Goal: Task Accomplishment & Management: Use online tool/utility

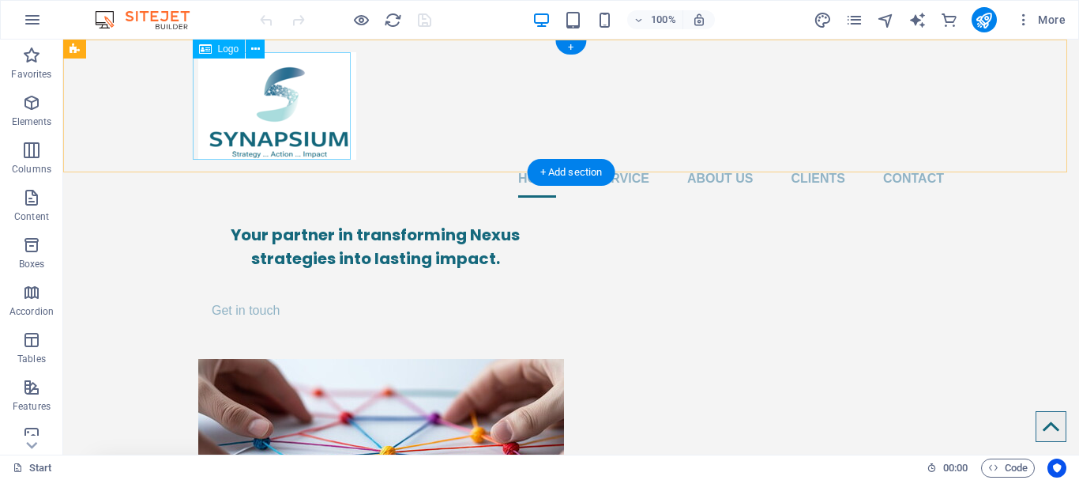
click at [263, 120] on div at bounding box center [571, 105] width 746 height 107
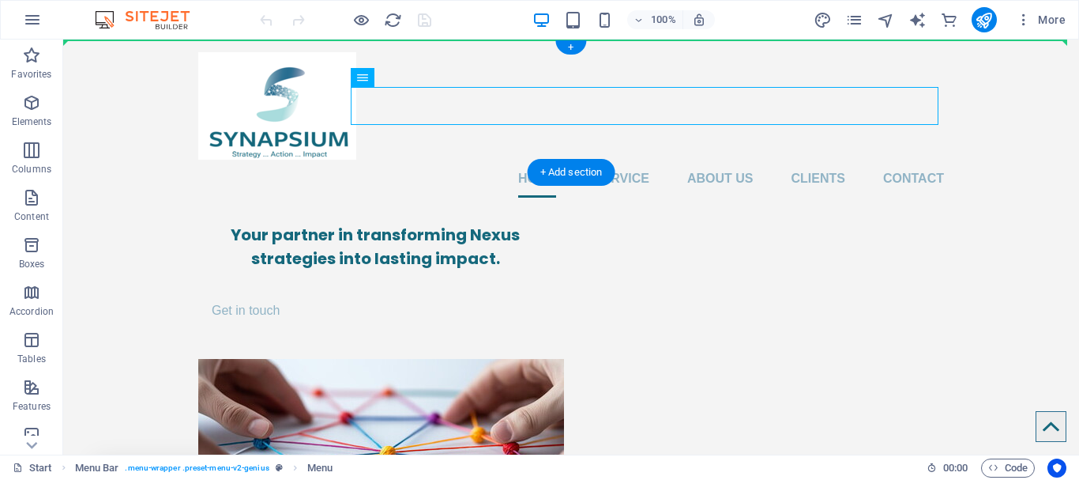
drag, startPoint x: 529, startPoint y: 102, endPoint x: 531, endPoint y: 80, distance: 22.2
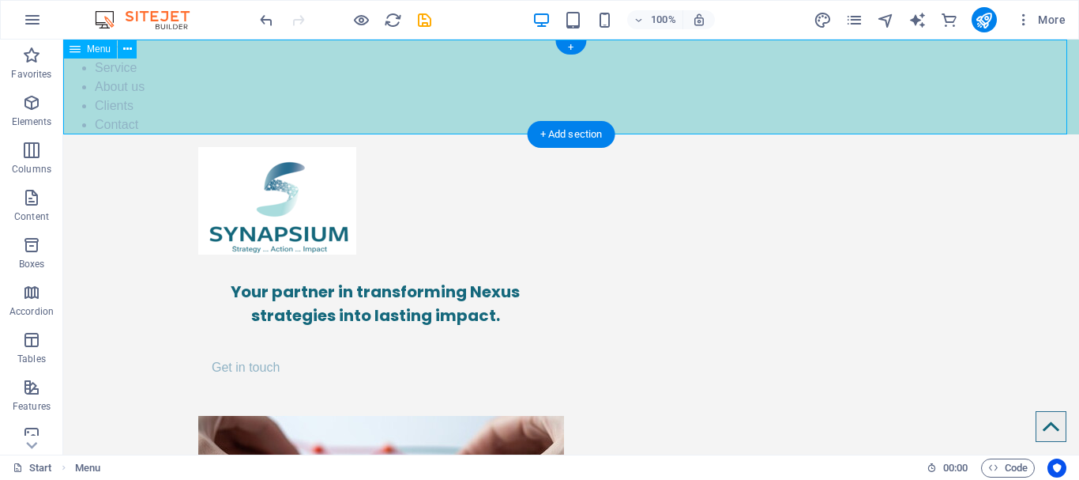
drag, startPoint x: 621, startPoint y: 55, endPoint x: 627, endPoint y: 106, distance: 51.0
click at [627, 106] on nav "Home Service About us Clients Contact" at bounding box center [571, 86] width 1016 height 95
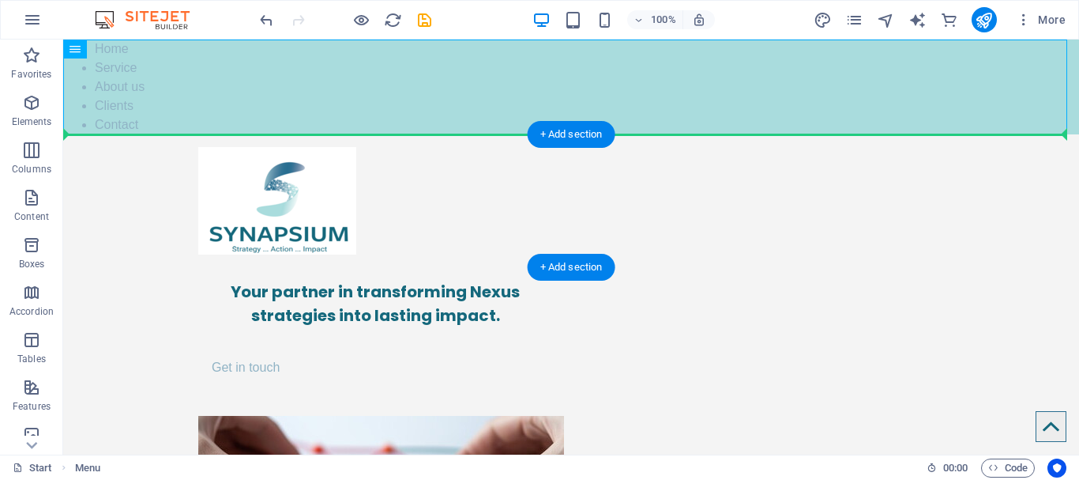
drag, startPoint x: 651, startPoint y: 95, endPoint x: 662, endPoint y: 169, distance: 75.1
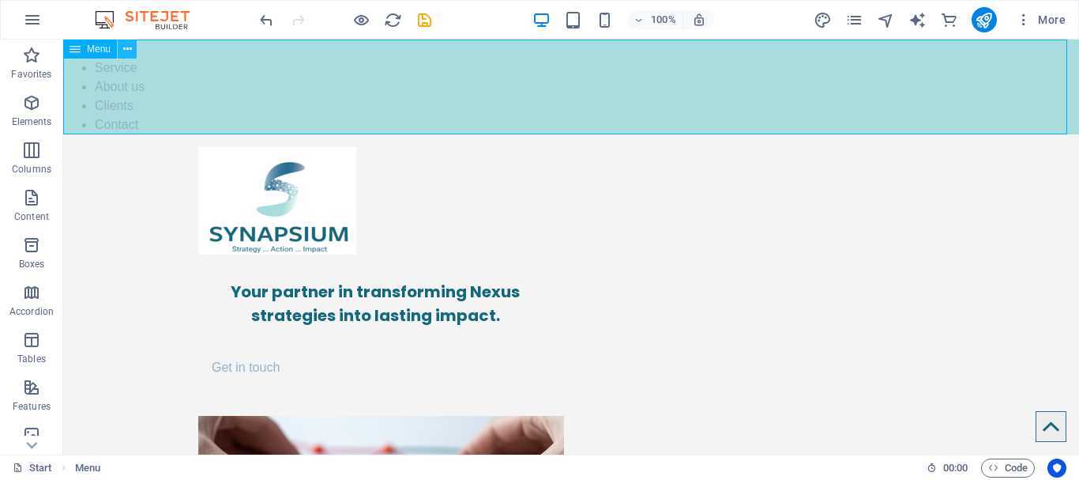
click at [120, 47] on button at bounding box center [127, 48] width 19 height 19
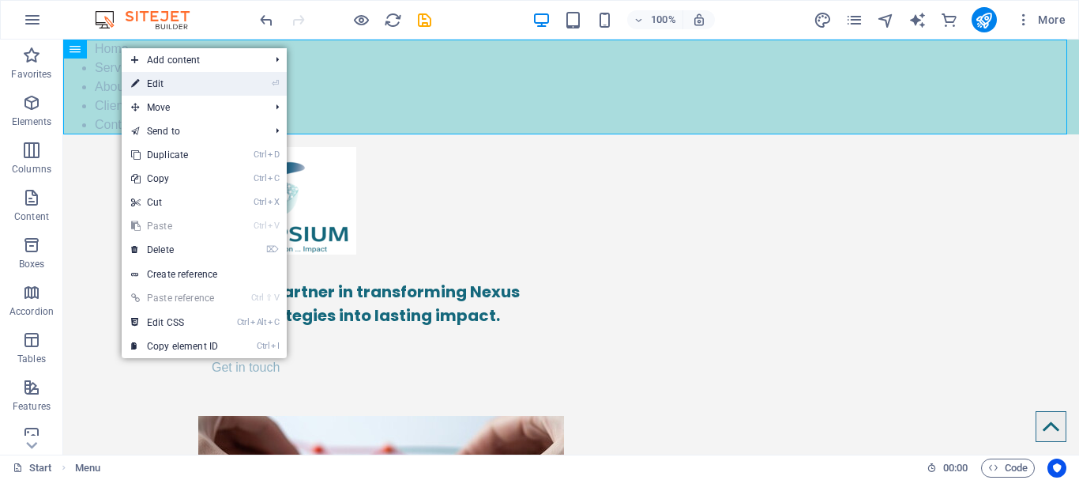
click at [179, 81] on link "⏎ Edit" at bounding box center [175, 84] width 106 height 24
select select
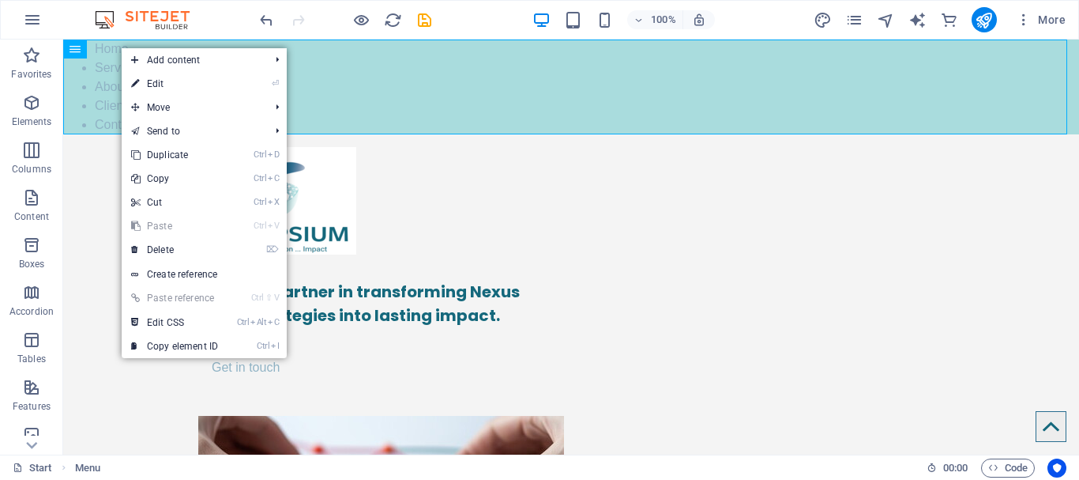
select select
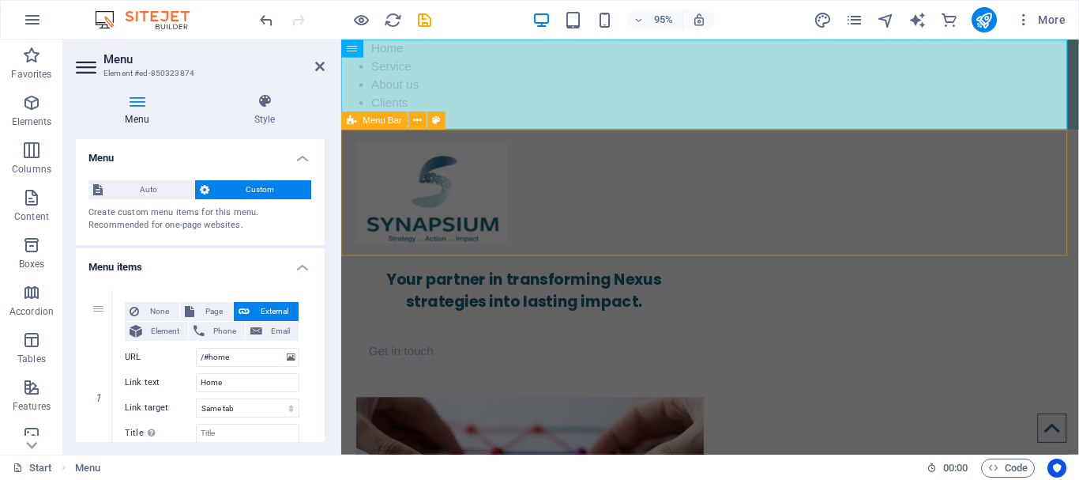
drag, startPoint x: 690, startPoint y: 169, endPoint x: 953, endPoint y: 167, distance: 263.1
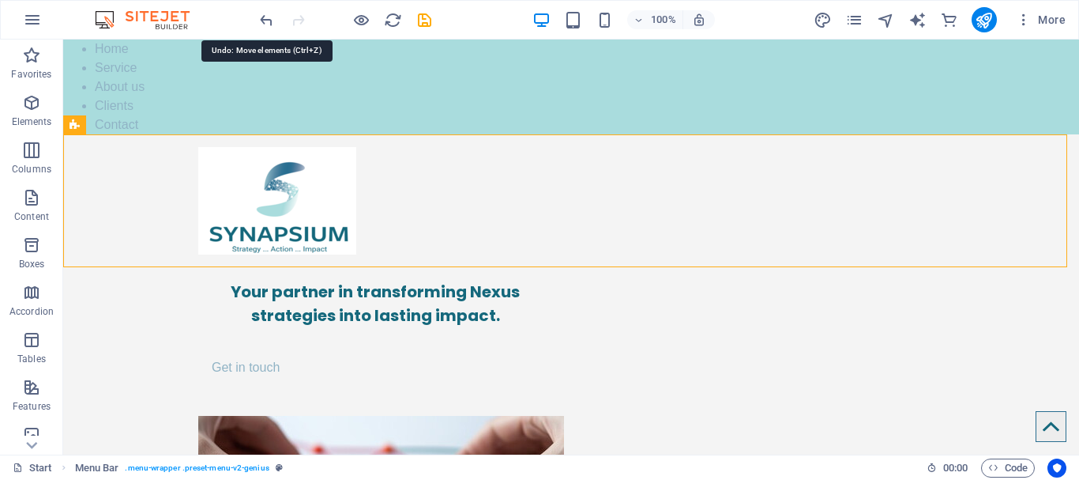
click at [263, 21] on icon "undo" at bounding box center [267, 20] width 18 height 18
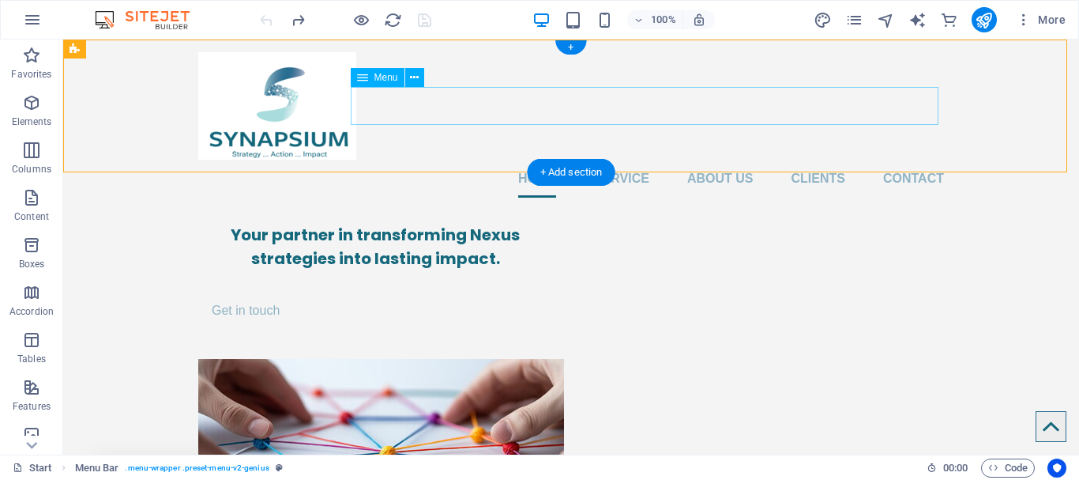
click at [819, 160] on nav "Home Service About us Clients Contact" at bounding box center [571, 179] width 746 height 38
click at [416, 77] on icon at bounding box center [414, 78] width 9 height 17
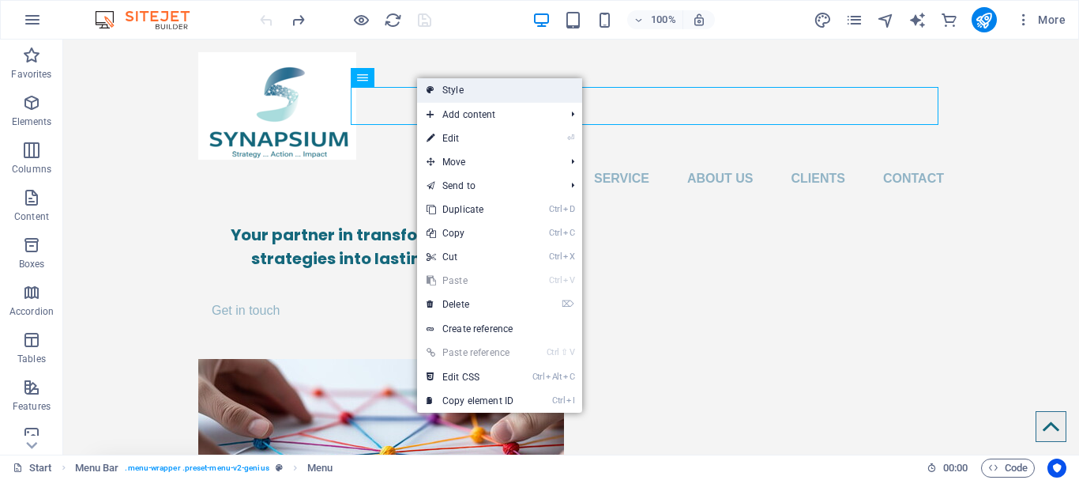
click at [477, 91] on link "Style" at bounding box center [499, 90] width 165 height 24
select select "rem"
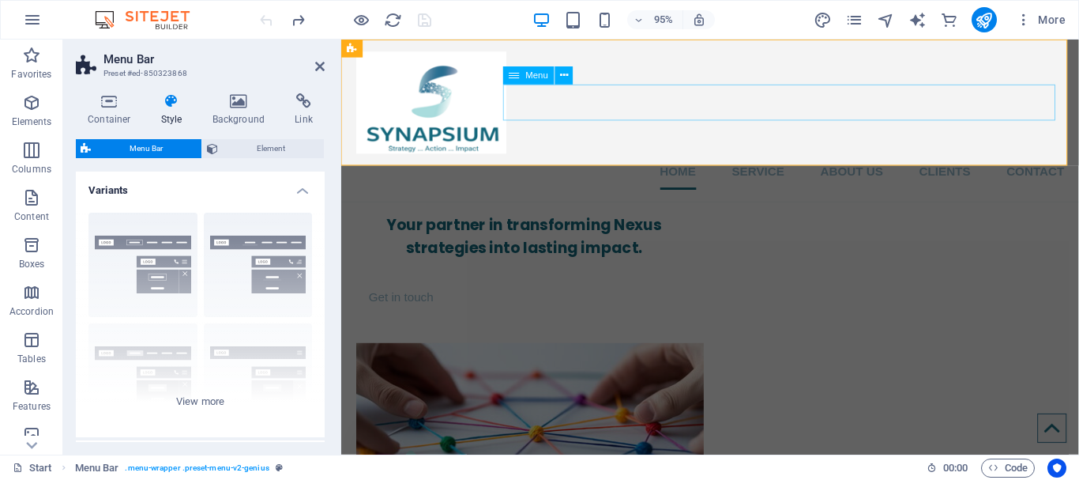
click at [794, 160] on nav "Home Service About us Clients Contact" at bounding box center [730, 179] width 746 height 38
click at [126, 111] on h4 "Container" at bounding box center [112, 109] width 73 height 33
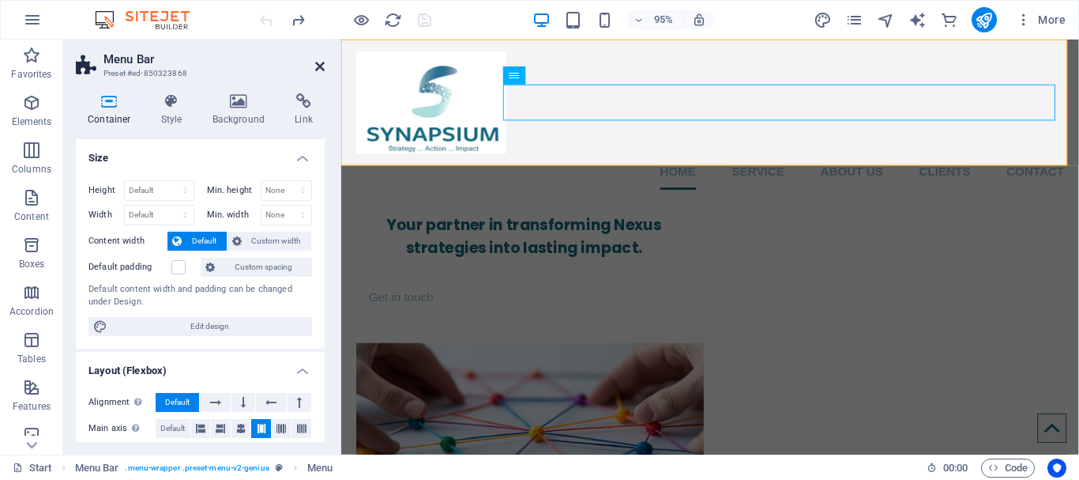
click at [321, 72] on icon at bounding box center [319, 66] width 9 height 13
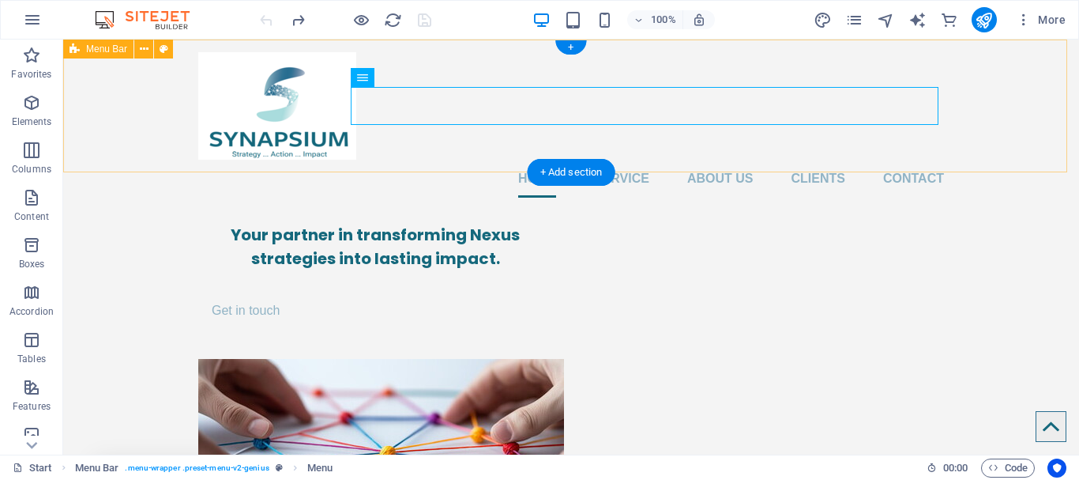
click at [438, 171] on div "Home Service About us Clients Contact" at bounding box center [571, 124] width 1016 height 171
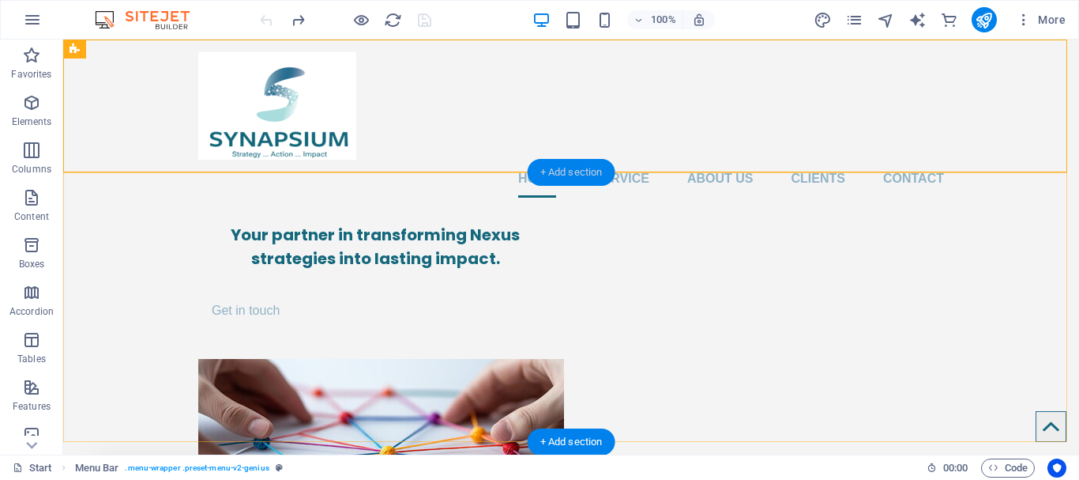
click at [577, 173] on div "+ Add section" at bounding box center [572, 172] width 88 height 27
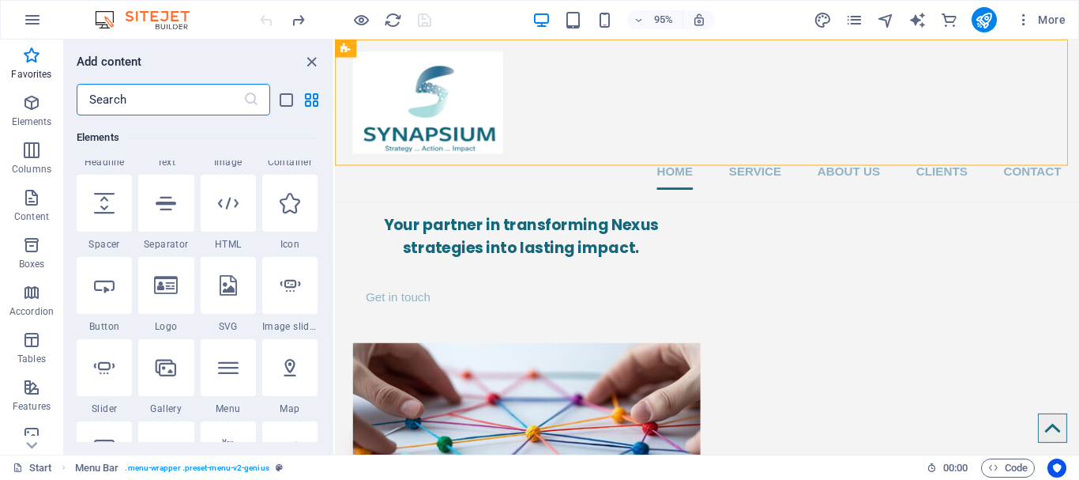
scroll to position [157, 0]
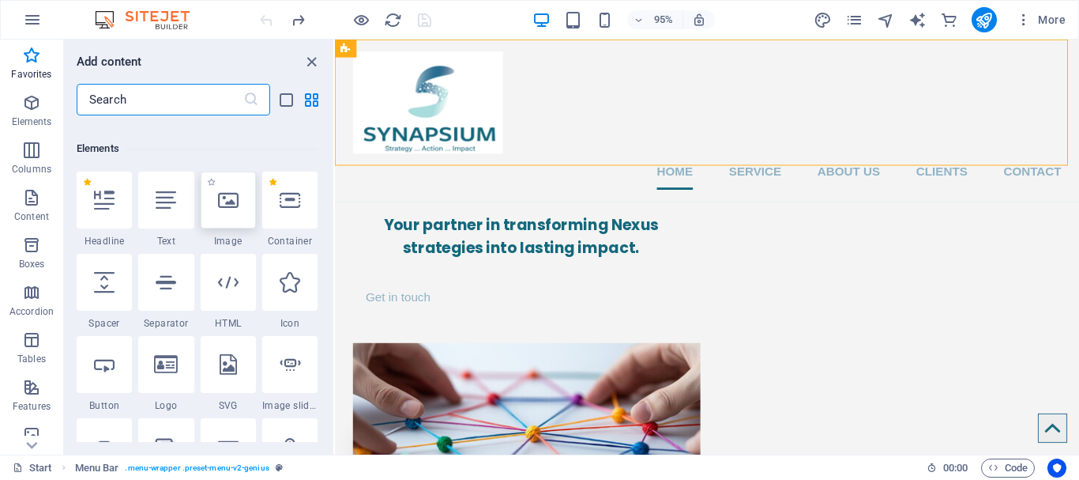
click at [219, 202] on icon at bounding box center [228, 200] width 21 height 21
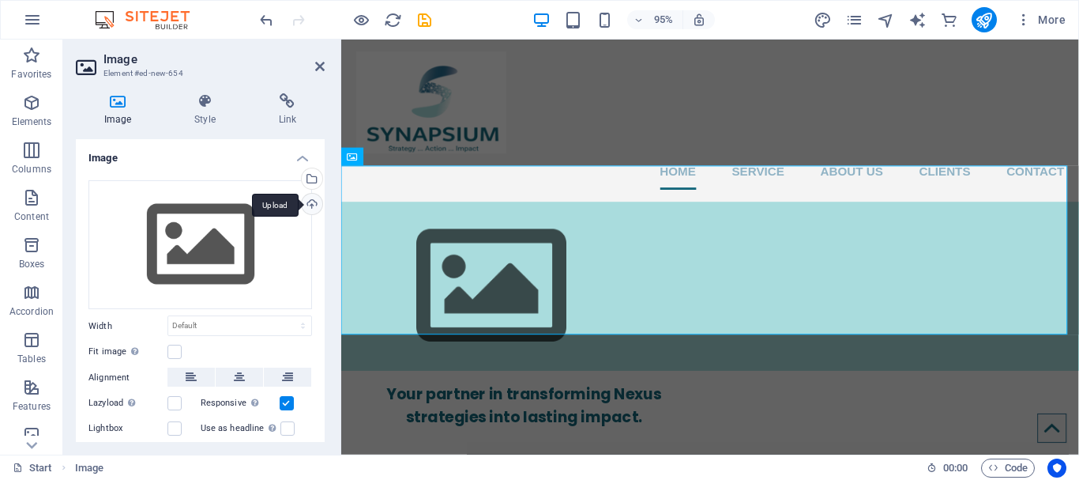
click at [308, 203] on div "Upload" at bounding box center [311, 206] width 24 height 24
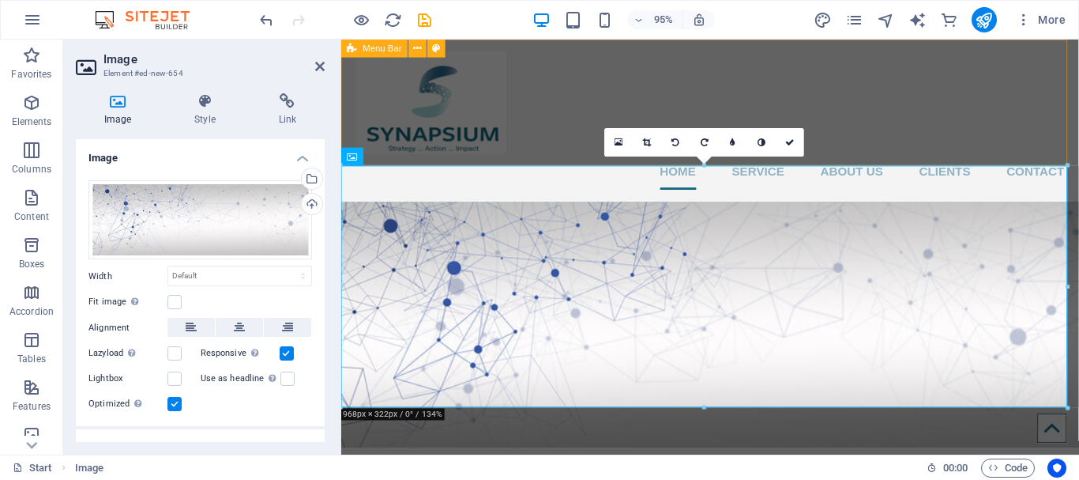
drag, startPoint x: 1044, startPoint y: 205, endPoint x: 720, endPoint y: 129, distance: 333.4
click at [175, 398] on label at bounding box center [174, 404] width 14 height 14
click at [0, 0] on input "Optimized Images are compressed to improve page speed." at bounding box center [0, 0] width 0 height 0
click at [869, 170] on div "Home Service About us Clients Contact" at bounding box center [729, 124] width 777 height 171
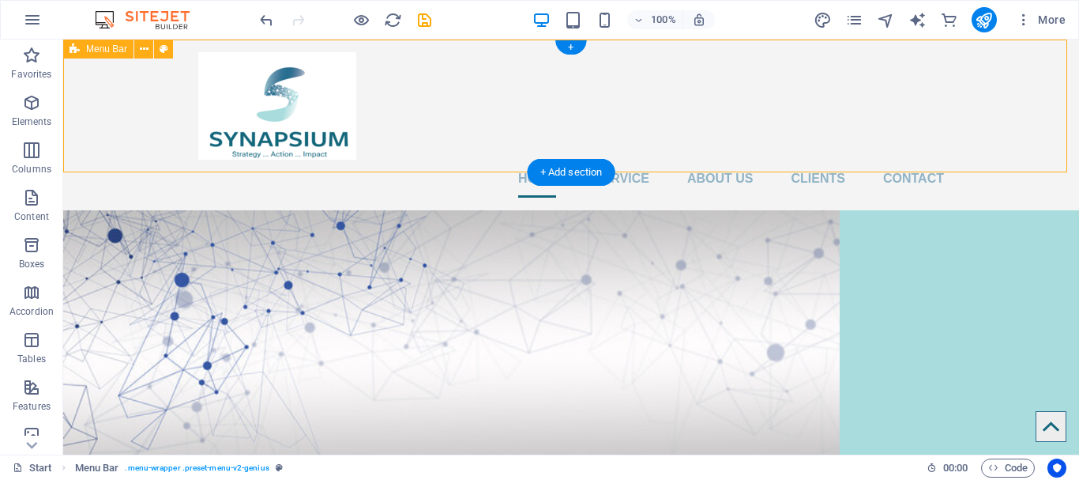
drag, startPoint x: 754, startPoint y: 136, endPoint x: 774, endPoint y: 145, distance: 21.9
click at [754, 135] on div "Home Service About us Clients Contact" at bounding box center [571, 124] width 1016 height 171
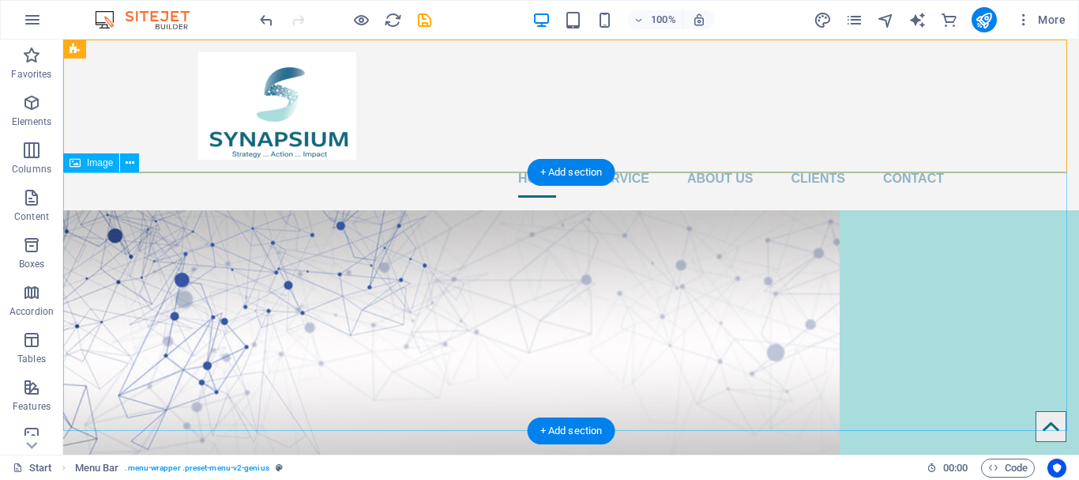
click at [813, 230] on figure at bounding box center [571, 339] width 1016 height 258
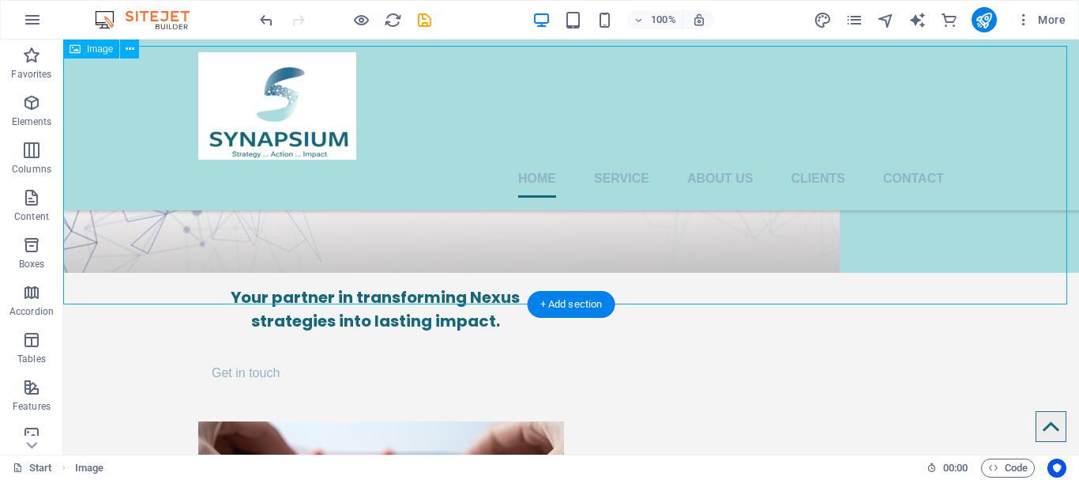
scroll to position [79, 0]
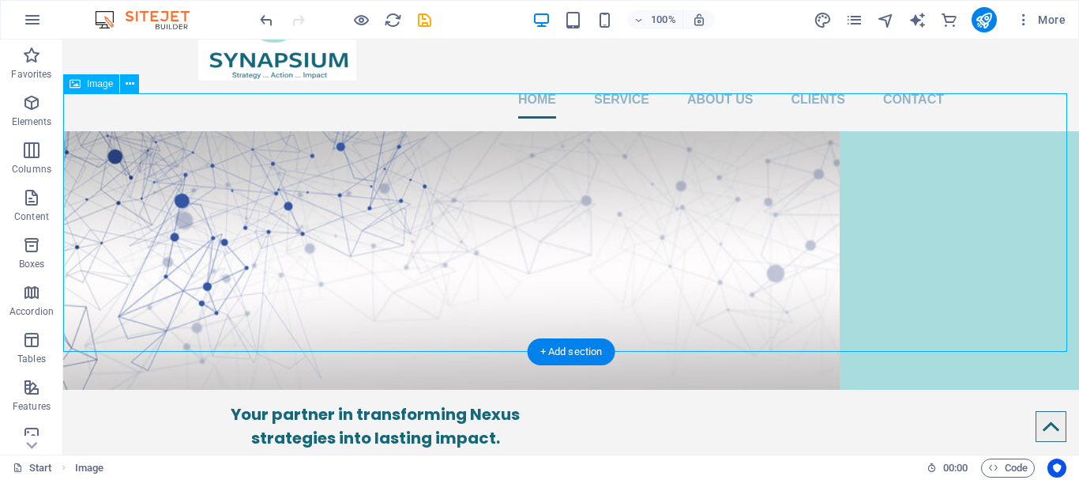
click at [687, 242] on figure at bounding box center [571, 260] width 1016 height 258
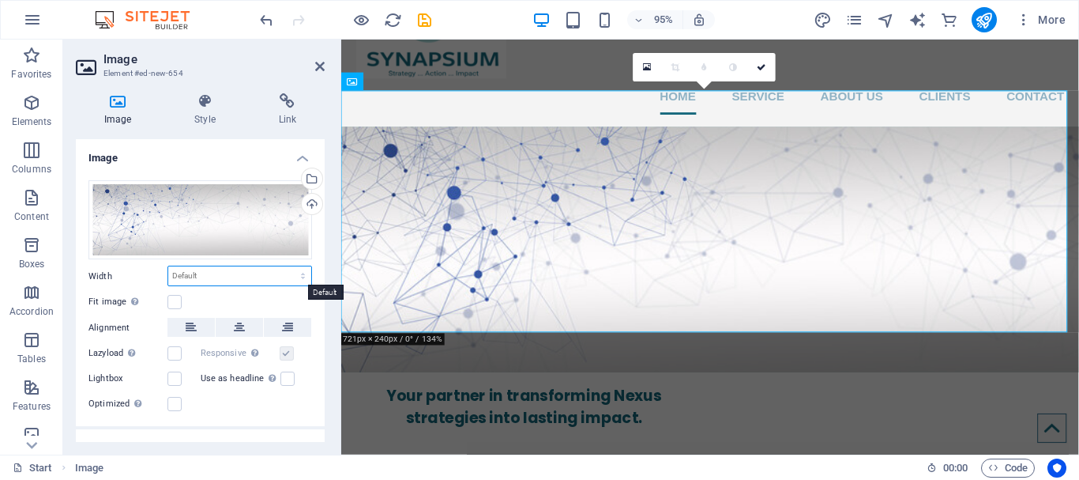
click at [270, 276] on select "Default auto px rem % em vh vw" at bounding box center [239, 275] width 143 height 19
click at [168, 266] on select "Default auto px rem % em vh vw" at bounding box center [239, 275] width 143 height 19
select select "DISABLED_OPTION_VALUE"
click at [172, 400] on label at bounding box center [174, 404] width 14 height 14
click at [0, 0] on input "Optimized Images are compressed to improve page speed." at bounding box center [0, 0] width 0 height 0
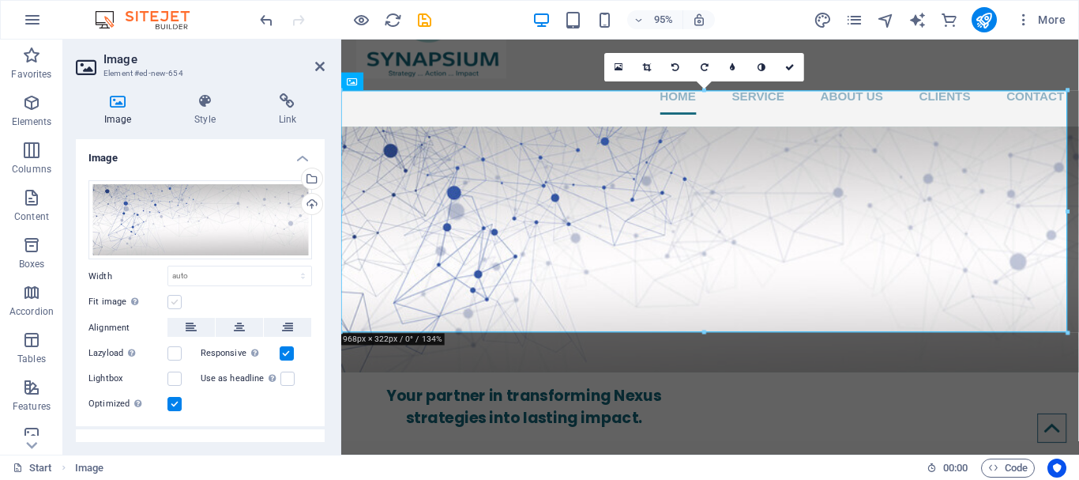
click at [178, 296] on label at bounding box center [174, 302] width 14 height 14
click at [0, 0] on input "Fit image Automatically fit image to a fixed width and height" at bounding box center [0, 0] width 0 height 0
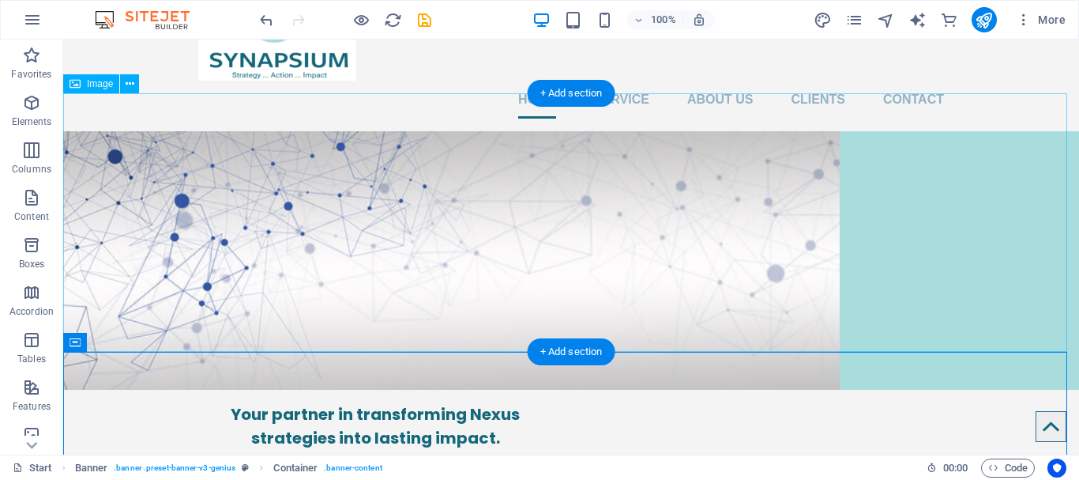
click at [683, 302] on figure at bounding box center [571, 260] width 1016 height 258
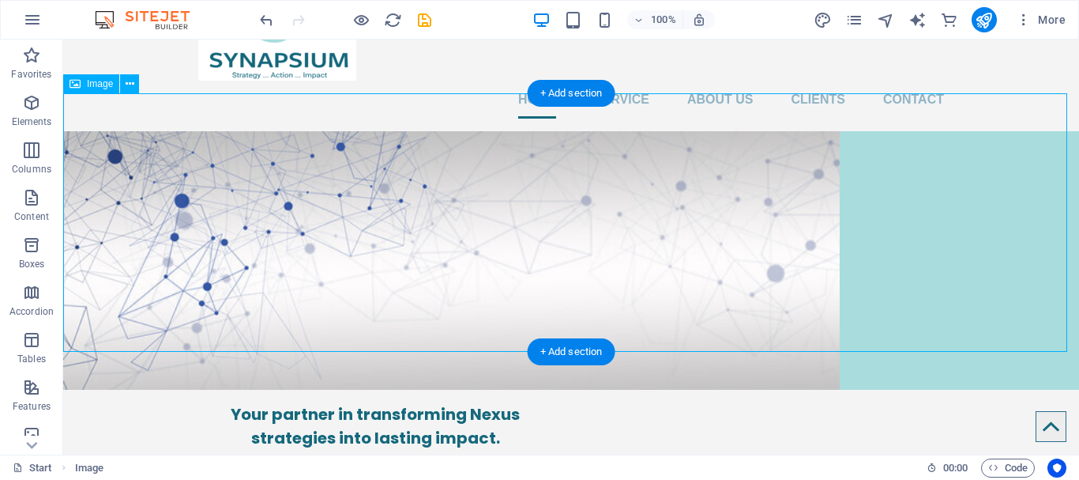
click at [684, 300] on figure at bounding box center [571, 260] width 1016 height 258
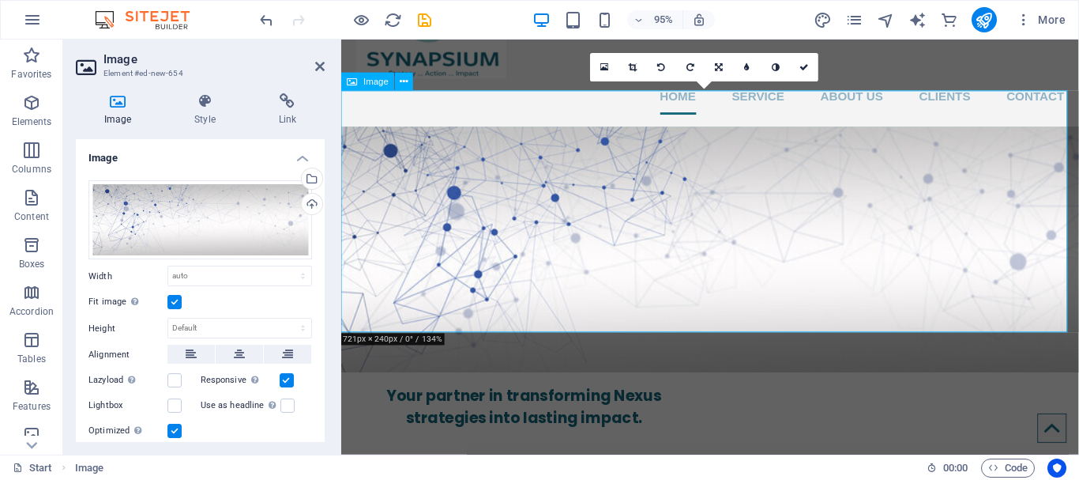
click at [776, 233] on figure at bounding box center [729, 260] width 777 height 258
click at [1062, 303] on figure at bounding box center [729, 260] width 777 height 258
click at [175, 295] on label at bounding box center [174, 302] width 14 height 14
click at [0, 0] on input "Fit image Automatically fit image to a fixed width and height" at bounding box center [0, 0] width 0 height 0
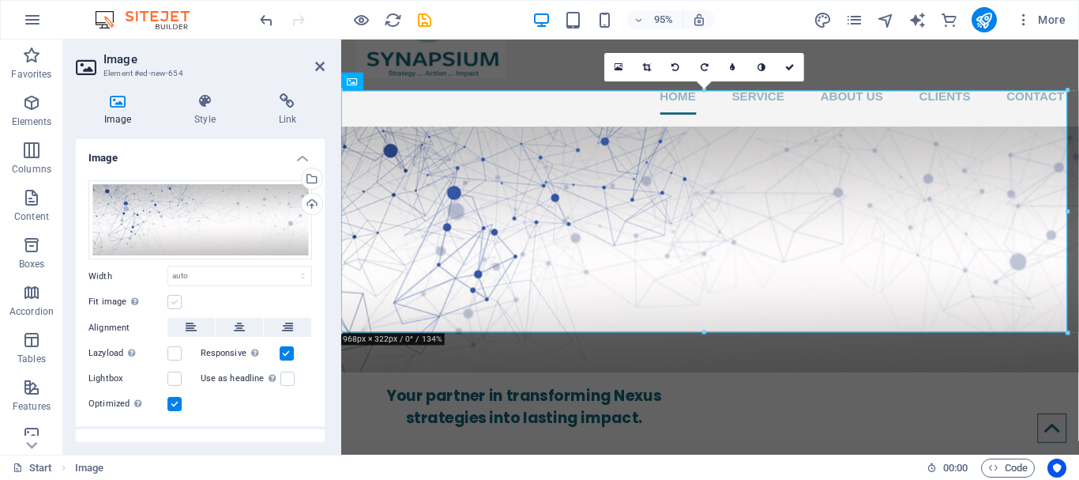
click at [175, 295] on label at bounding box center [174, 302] width 14 height 14
click at [0, 0] on input "Fit image Automatically fit image to a fixed width and height" at bounding box center [0, 0] width 0 height 0
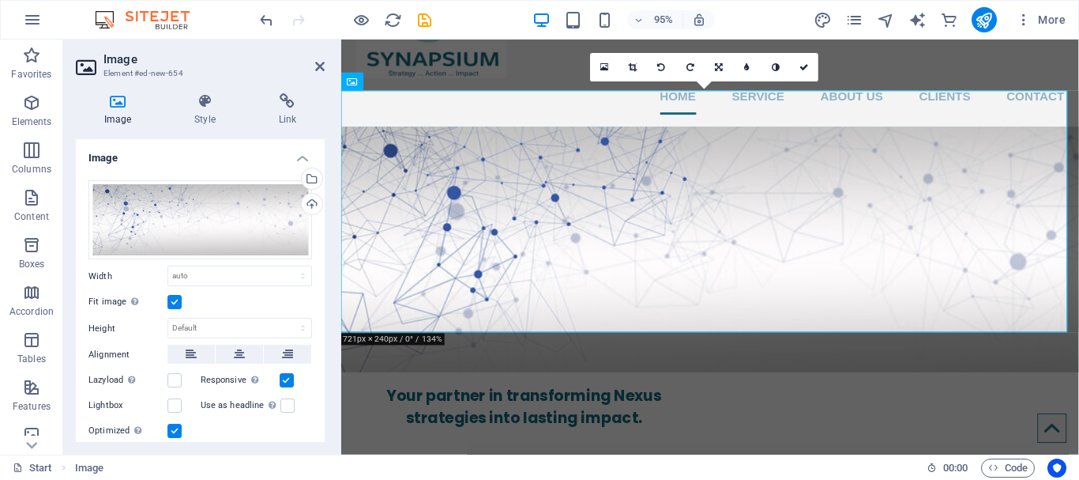
click at [175, 295] on label at bounding box center [174, 302] width 14 height 14
click at [0, 0] on input "Fit image Automatically fit image to a fixed width and height" at bounding box center [0, 0] width 0 height 0
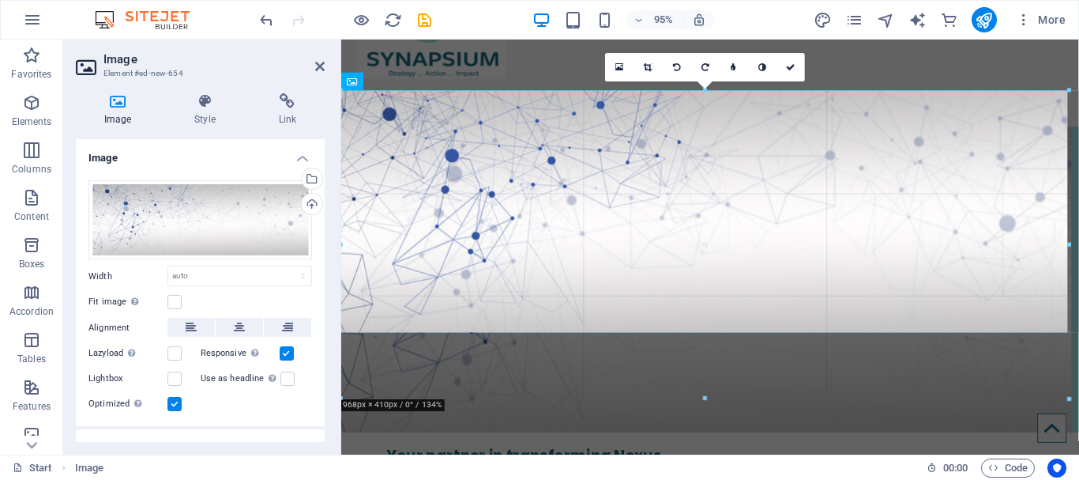
drag, startPoint x: 702, startPoint y: 330, endPoint x: 404, endPoint y: 382, distance: 302.2
click at [726, 401] on div at bounding box center [705, 399] width 728 height 6
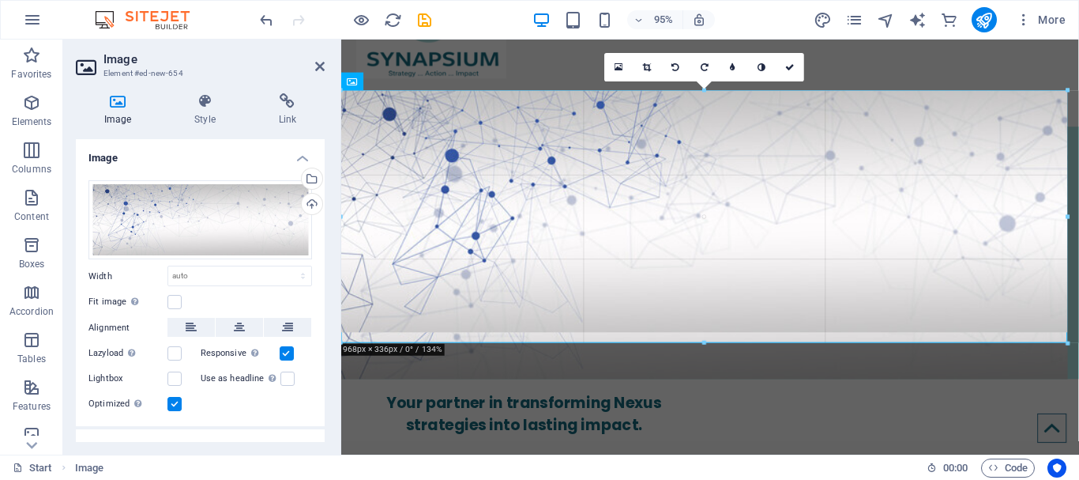
drag, startPoint x: 1067, startPoint y: 209, endPoint x: 750, endPoint y: 259, distance: 321.5
click at [1070, 279] on div "Drag here to replace the existing content. Press “Ctrl” if you want to create a…" at bounding box center [710, 209] width 738 height 490
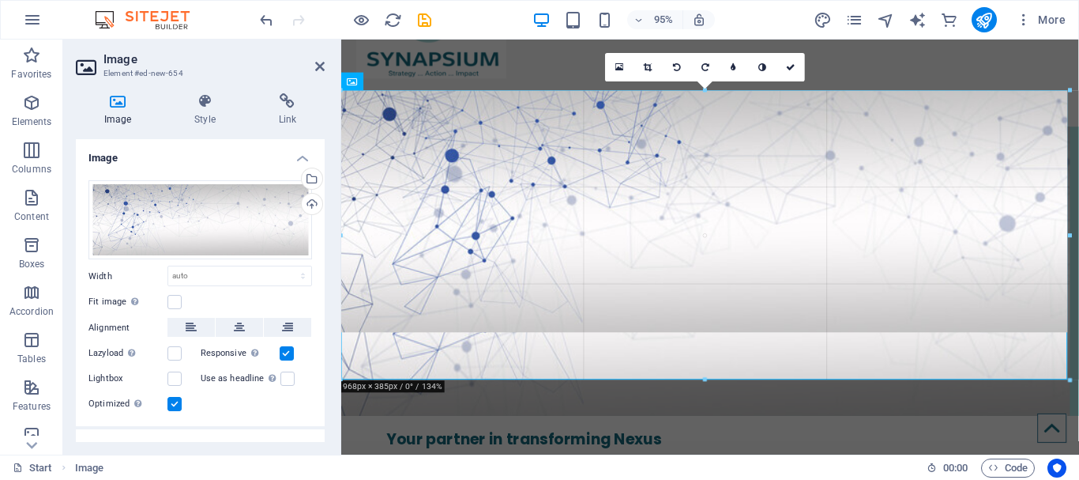
drag, startPoint x: 705, startPoint y: 332, endPoint x: 398, endPoint y: 359, distance: 308.5
click at [720, 382] on div at bounding box center [705, 381] width 728 height 6
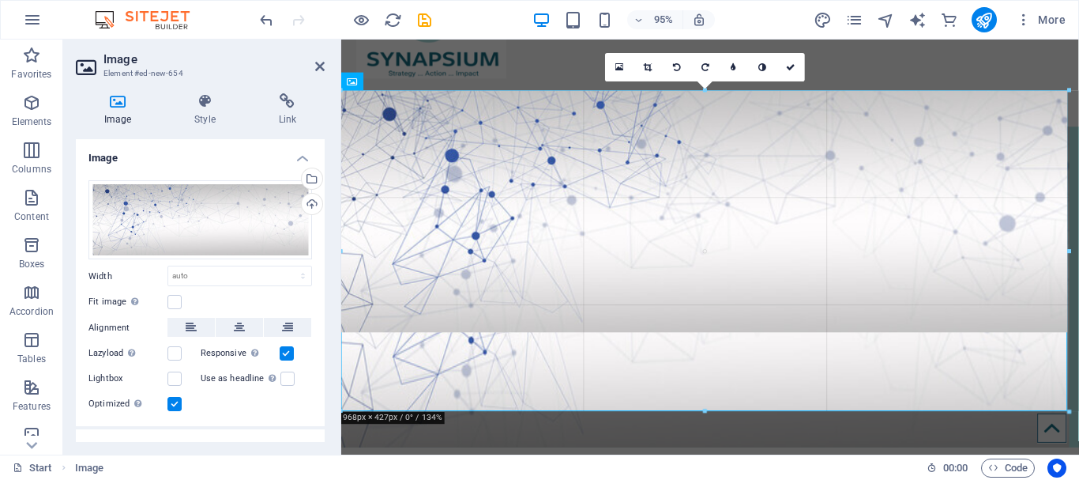
drag, startPoint x: 705, startPoint y: 333, endPoint x: 404, endPoint y: 396, distance: 308.3
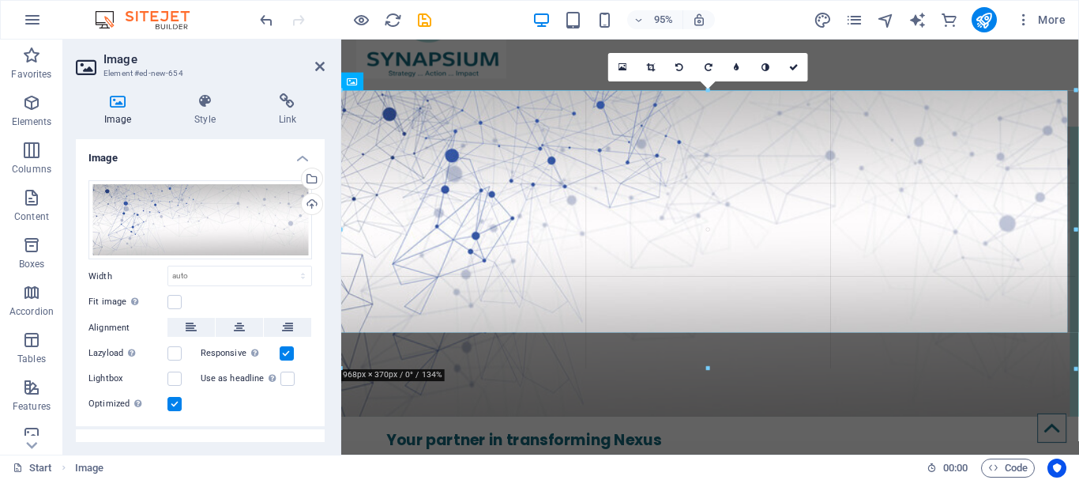
drag, startPoint x: 709, startPoint y: 332, endPoint x: 721, endPoint y: 382, distance: 52.1
click at [721, 371] on div at bounding box center [708, 369] width 735 height 6
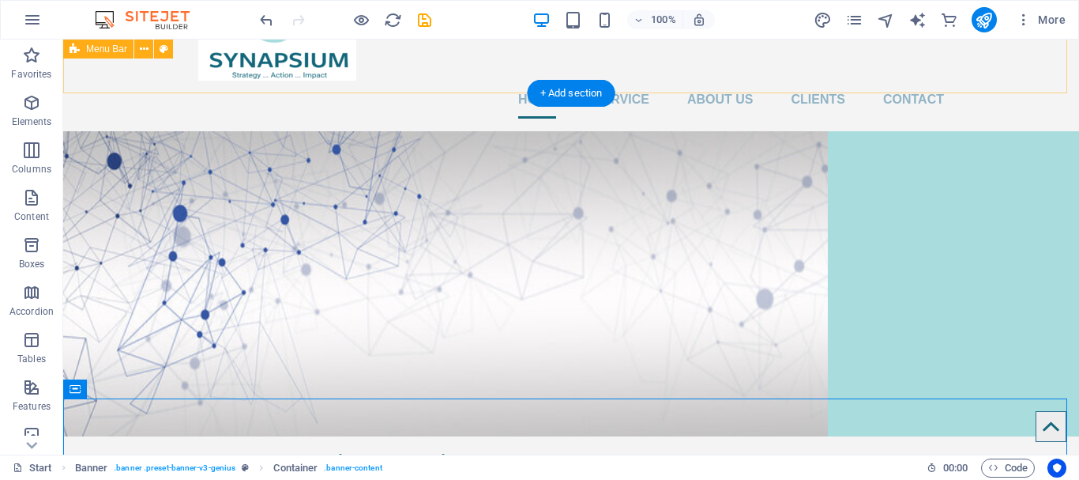
click at [937, 66] on div "Home Service About us Clients Contact" at bounding box center [571, 46] width 1016 height 171
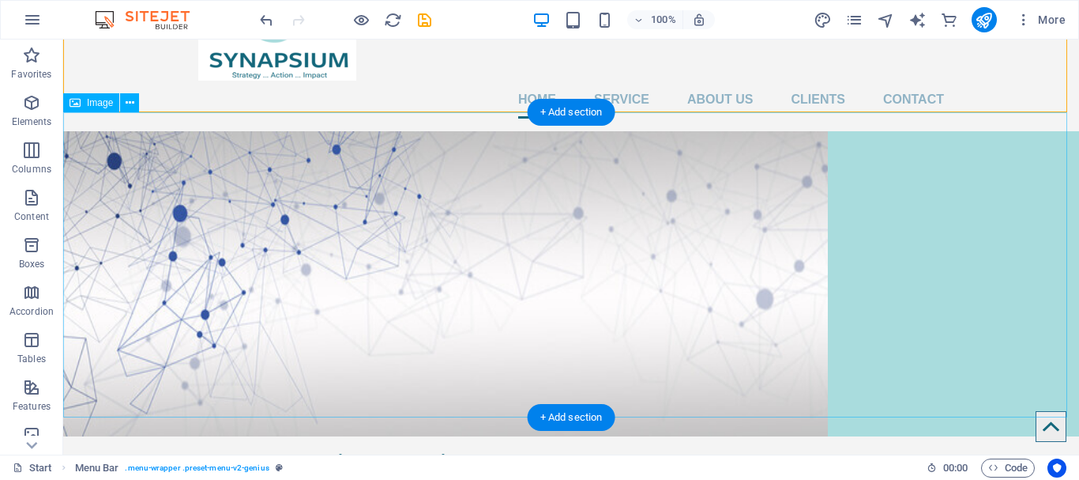
scroll to position [0, 0]
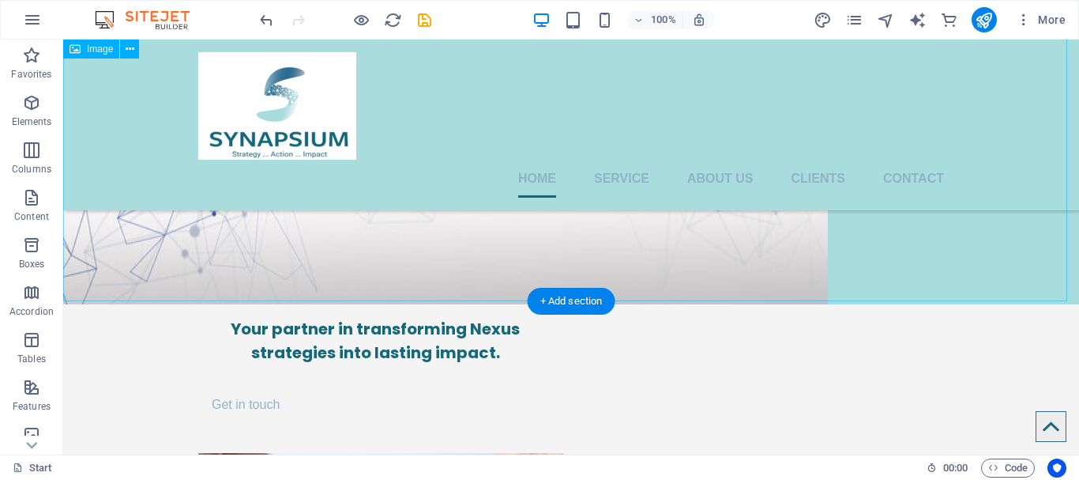
click at [762, 213] on figure at bounding box center [571, 85] width 1016 height 438
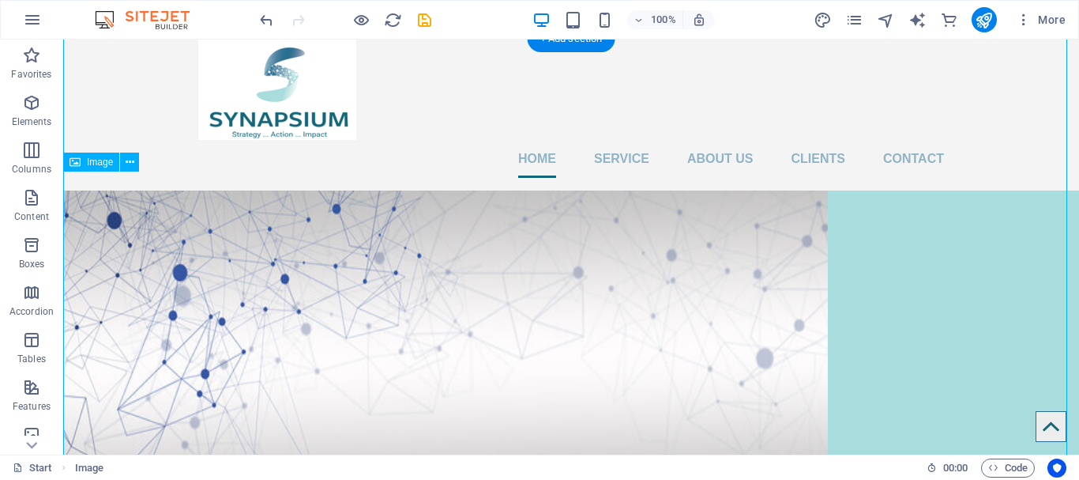
scroll to position [61, 0]
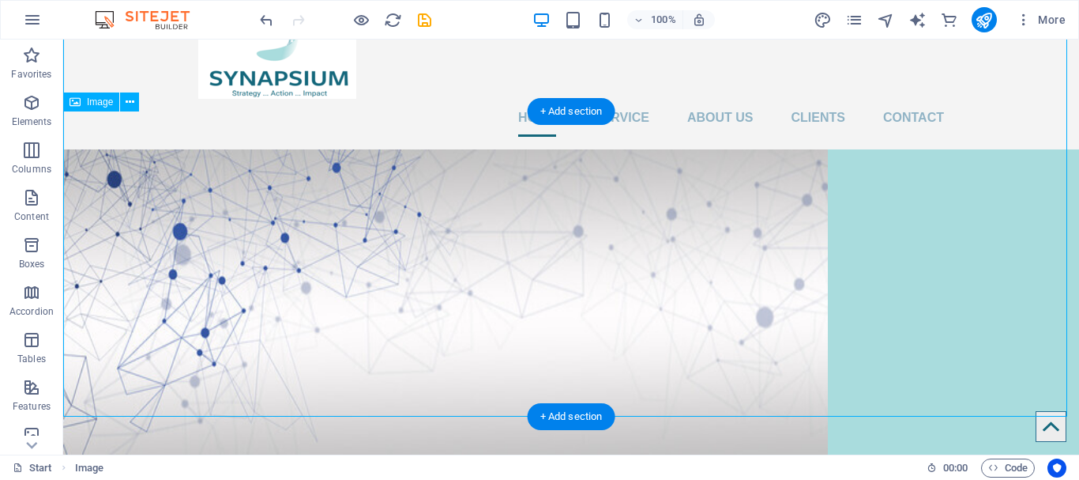
click at [719, 216] on figure at bounding box center [571, 301] width 1016 height 305
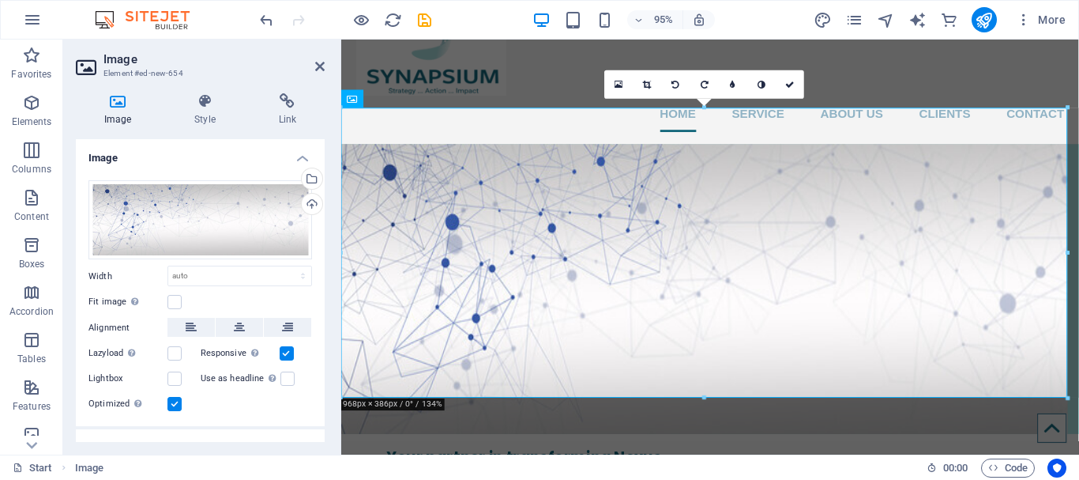
drag, startPoint x: 1409, startPoint y: 292, endPoint x: 1117, endPoint y: 257, distance: 293.6
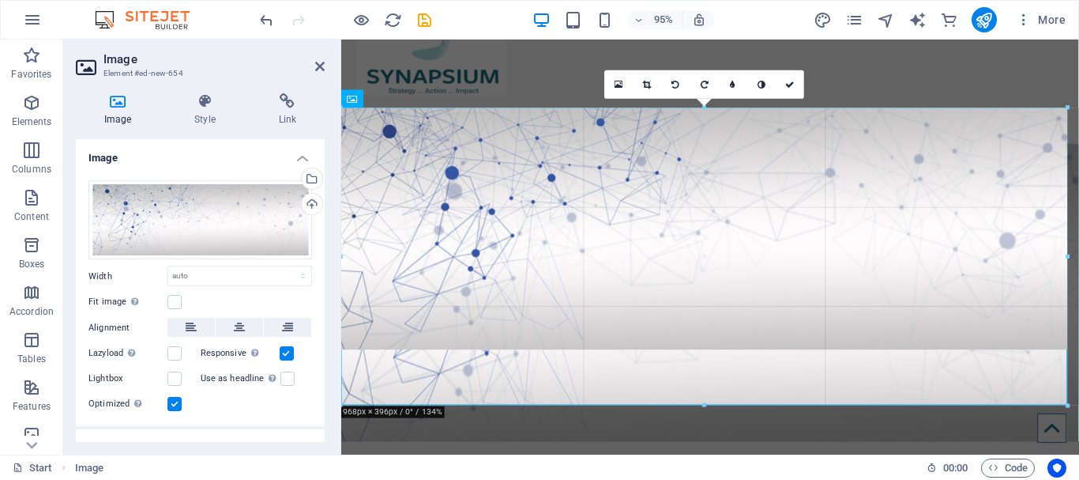
drag, startPoint x: 1062, startPoint y: 251, endPoint x: 590, endPoint y: 241, distance: 471.7
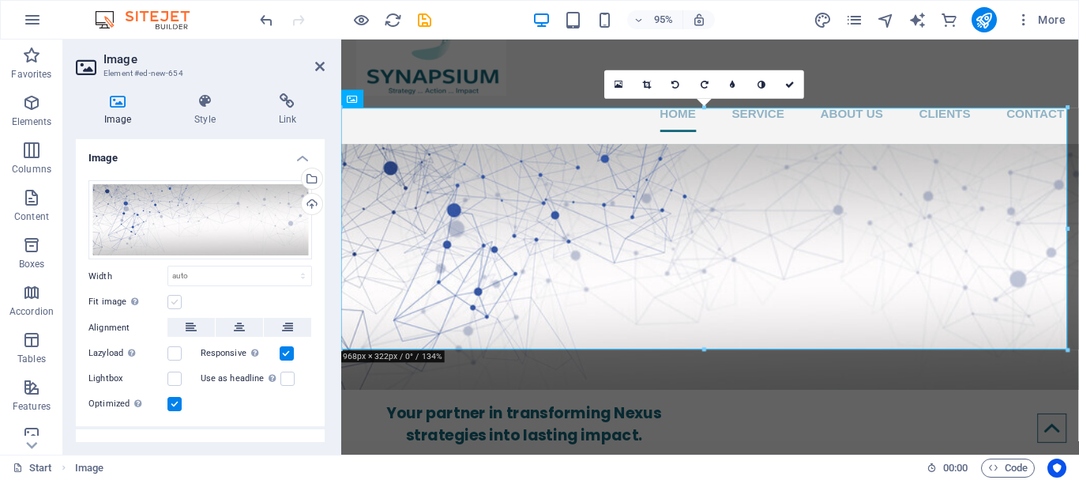
click at [170, 298] on label at bounding box center [174, 302] width 14 height 14
click at [0, 0] on input "Fit image Automatically fit image to a fixed width and height" at bounding box center [0, 0] width 0 height 0
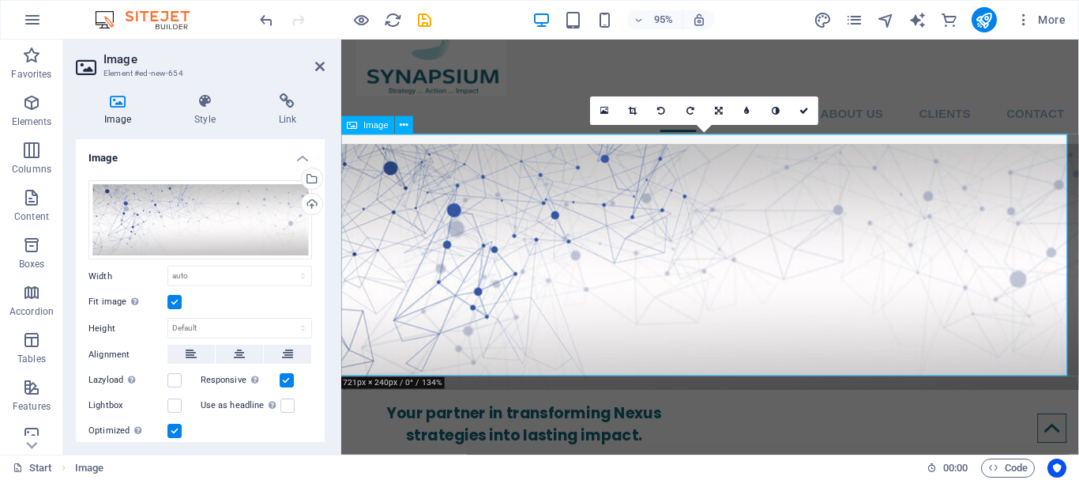
scroll to position [0, 0]
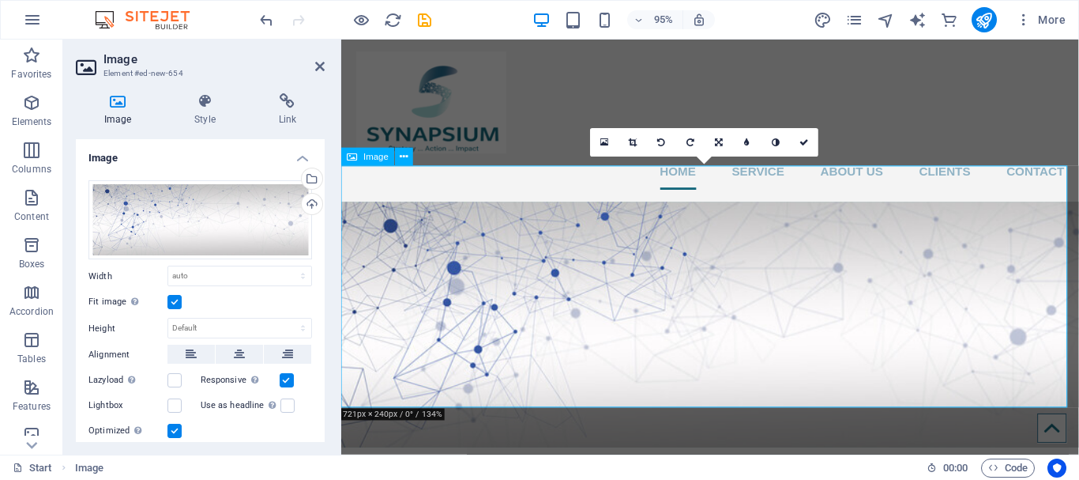
click at [369, 157] on span "Image" at bounding box center [376, 156] width 25 height 9
click at [408, 155] on icon at bounding box center [405, 157] width 8 height 16
click at [250, 348] on button at bounding box center [239, 353] width 47 height 19
click at [276, 322] on select "Default auto px" at bounding box center [239, 327] width 143 height 19
click at [168, 318] on select "Default auto px" at bounding box center [239, 327] width 143 height 19
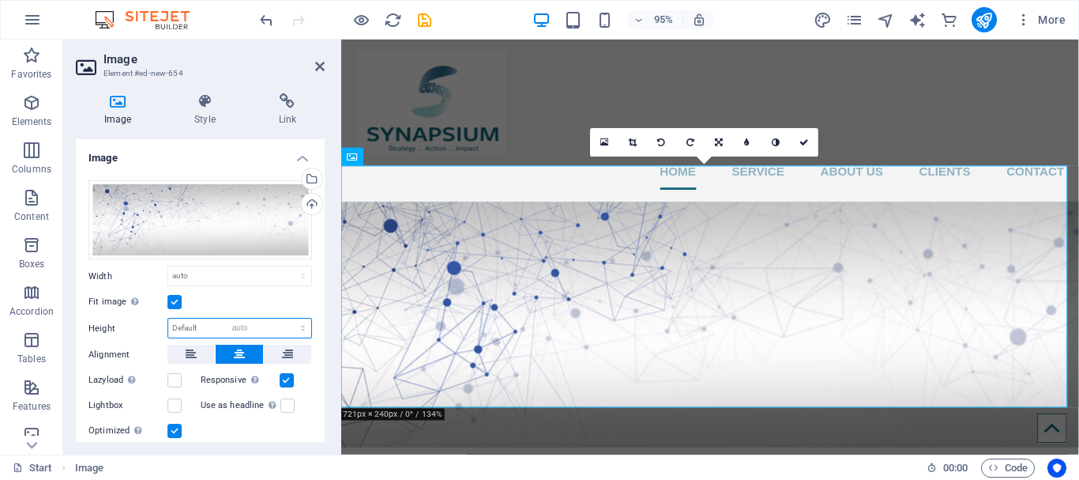
select select "DISABLED_OPTION_VALUE"
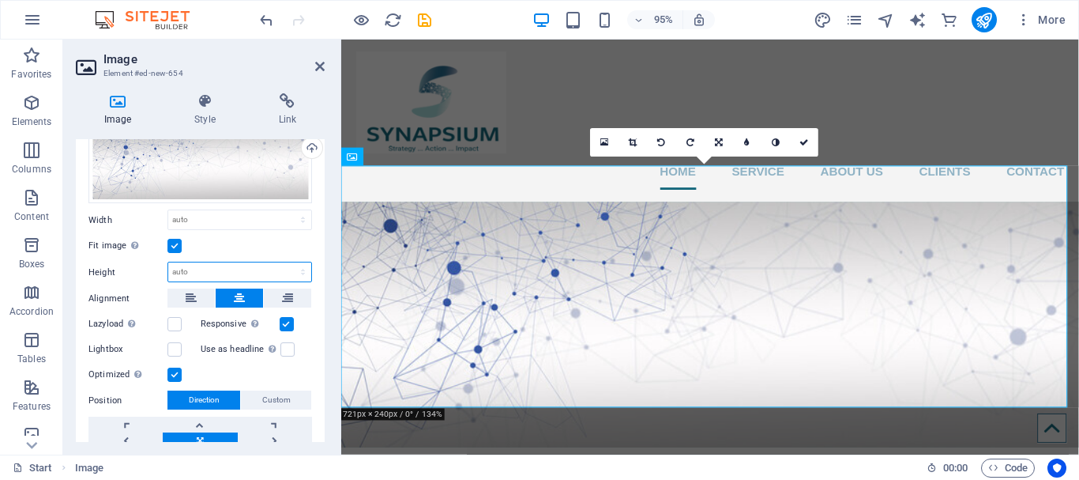
scroll to position [79, 0]
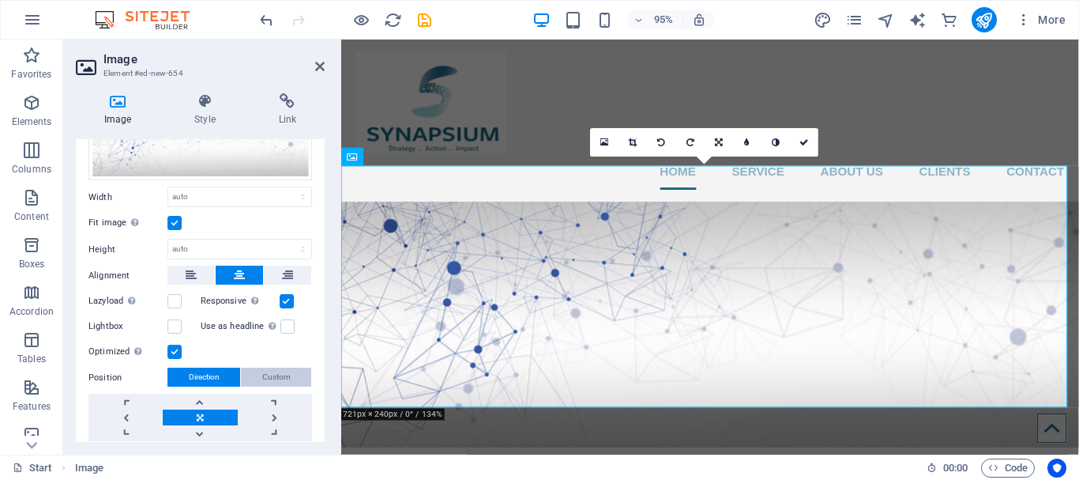
click at [268, 371] on span "Custom" at bounding box center [276, 376] width 28 height 19
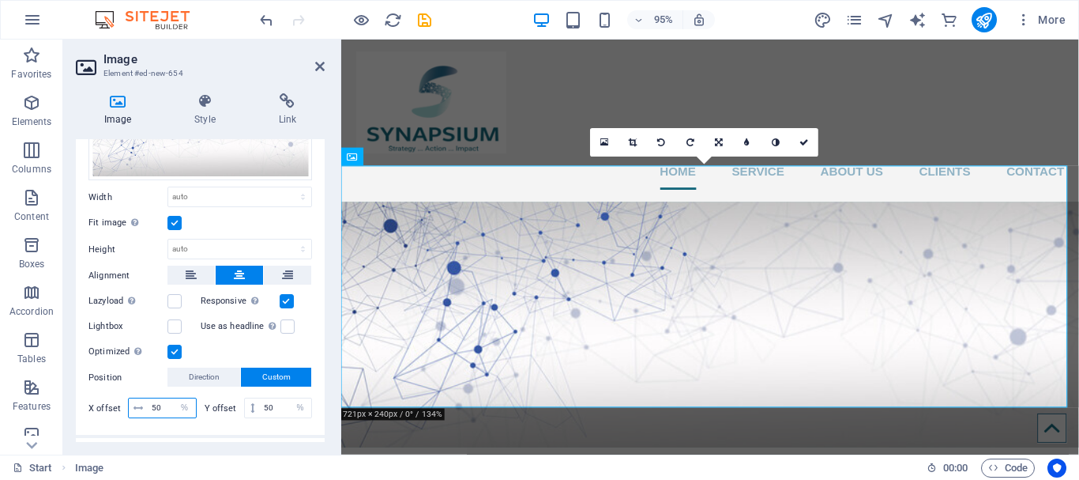
drag, startPoint x: 167, startPoint y: 403, endPoint x: 112, endPoint y: 408, distance: 54.7
click at [112, 408] on div "X offset 50 px rem % vh vw" at bounding box center [142, 407] width 108 height 21
type input "0"
drag, startPoint x: 277, startPoint y: 410, endPoint x: 216, endPoint y: 416, distance: 61.9
click at [216, 416] on div "Y offset 50 px rem % vh vw" at bounding box center [259, 407] width 108 height 21
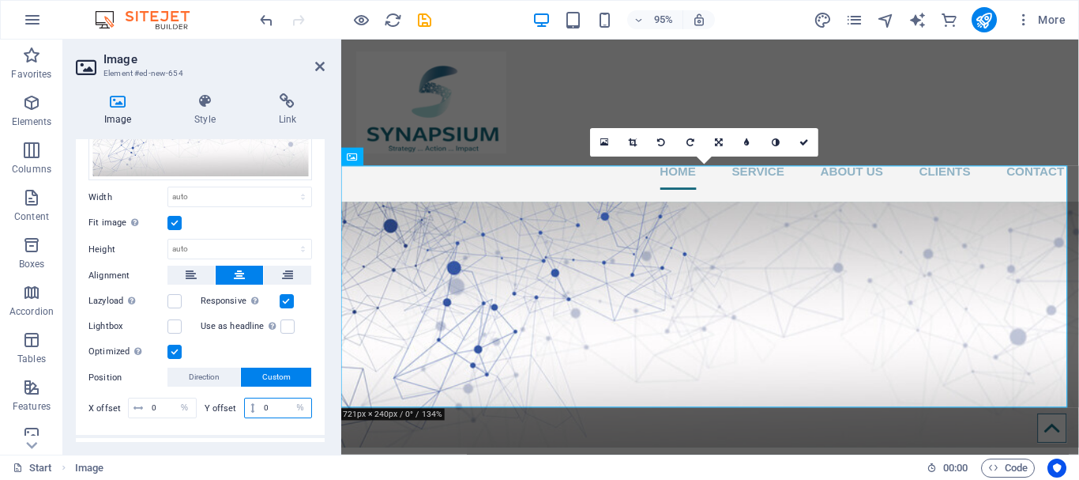
type input "0"
click at [276, 423] on div "Drag files here, click to choose files or select files from Files or our free s…" at bounding box center [200, 261] width 249 height 347
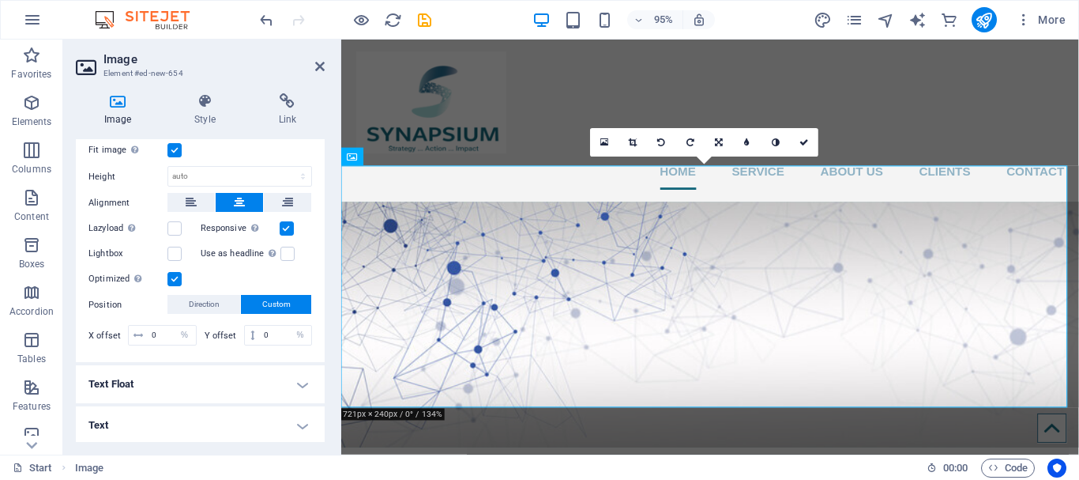
scroll to position [153, 0]
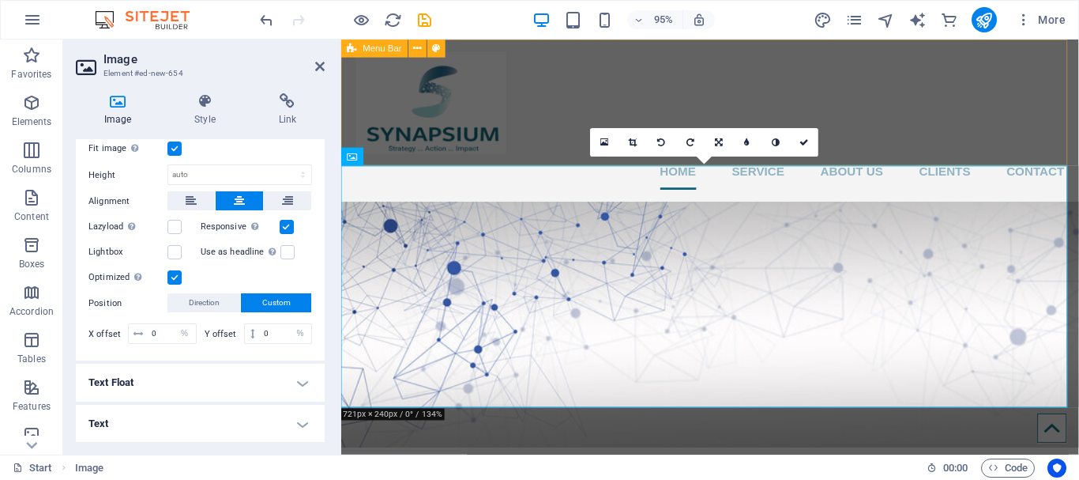
click at [902, 61] on div "Home Service About us Clients Contact" at bounding box center [729, 124] width 777 height 171
select select "header"
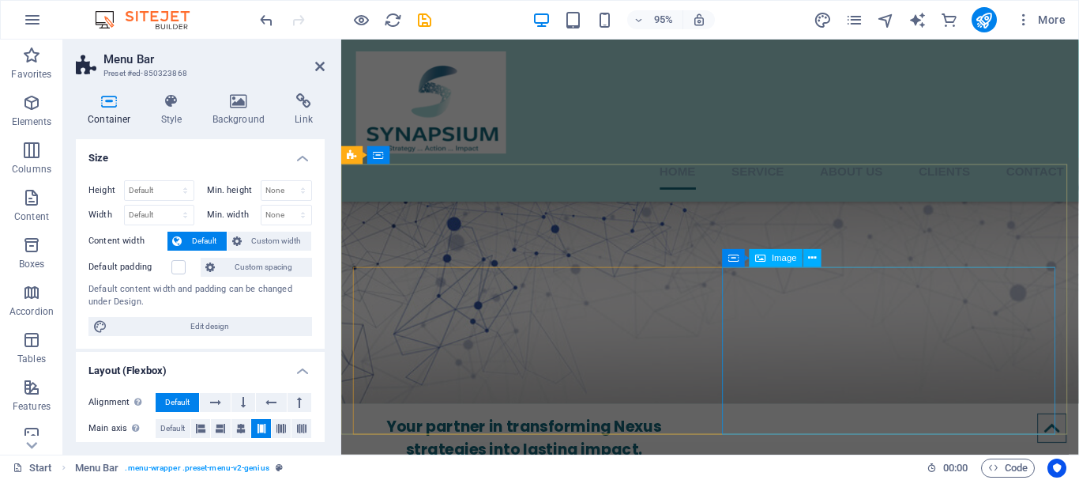
scroll to position [0, 0]
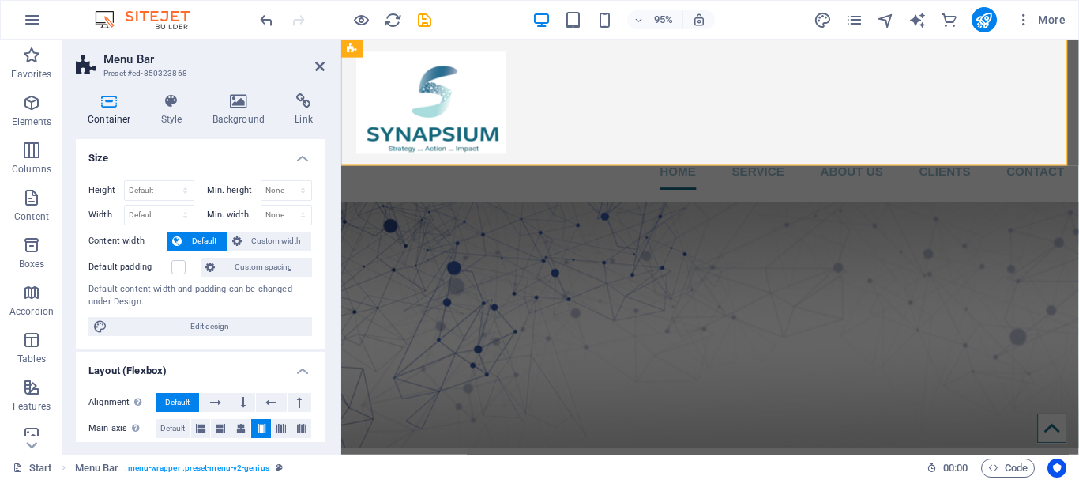
click at [325, 68] on aside "Menu Bar Preset #ed-850323868 Container Style Background Link Size Height Defau…" at bounding box center [202, 246] width 278 height 415
click at [656, 62] on div "Home Service About us Clients Contact" at bounding box center [729, 124] width 777 height 171
click at [675, 238] on figure at bounding box center [729, 339] width 777 height 258
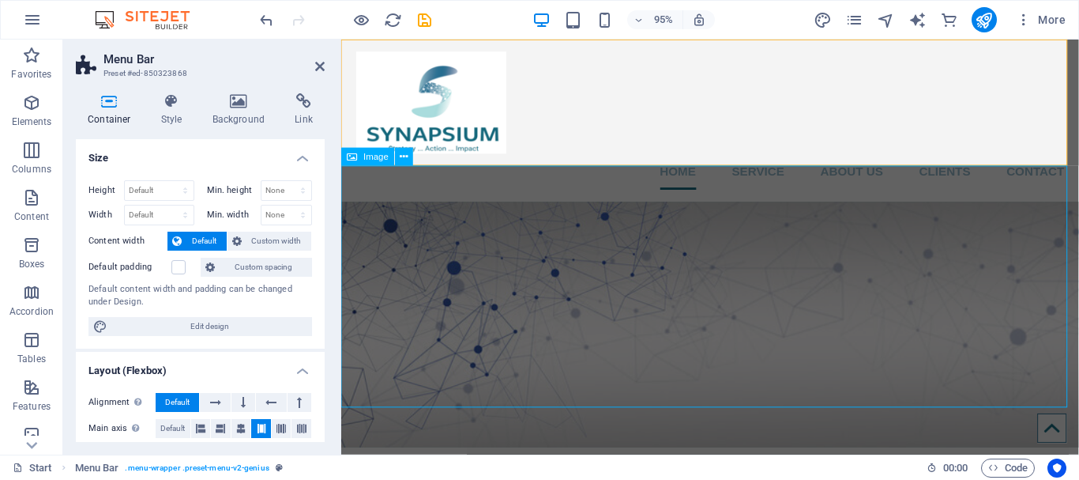
click at [675, 238] on figure at bounding box center [729, 339] width 777 height 258
select select "%"
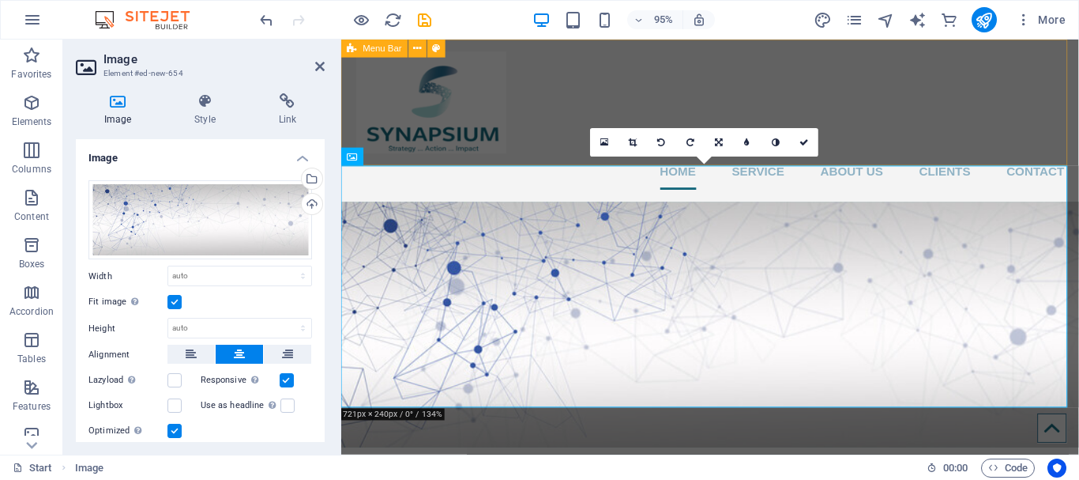
click at [986, 57] on div "Home Service About us Clients Contact" at bounding box center [729, 124] width 777 height 171
select select "header"
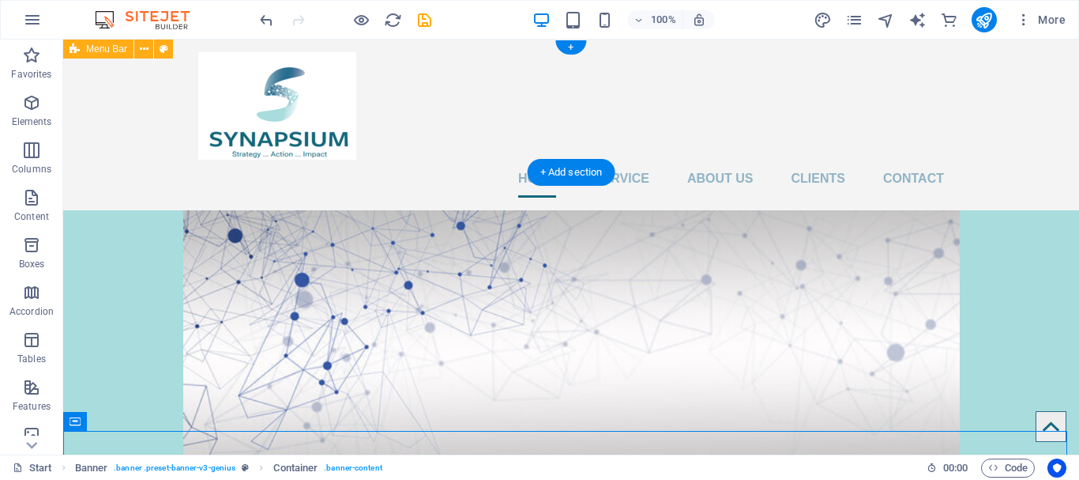
click at [999, 118] on div "Home Service About us Clients Contact" at bounding box center [571, 124] width 1016 height 171
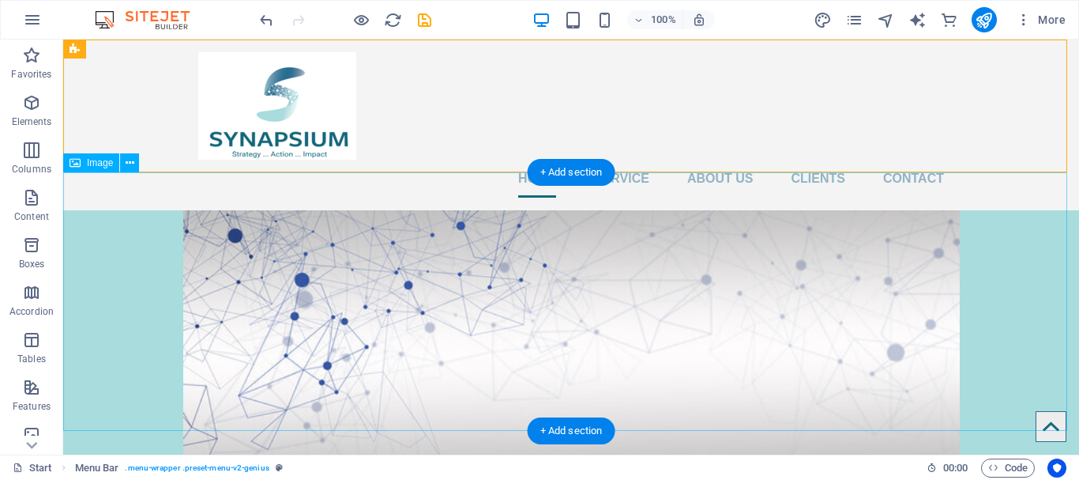
click at [924, 307] on figure at bounding box center [571, 339] width 1016 height 258
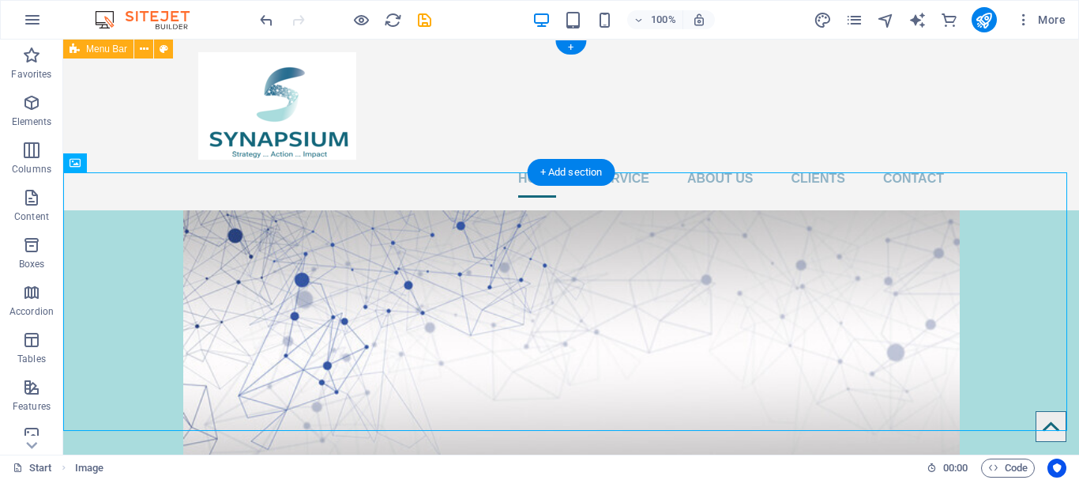
click at [1024, 98] on div "Home Service About us Clients Contact" at bounding box center [571, 124] width 1016 height 171
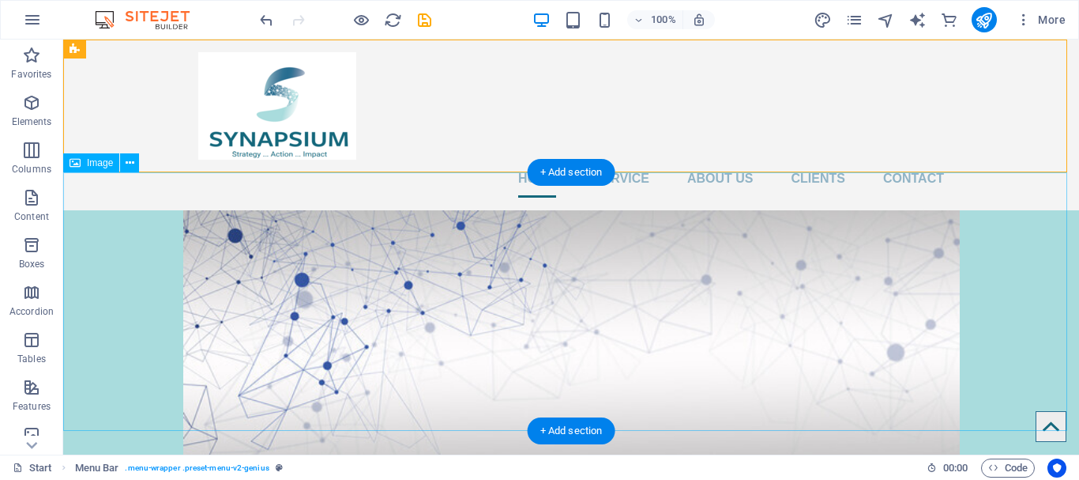
click at [251, 283] on figure at bounding box center [571, 339] width 1016 height 258
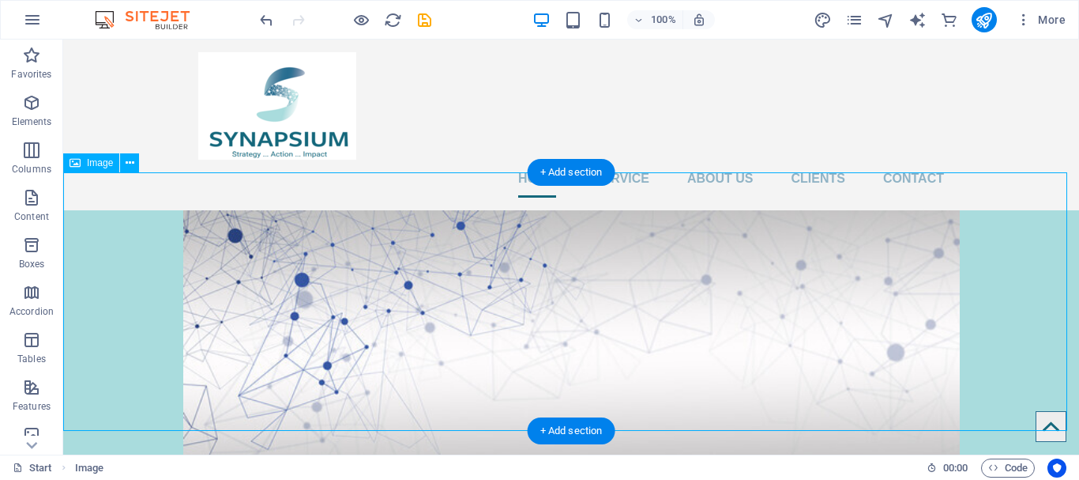
click at [258, 282] on figure at bounding box center [571, 339] width 1016 height 258
select select "%"
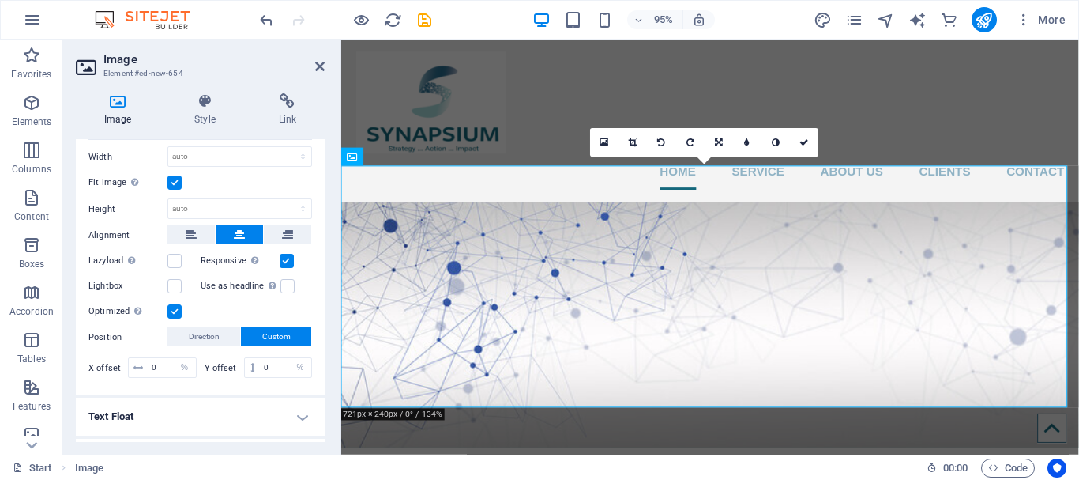
scroll to position [153, 0]
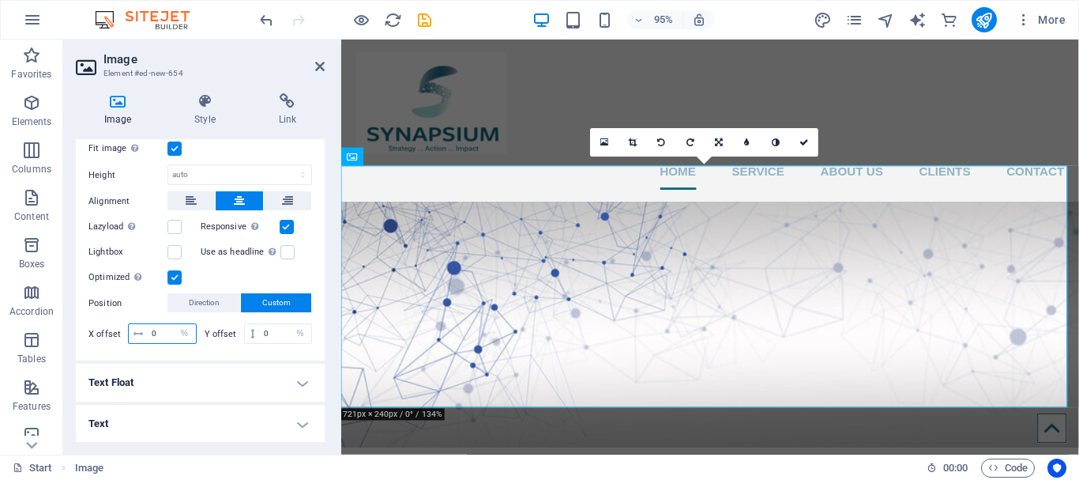
drag, startPoint x: 157, startPoint y: 328, endPoint x: 134, endPoint y: 331, distance: 23.9
click at [134, 331] on div "0 px rem % vh vw" at bounding box center [162, 333] width 69 height 21
type input "50"
click at [182, 274] on div "Optimized Images are compressed to improve page speed." at bounding box center [200, 277] width 224 height 19
click at [174, 279] on label at bounding box center [174, 277] width 14 height 14
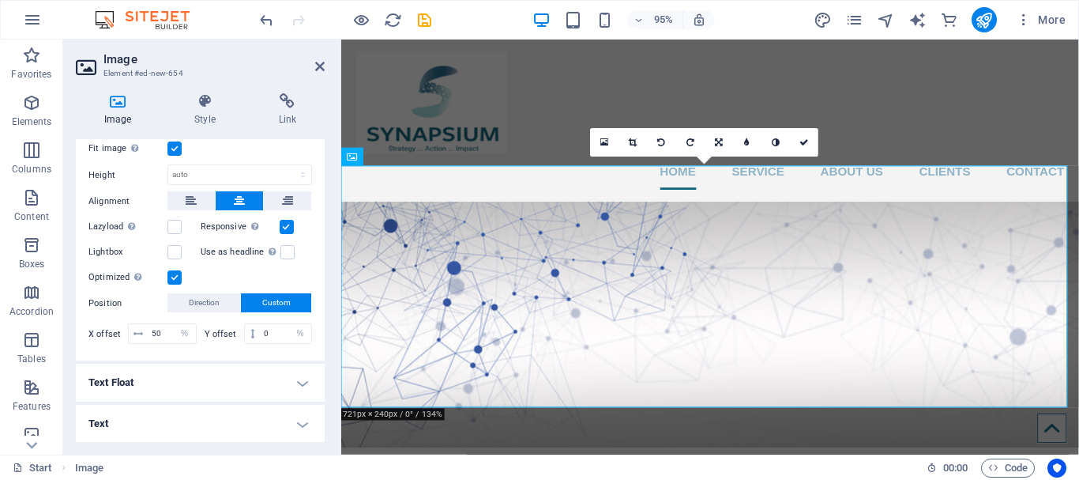
click at [0, 0] on input "Optimized Images are compressed to improve page speed." at bounding box center [0, 0] width 0 height 0
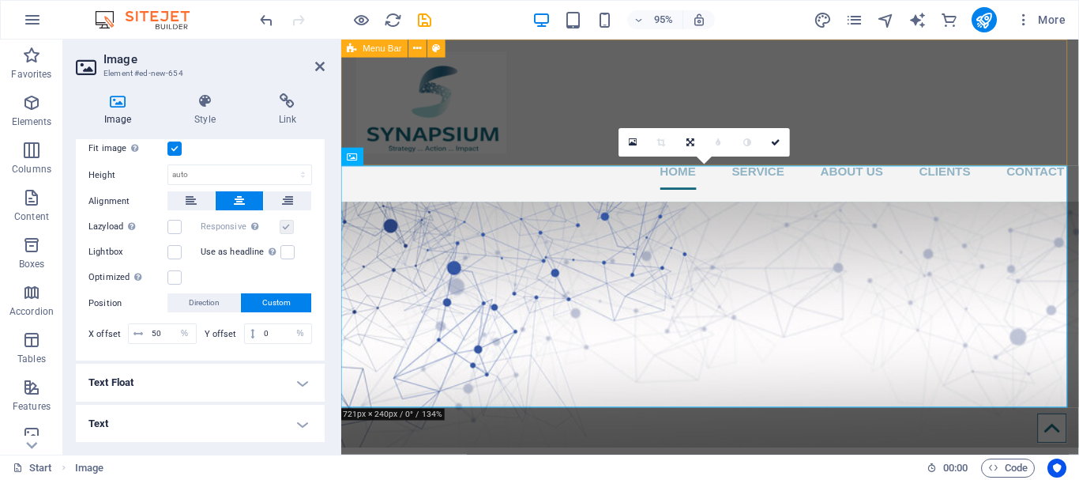
click at [638, 58] on div "Home Service About us Clients Contact" at bounding box center [729, 124] width 777 height 171
select select "header"
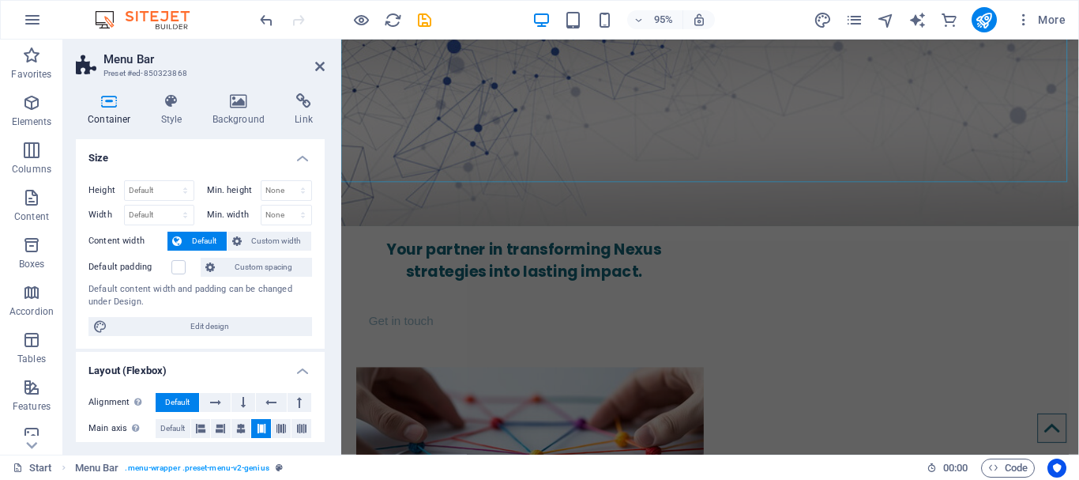
scroll to position [237, 0]
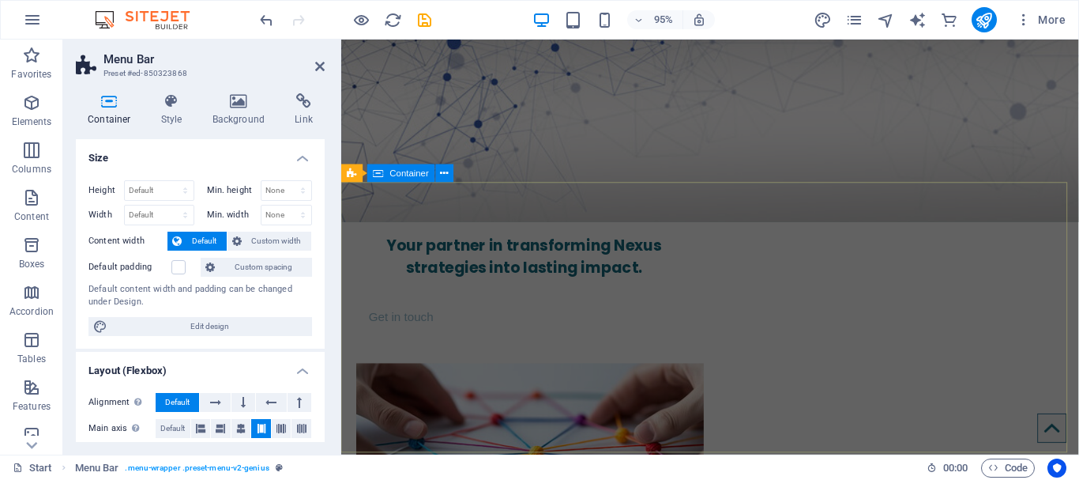
click at [666, 284] on div "Your partner in transforming Nexus strategies into lasting impact. Get in touch" at bounding box center [729, 397] width 777 height 332
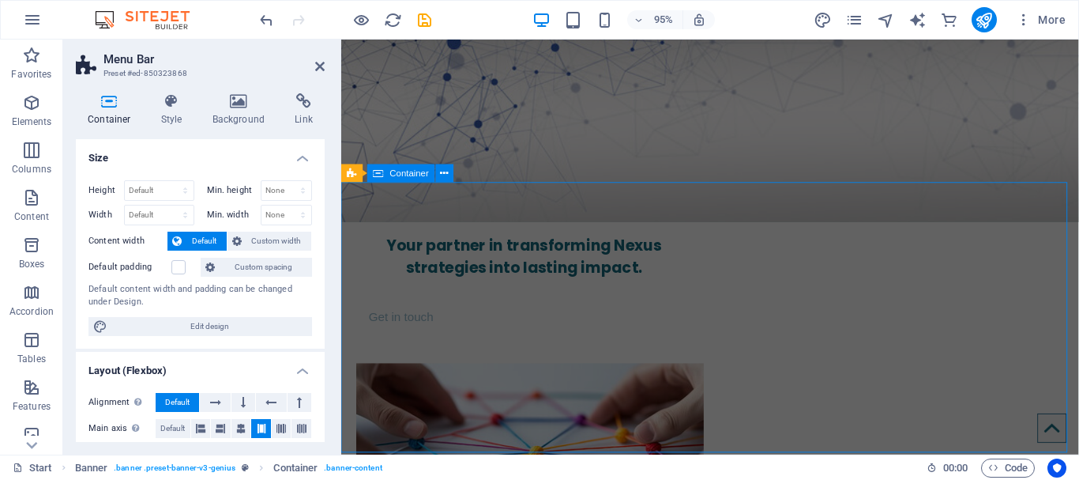
click at [928, 273] on div "Your partner in transforming Nexus strategies into lasting impact. Get in touch" at bounding box center [729, 397] width 777 height 332
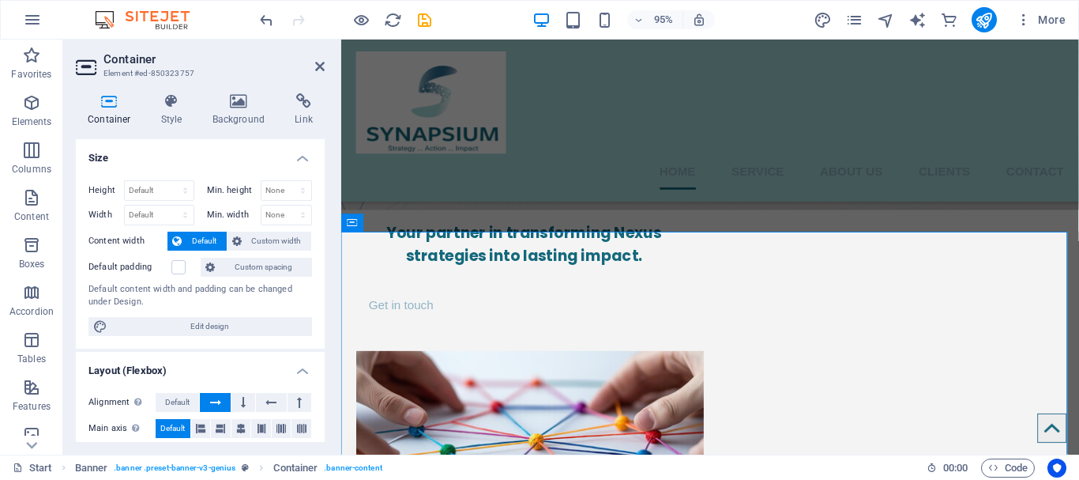
scroll to position [184, 0]
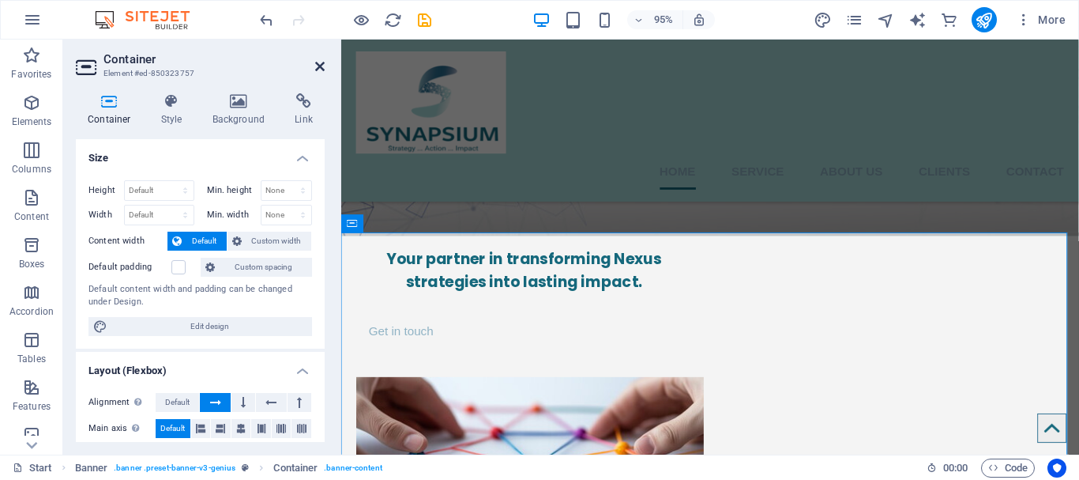
click at [322, 60] on icon at bounding box center [319, 66] width 9 height 13
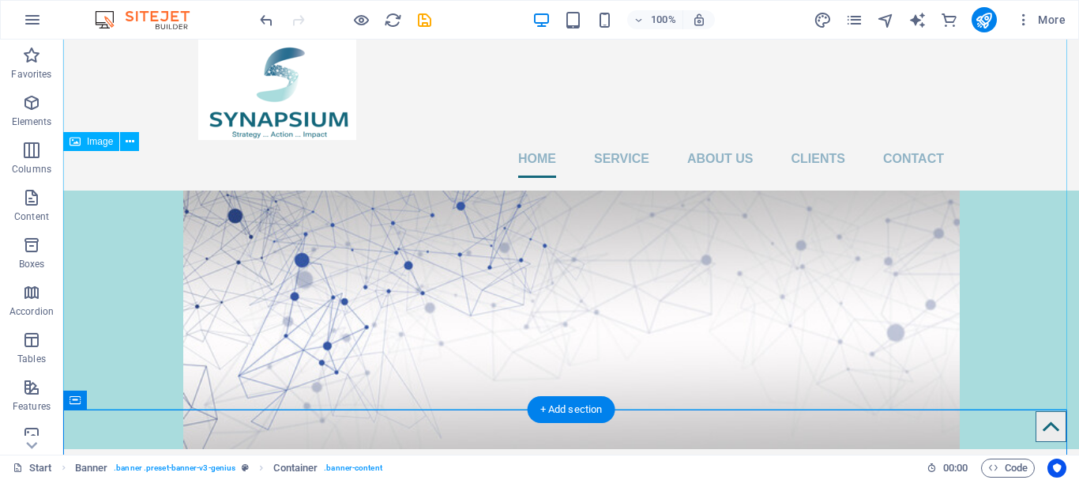
scroll to position [21, 0]
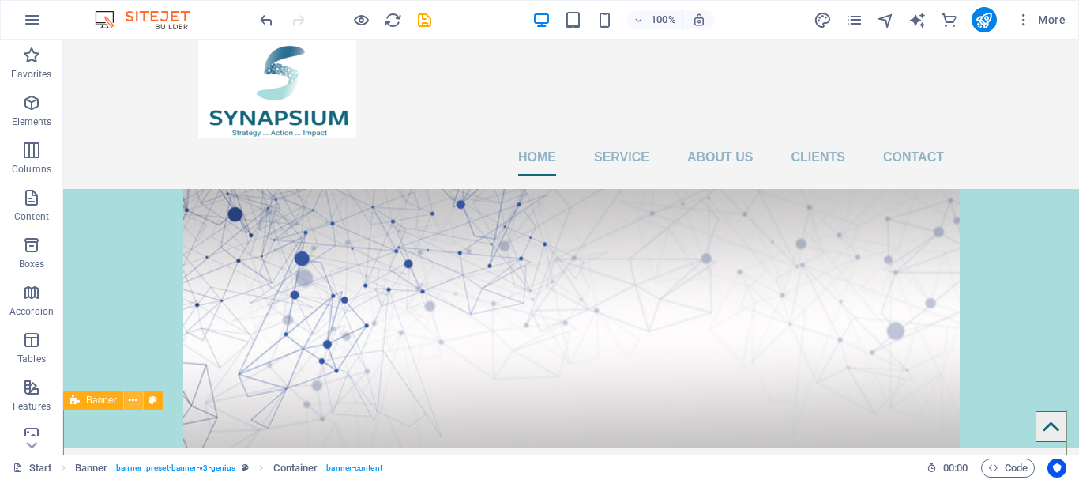
click at [136, 399] on icon at bounding box center [133, 400] width 9 height 17
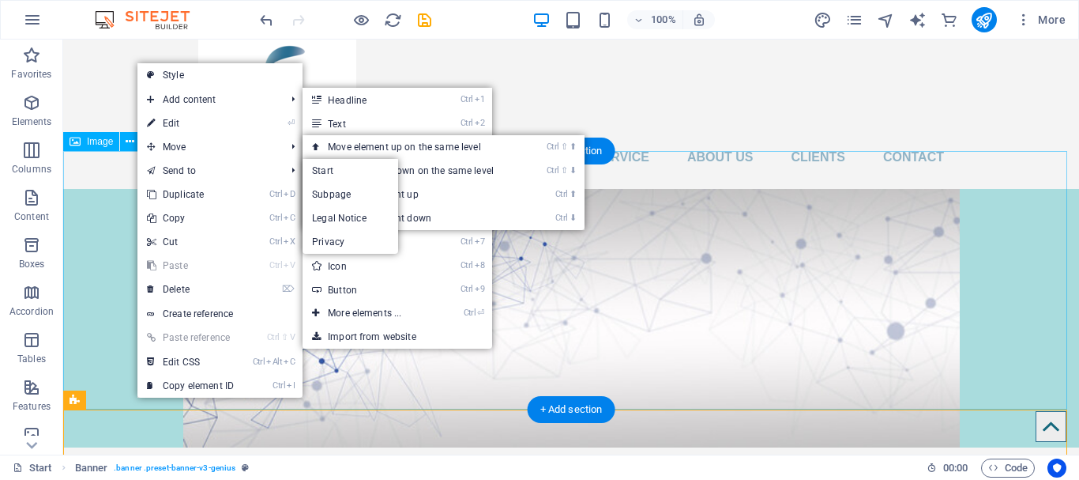
click at [121, 286] on figure at bounding box center [571, 318] width 1016 height 258
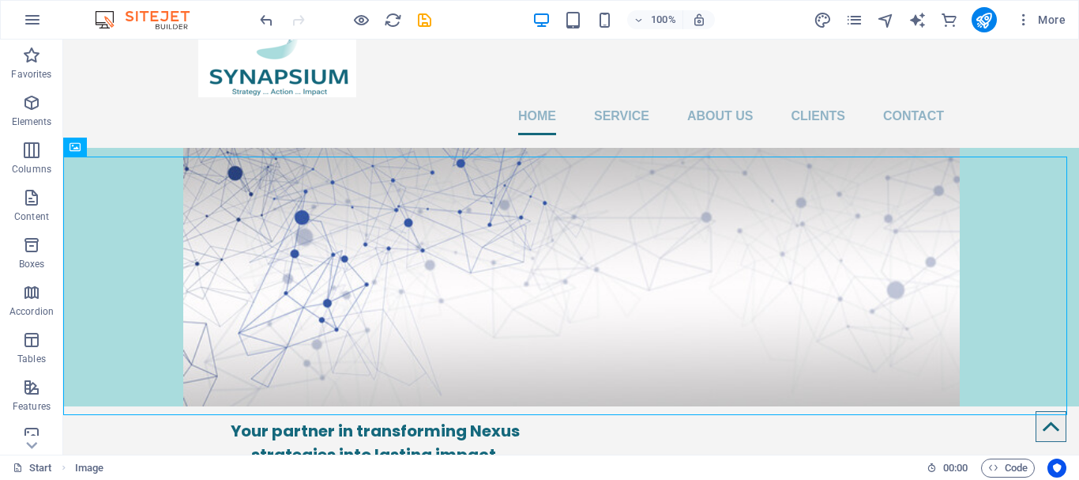
scroll to position [0, 0]
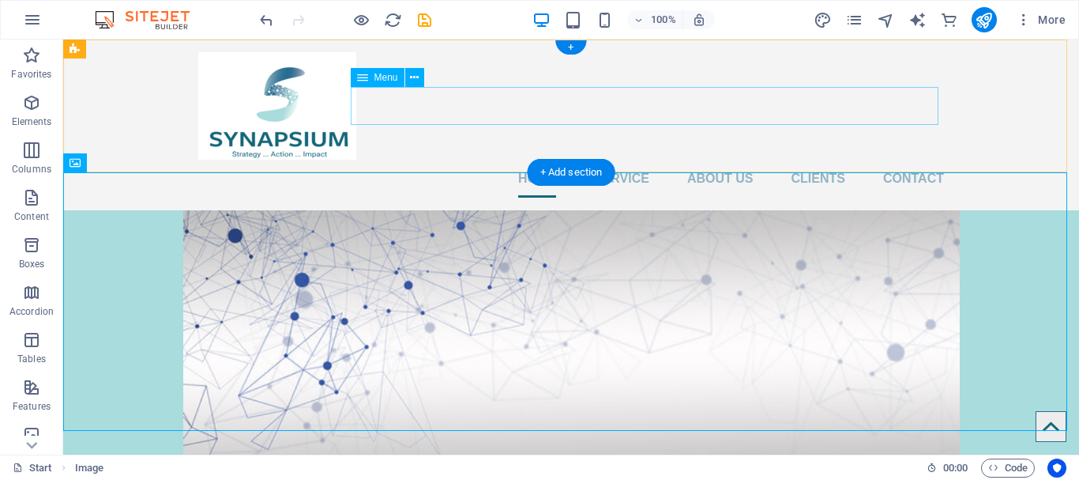
click at [621, 160] on nav "Home Service About us Clients Contact" at bounding box center [571, 179] width 746 height 38
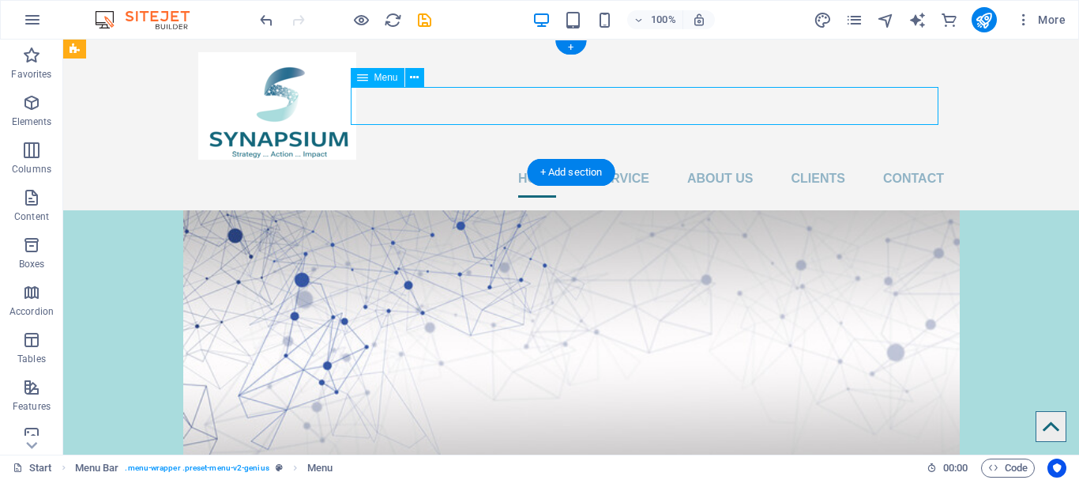
drag, startPoint x: 722, startPoint y: 123, endPoint x: 747, endPoint y: 120, distance: 24.7
click at [747, 160] on nav "Home Service About us Clients Contact" at bounding box center [571, 179] width 746 height 38
drag, startPoint x: 365, startPoint y: 77, endPoint x: 426, endPoint y: 74, distance: 60.9
click at [426, 74] on div "Menu" at bounding box center [393, 78] width 84 height 20
drag, startPoint x: 363, startPoint y: 80, endPoint x: 405, endPoint y: 78, distance: 41.9
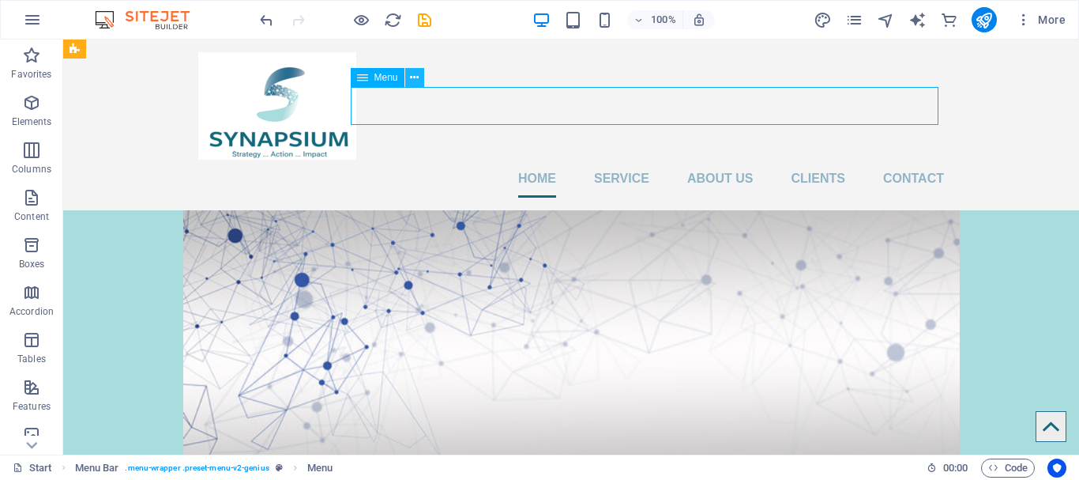
click at [403, 78] on div "Menu" at bounding box center [378, 77] width 54 height 19
click at [421, 77] on button at bounding box center [414, 77] width 19 height 19
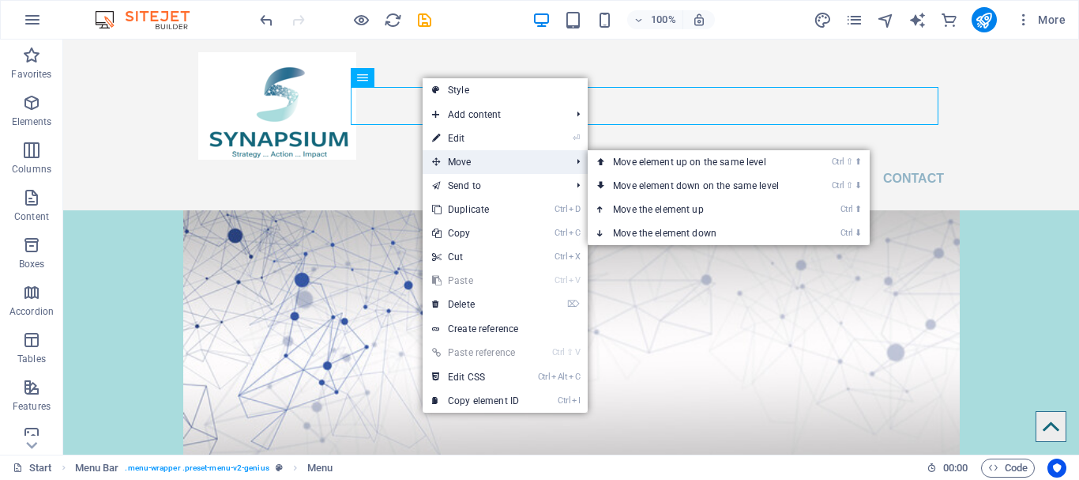
click at [481, 156] on span "Move" at bounding box center [493, 162] width 141 height 24
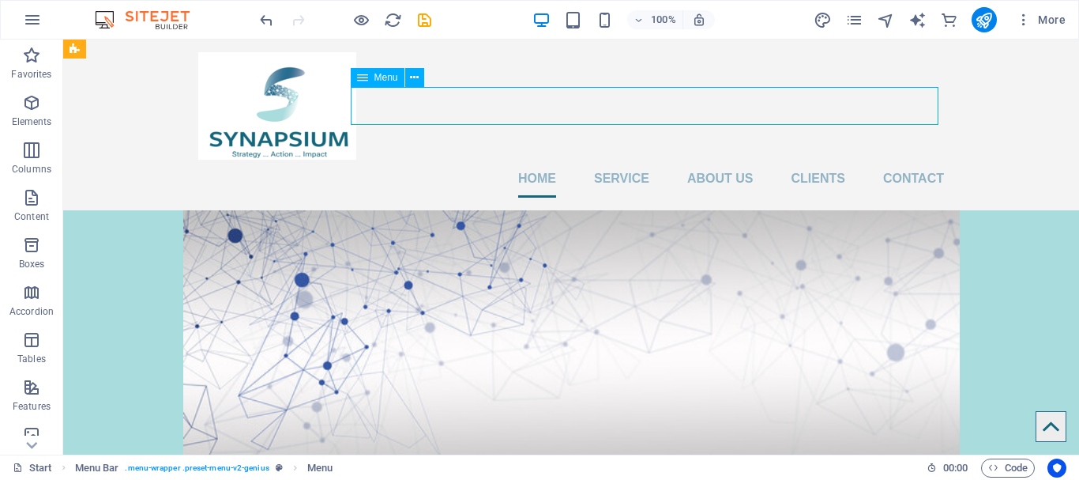
drag, startPoint x: 359, startPoint y: 81, endPoint x: 374, endPoint y: 81, distance: 15.8
click at [374, 81] on div "Menu" at bounding box center [378, 77] width 54 height 19
click at [415, 81] on icon at bounding box center [414, 78] width 9 height 17
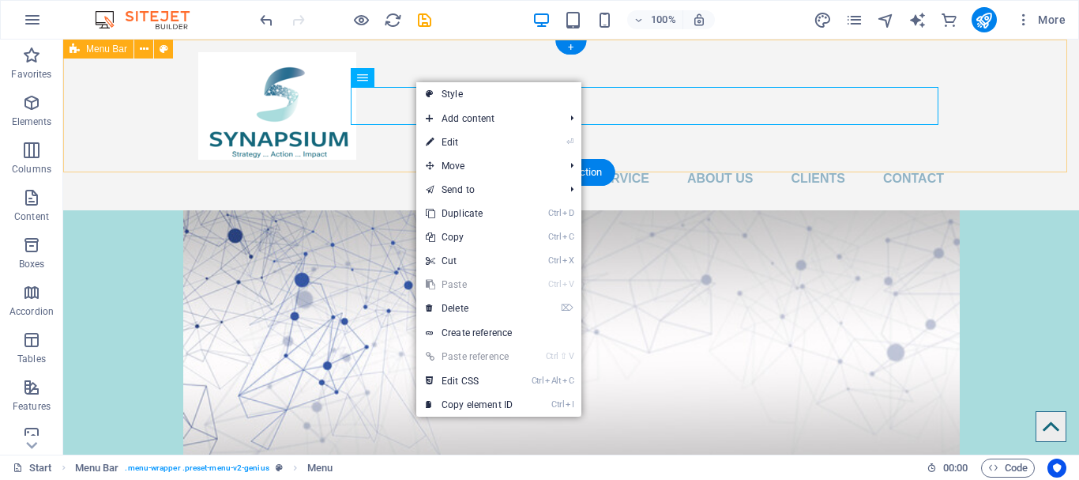
click at [686, 52] on div "Home Service About us Clients Contact" at bounding box center [571, 124] width 1016 height 171
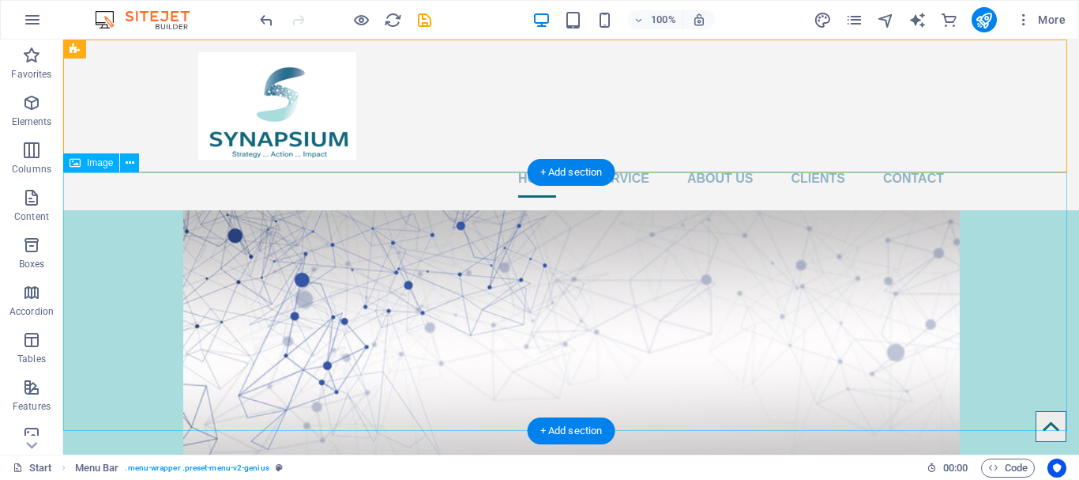
click at [662, 290] on figure at bounding box center [571, 339] width 1016 height 258
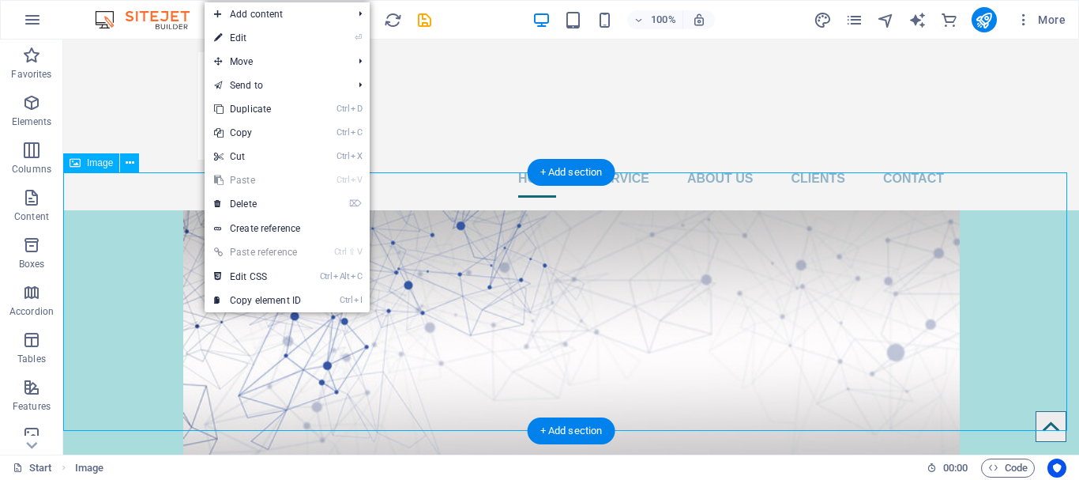
click at [162, 250] on figure at bounding box center [571, 339] width 1016 height 258
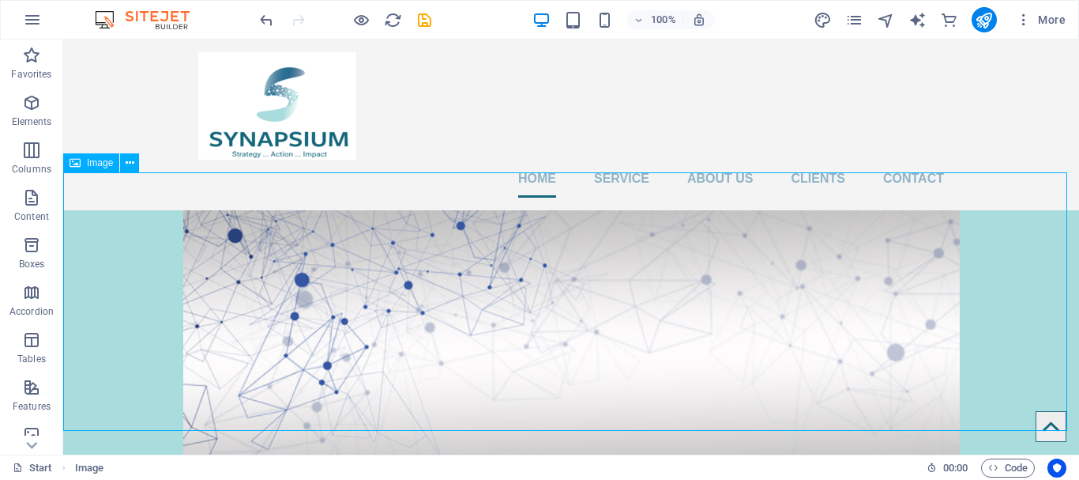
click at [100, 167] on span "Image" at bounding box center [100, 162] width 26 height 9
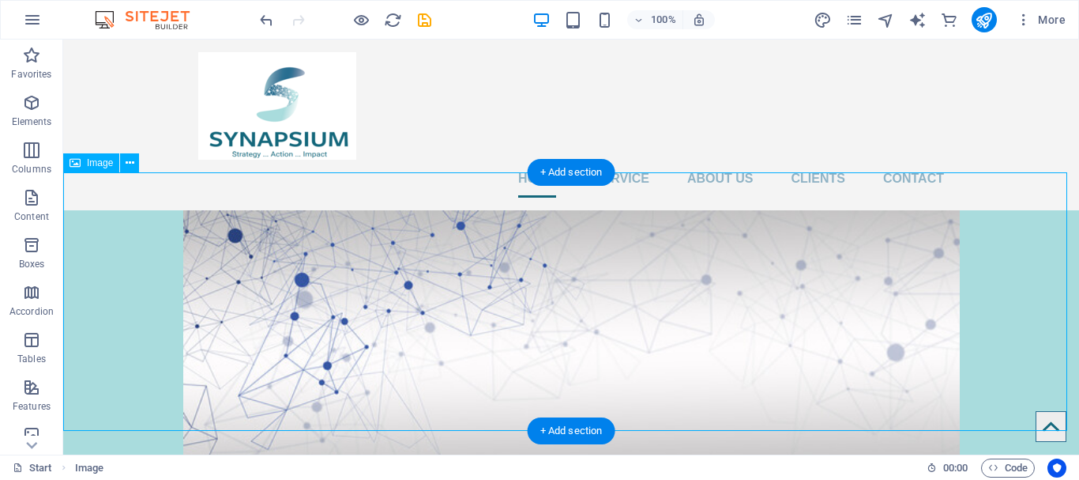
click at [109, 210] on figure at bounding box center [571, 339] width 1016 height 258
select select "%"
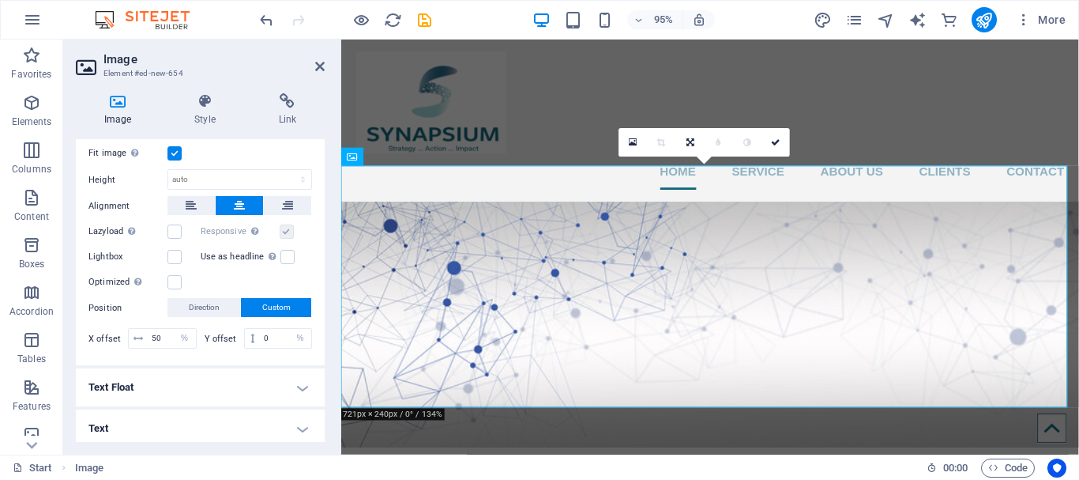
scroll to position [153, 0]
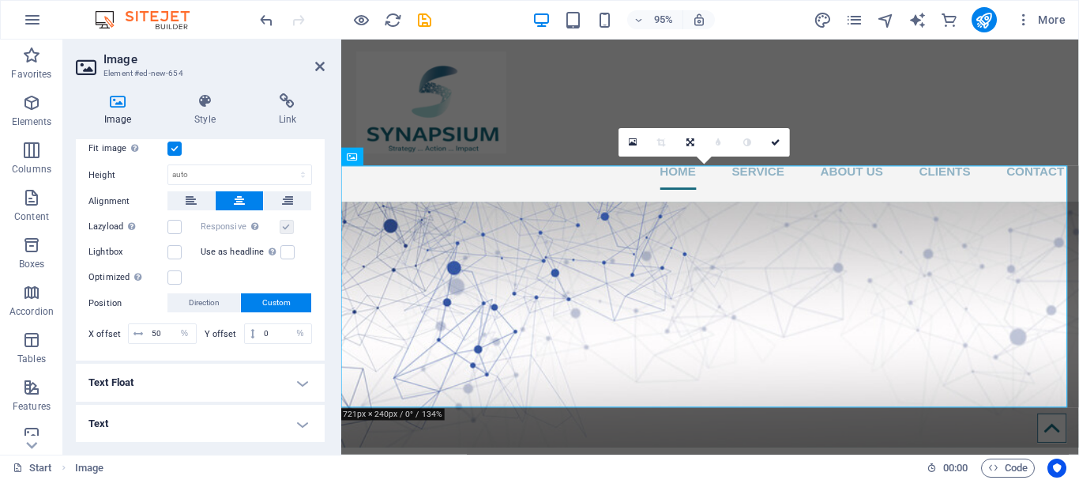
click at [265, 383] on h4 "Text Float" at bounding box center [200, 382] width 249 height 38
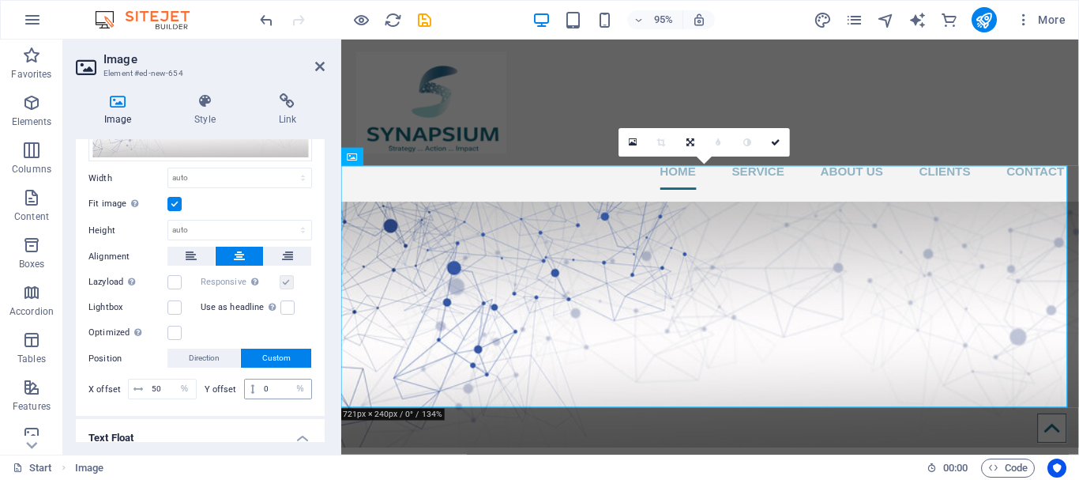
scroll to position [209, 0]
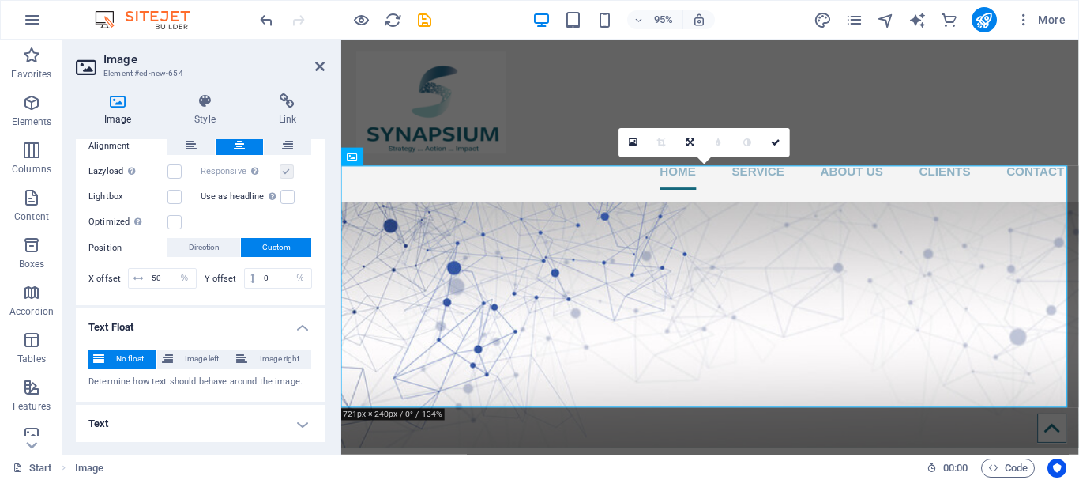
click at [216, 408] on h4 "Text" at bounding box center [200, 423] width 249 height 38
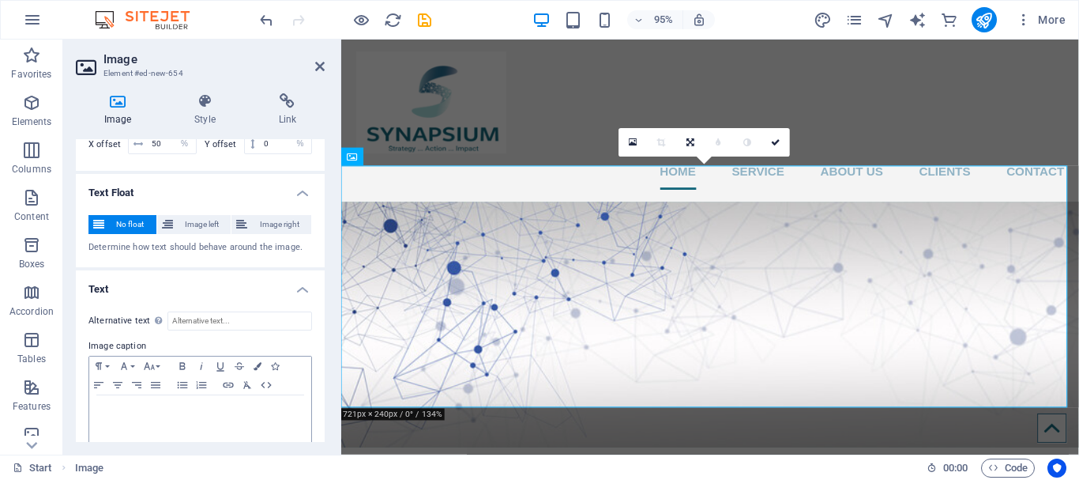
scroll to position [357, 0]
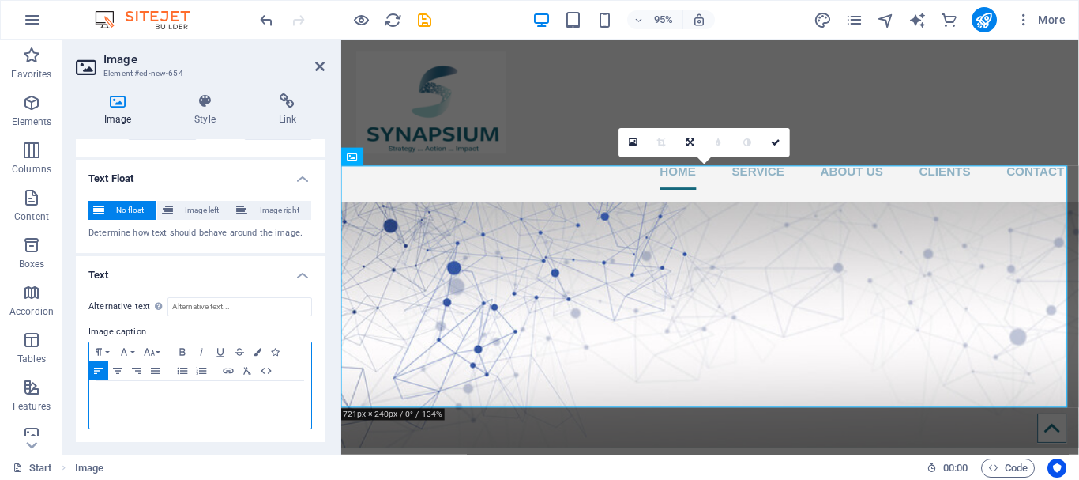
click at [212, 398] on p at bounding box center [200, 396] width 206 height 14
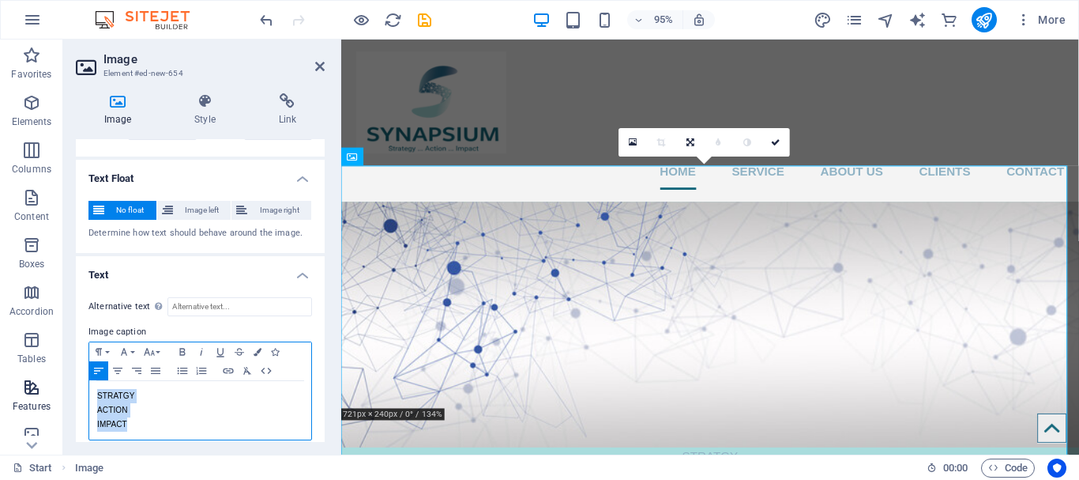
drag, startPoint x: 145, startPoint y: 431, endPoint x: 27, endPoint y: 381, distance: 128.5
click at [27, 381] on section "Favorites Elements Columns Content Boxes Accordion Tables Features Images Slide…" at bounding box center [539, 246] width 1079 height 415
click at [179, 345] on icon "button" at bounding box center [182, 351] width 19 height 13
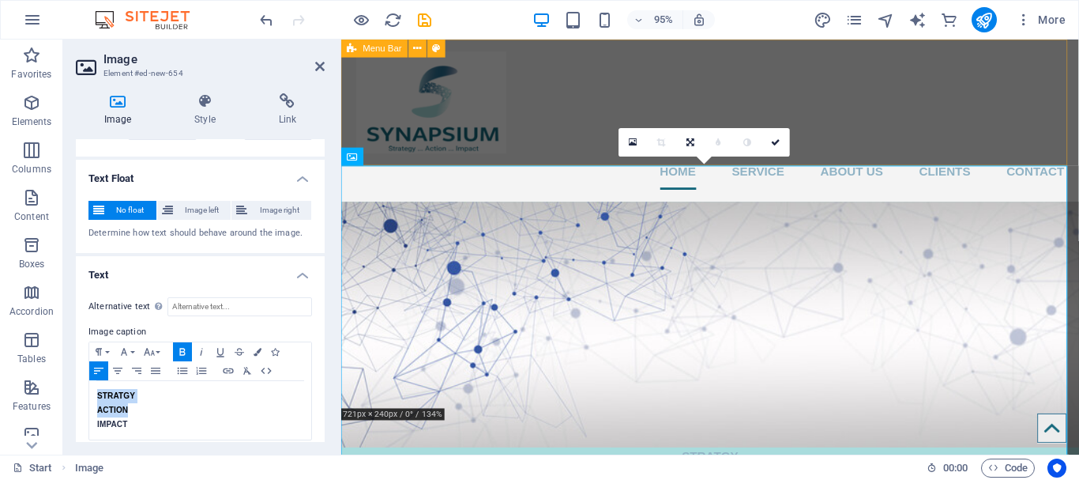
click at [598, 64] on div "Home Service About us Clients Contact" at bounding box center [729, 124] width 777 height 171
select select "header"
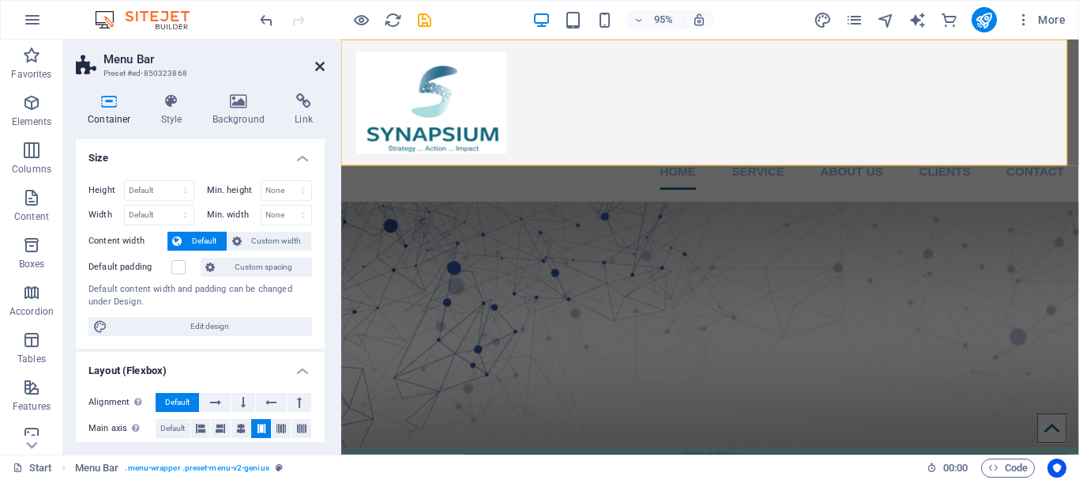
click at [318, 66] on icon at bounding box center [319, 66] width 9 height 13
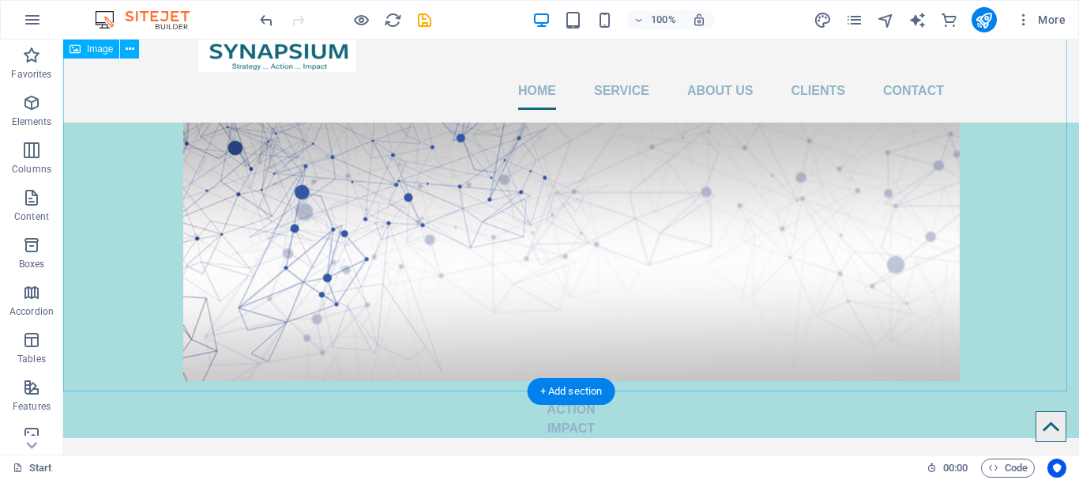
scroll to position [79, 0]
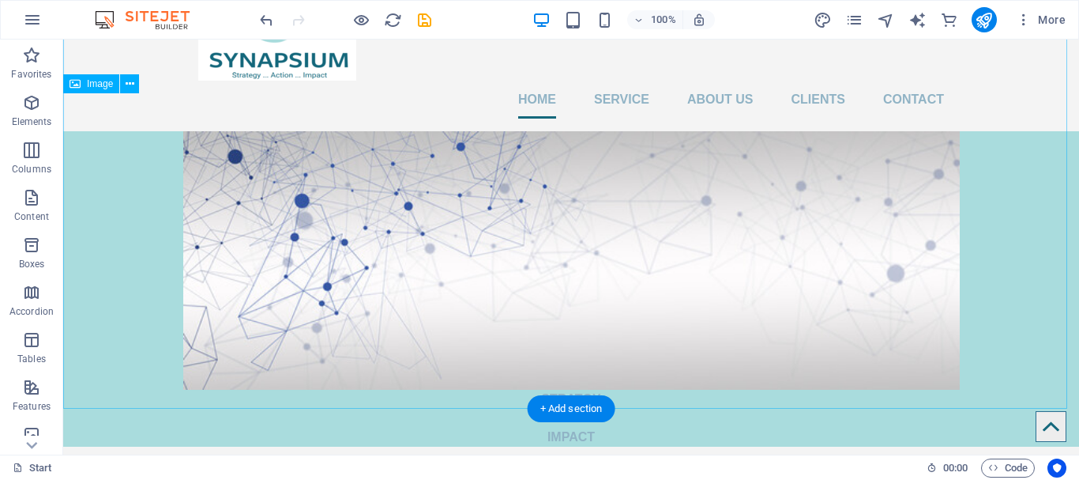
click at [574, 367] on figure "STRATGY ACTION IMPACT" at bounding box center [571, 288] width 1016 height 315
click at [307, 383] on figure "STRATGY ACTION IMPACT" at bounding box center [571, 288] width 1016 height 315
select select "%"
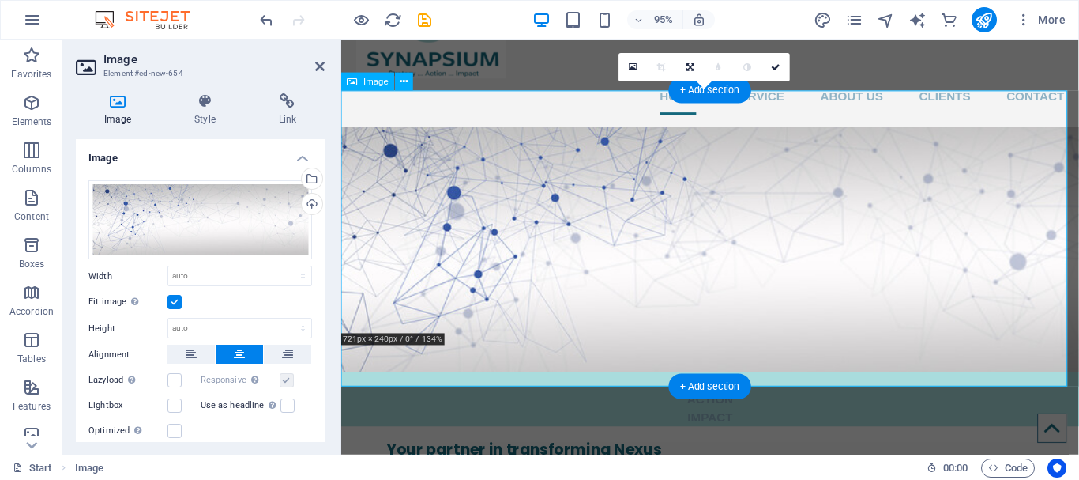
click at [719, 356] on figure "STRATGY ACTION IMPACT" at bounding box center [729, 288] width 777 height 315
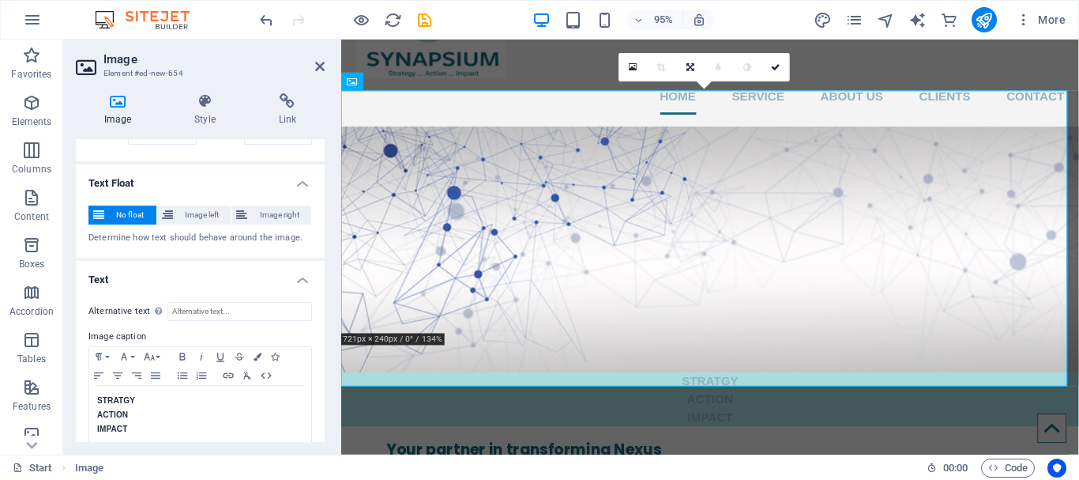
scroll to position [368, 0]
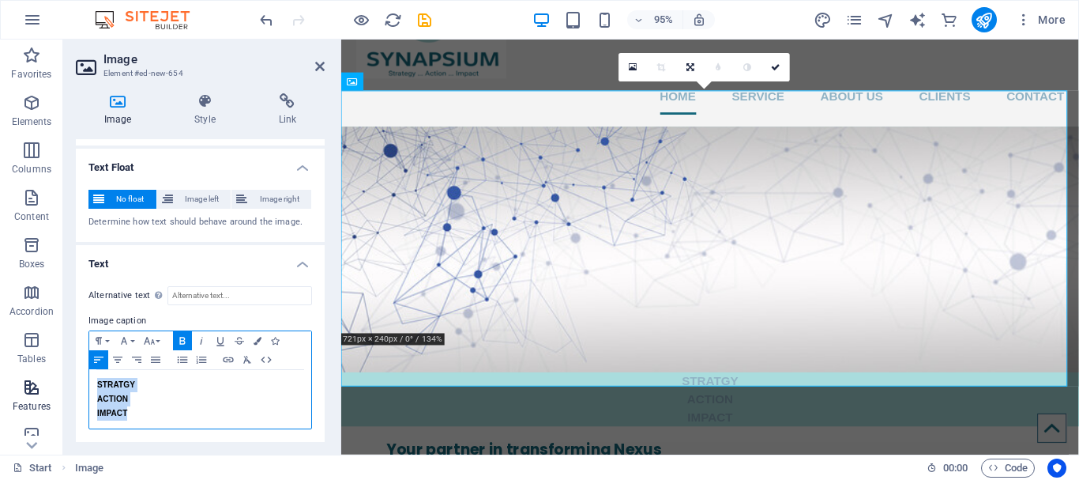
drag, startPoint x: 144, startPoint y: 408, endPoint x: 44, endPoint y: 374, distance: 105.2
click at [44, 374] on section "Favorites Elements Columns Content Boxes Accordion Tables Features Images Slide…" at bounding box center [539, 246] width 1079 height 415
click at [175, 384] on p "​STRATGY" at bounding box center [200, 385] width 206 height 14
drag, startPoint x: 130, startPoint y: 408, endPoint x: 91, endPoint y: 386, distance: 45.3
click at [91, 386] on div "​STRATGY ACTION IMPACT" at bounding box center [200, 399] width 222 height 58
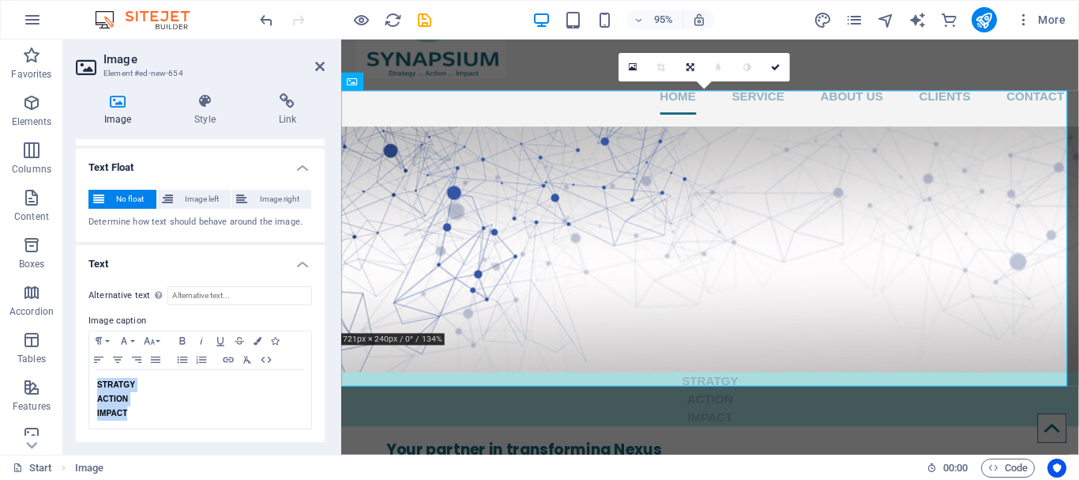
click at [128, 197] on span "No float" at bounding box center [130, 199] width 43 height 19
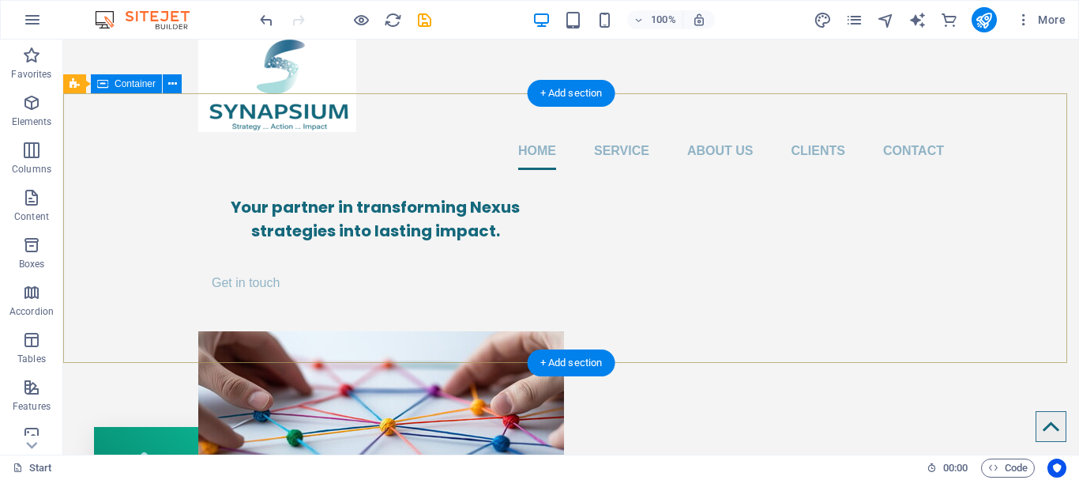
scroll to position [0, 0]
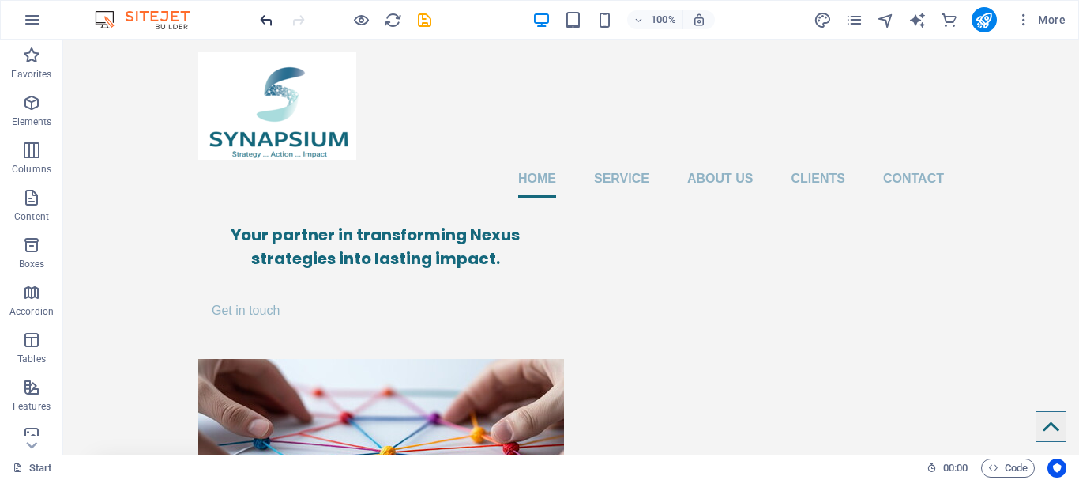
click at [268, 22] on icon "undo" at bounding box center [267, 20] width 18 height 18
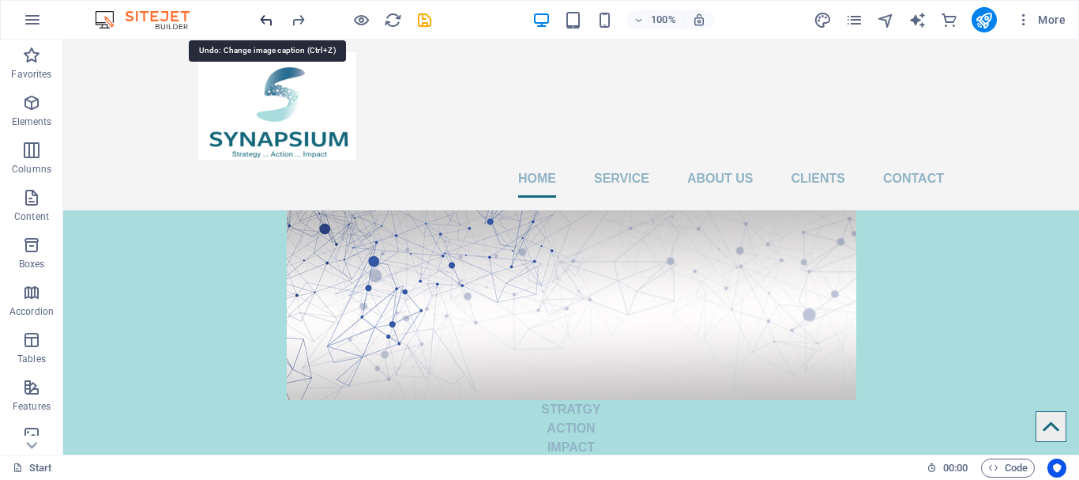
click at [268, 22] on icon "undo" at bounding box center [267, 20] width 18 height 18
click at [266, 19] on icon "undo" at bounding box center [267, 20] width 18 height 18
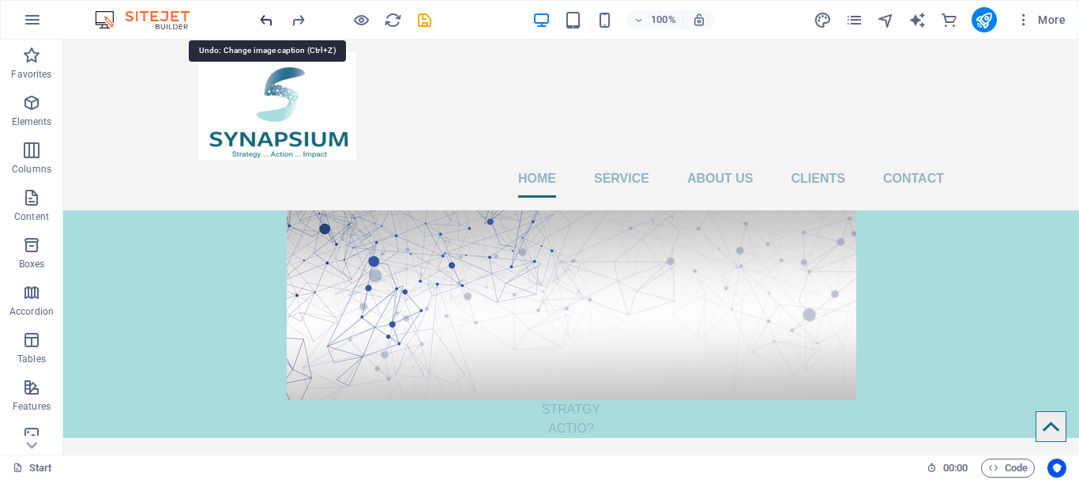
click at [266, 19] on icon "undo" at bounding box center [267, 20] width 18 height 18
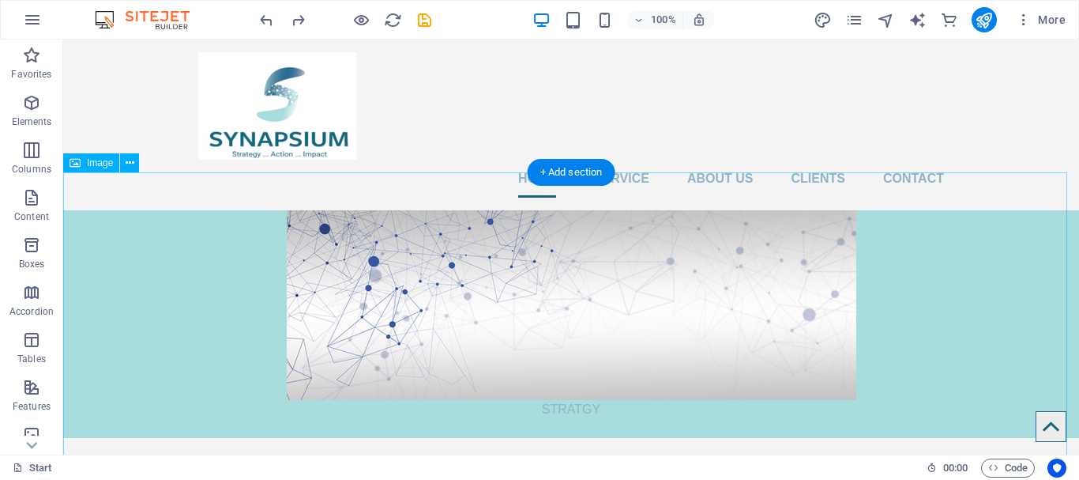
scroll to position [237, 0]
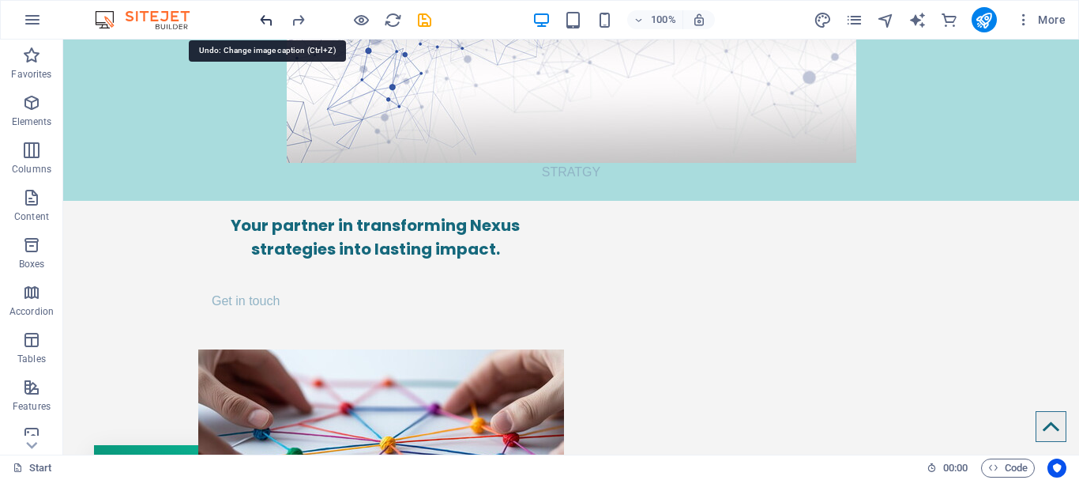
click at [267, 20] on icon "undo" at bounding box center [267, 20] width 18 height 18
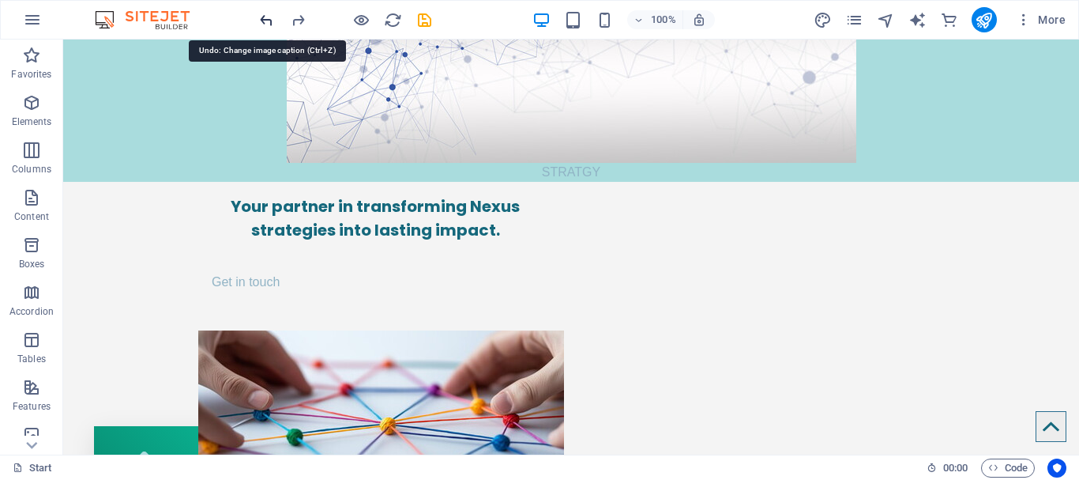
click at [267, 20] on icon "undo" at bounding box center [267, 20] width 18 height 18
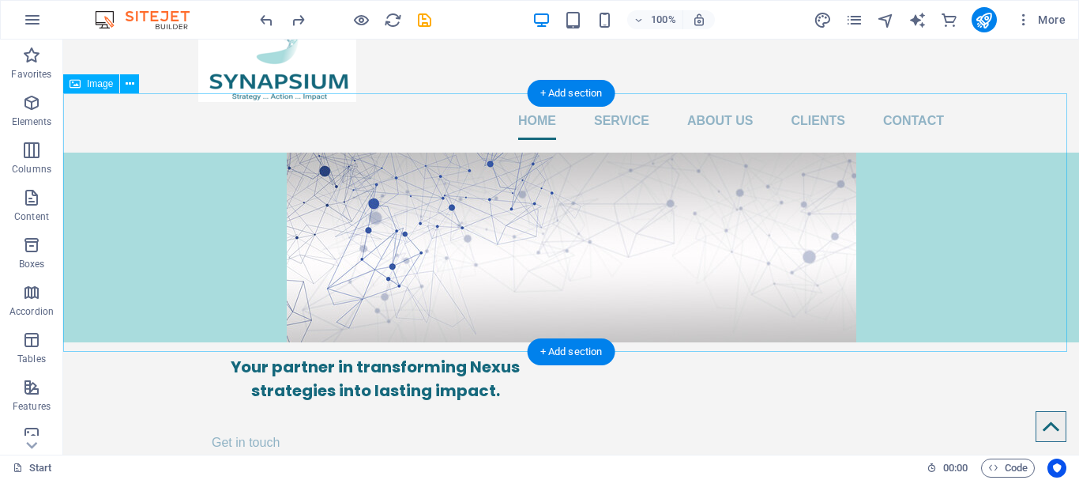
scroll to position [79, 0]
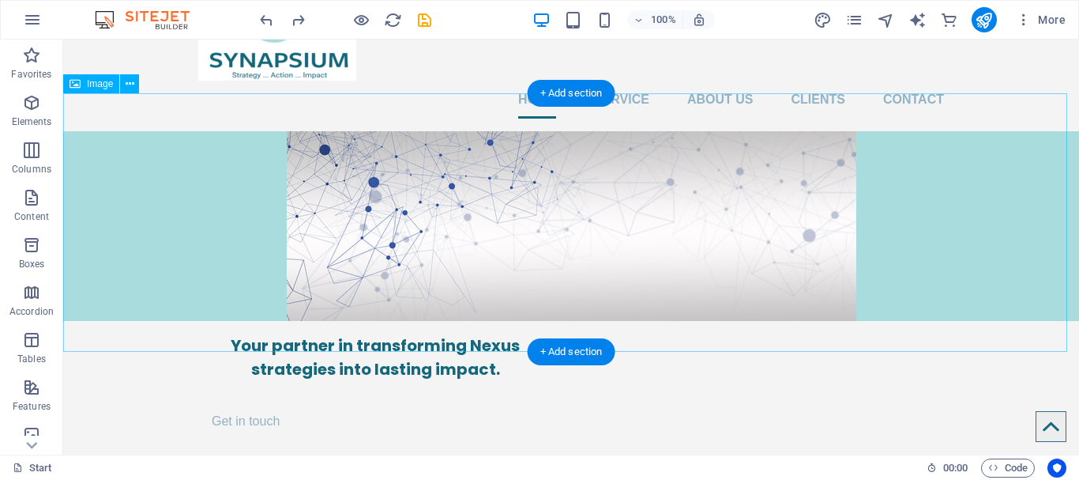
click at [99, 216] on figure at bounding box center [571, 226] width 1016 height 190
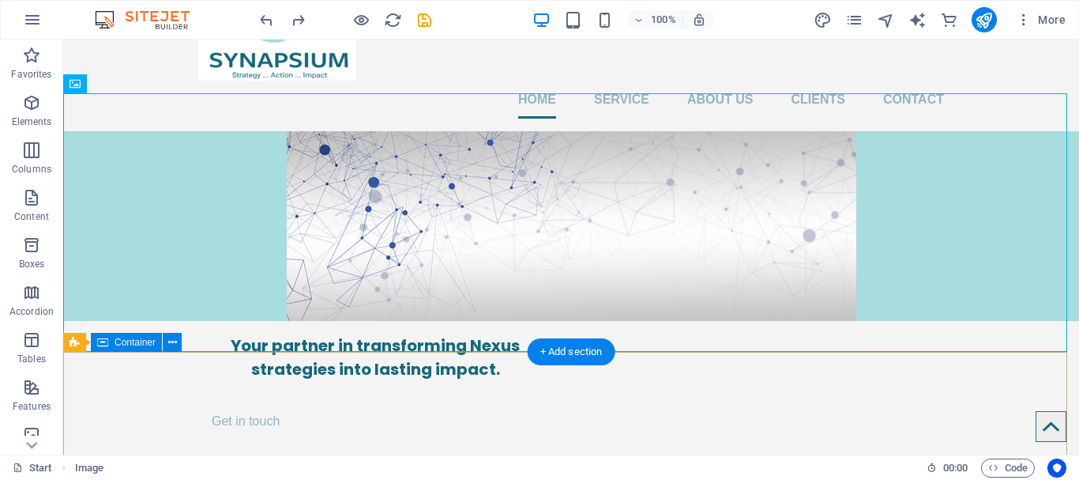
click at [391, 367] on div "Your partner in transforming Nexus strategies into lasting impact. Get in touch" at bounding box center [571, 487] width 1016 height 332
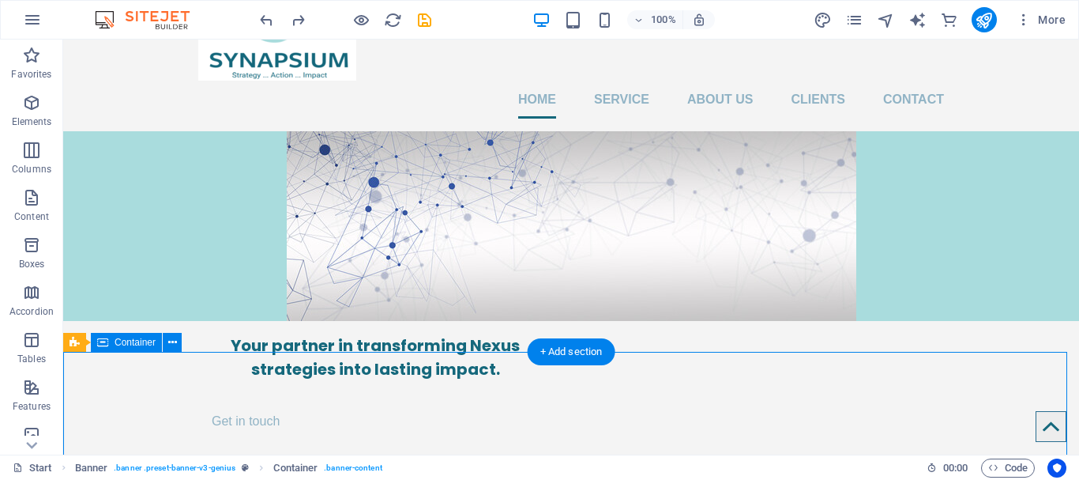
click at [391, 367] on div "Your partner in transforming Nexus strategies into lasting impact. Get in touch" at bounding box center [571, 487] width 1016 height 332
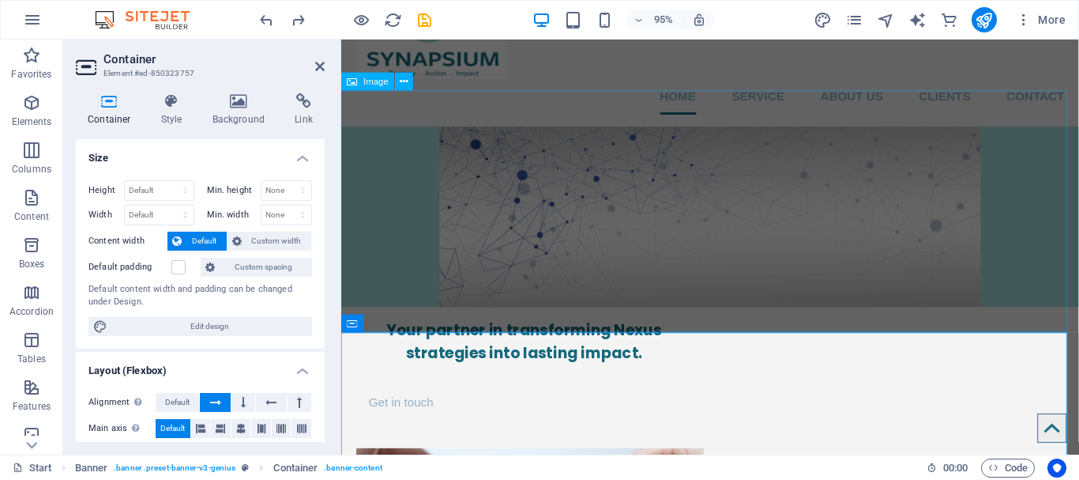
click at [495, 236] on figure at bounding box center [729, 226] width 777 height 190
select select "%"
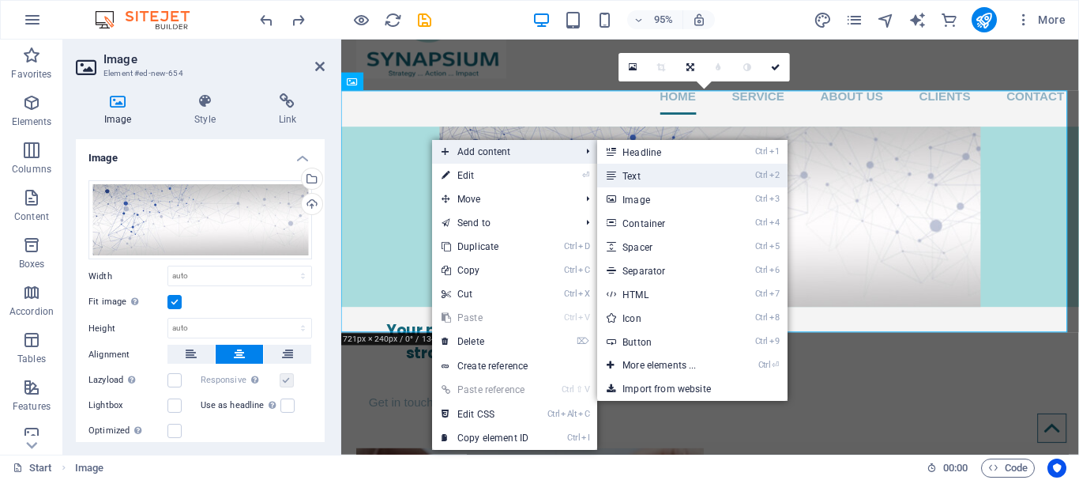
click at [675, 172] on link "Ctrl 2 Text" at bounding box center [662, 176] width 130 height 24
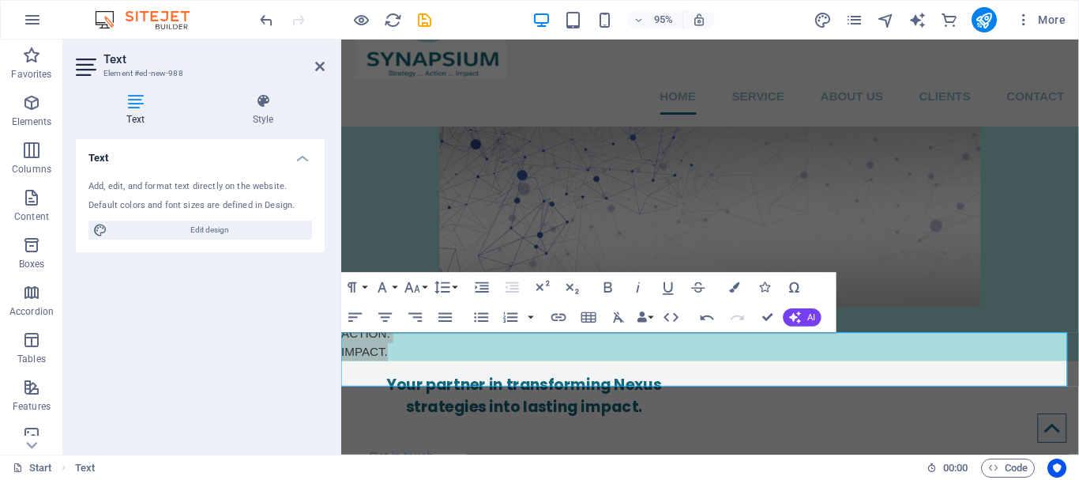
click at [285, 333] on div "Text Add, edit, and format text directly on the website. Default colors and fon…" at bounding box center [200, 290] width 249 height 303
click at [611, 284] on icon "button" at bounding box center [608, 287] width 8 height 10
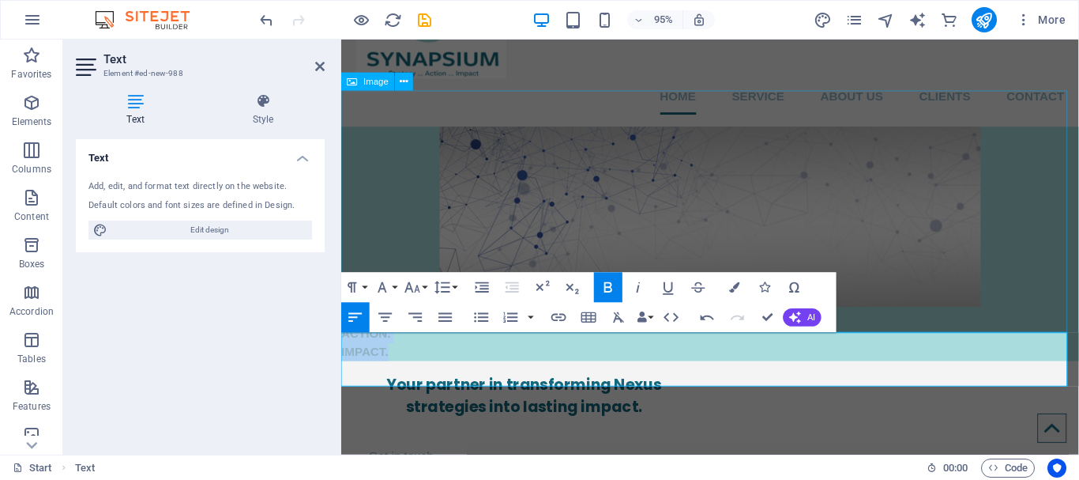
click at [527, 249] on figure at bounding box center [729, 226] width 777 height 190
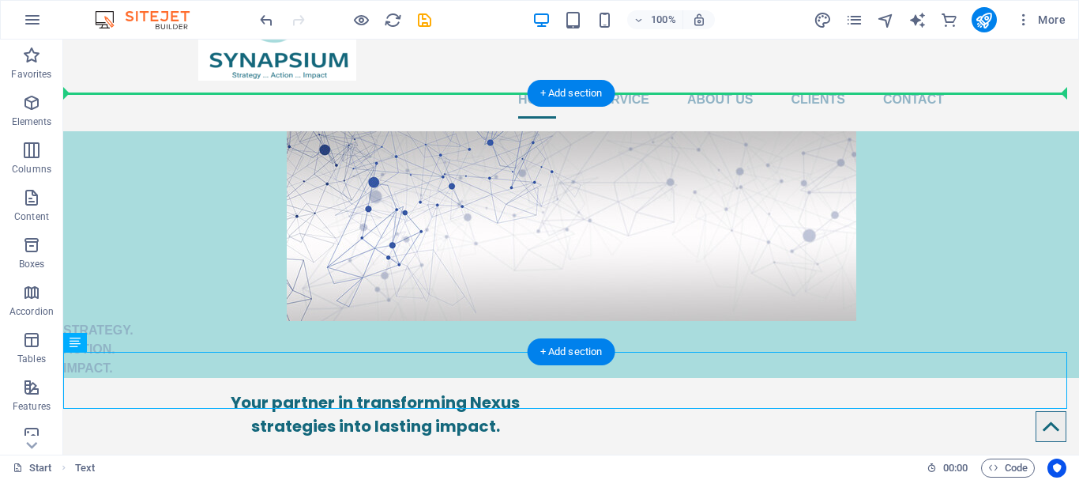
drag, startPoint x: 190, startPoint y: 340, endPoint x: 290, endPoint y: 190, distance: 180.1
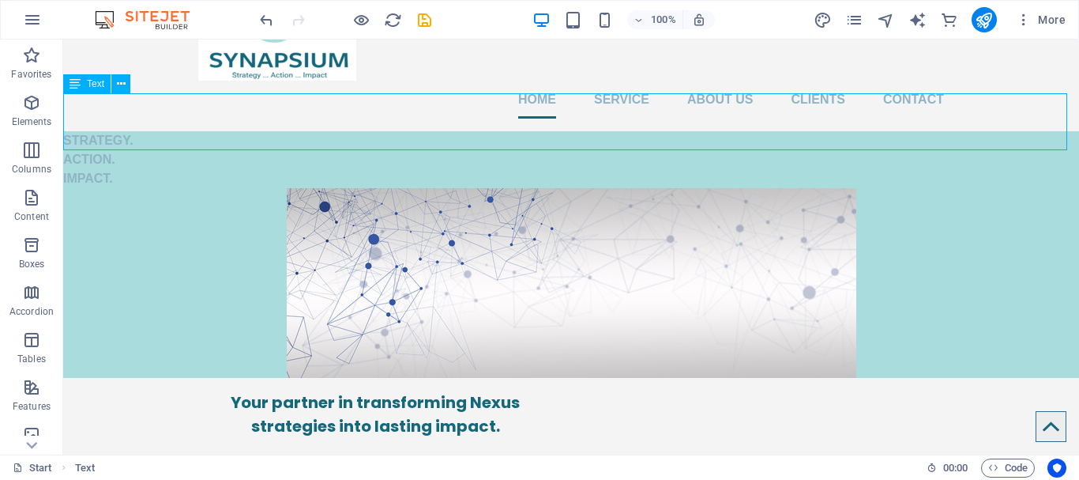
click at [78, 82] on icon at bounding box center [75, 83] width 11 height 19
click at [124, 85] on icon at bounding box center [121, 84] width 9 height 17
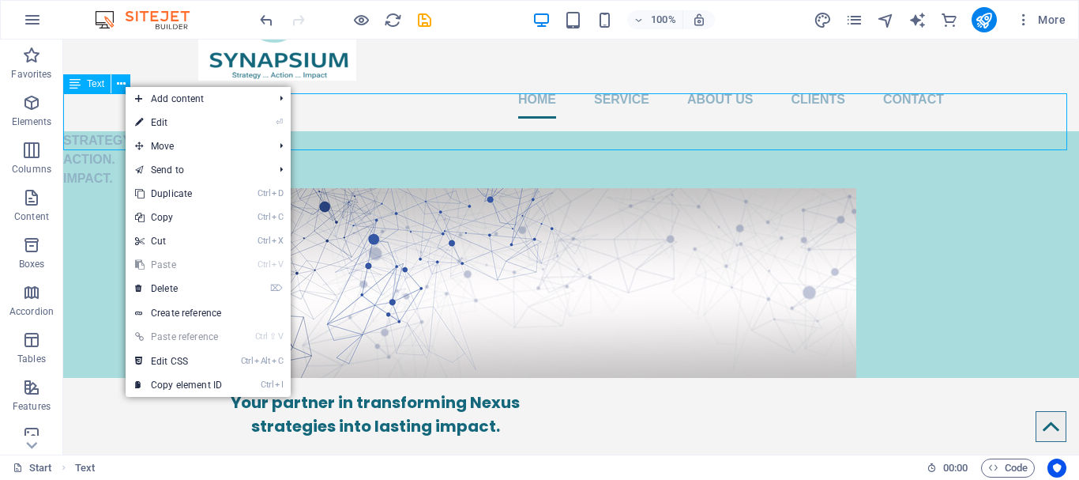
click at [72, 88] on icon at bounding box center [75, 83] width 11 height 19
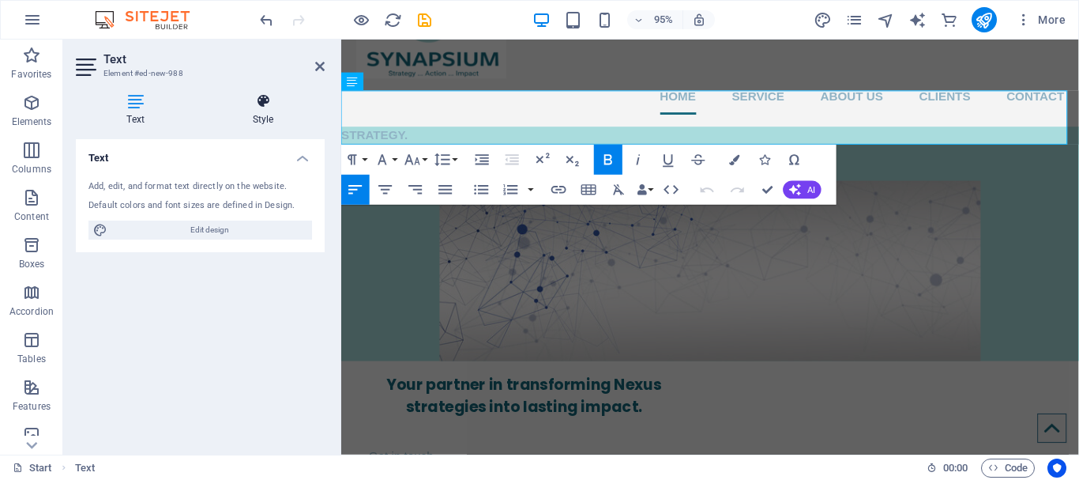
click at [255, 93] on icon at bounding box center [262, 101] width 123 height 16
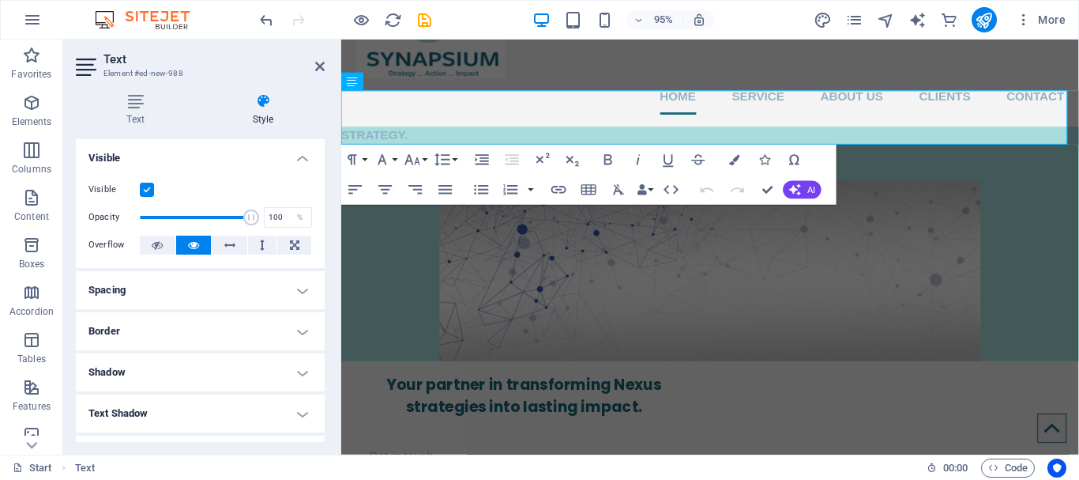
drag, startPoint x: 325, startPoint y: 230, endPoint x: 321, endPoint y: 255, distance: 25.6
click at [321, 255] on div "Text Style Text Add, edit, and format text directly on the website. Default col…" at bounding box center [200, 268] width 274 height 374
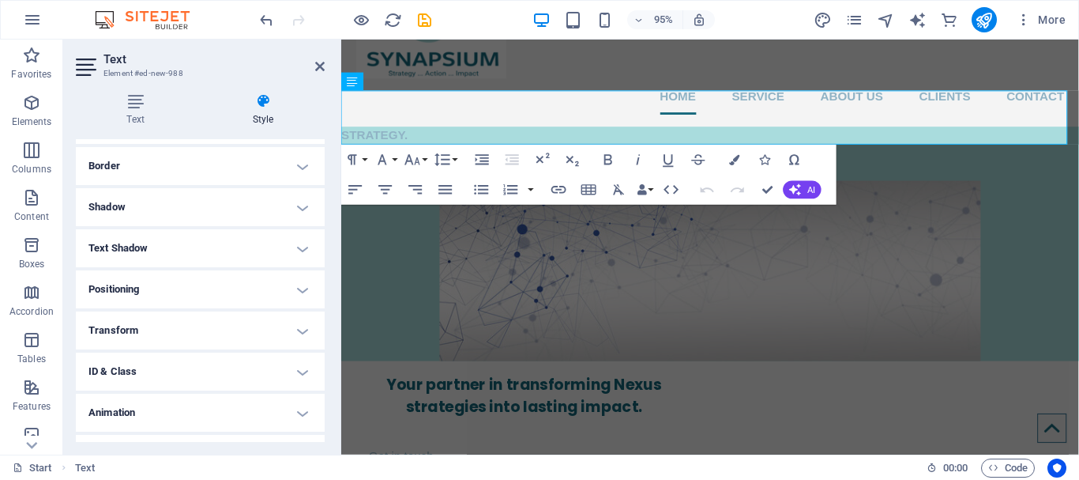
scroll to position [174, 0]
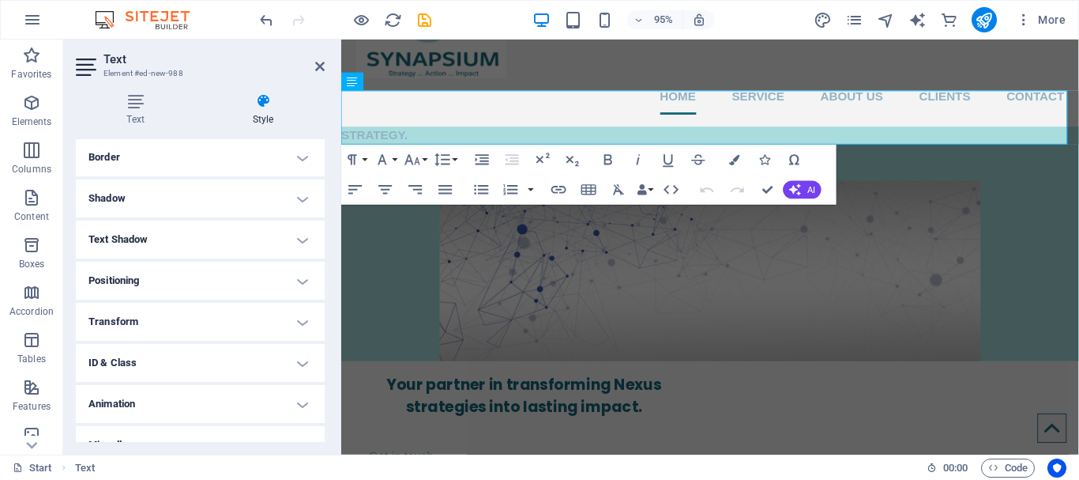
click at [253, 284] on h4 "Positioning" at bounding box center [200, 280] width 249 height 38
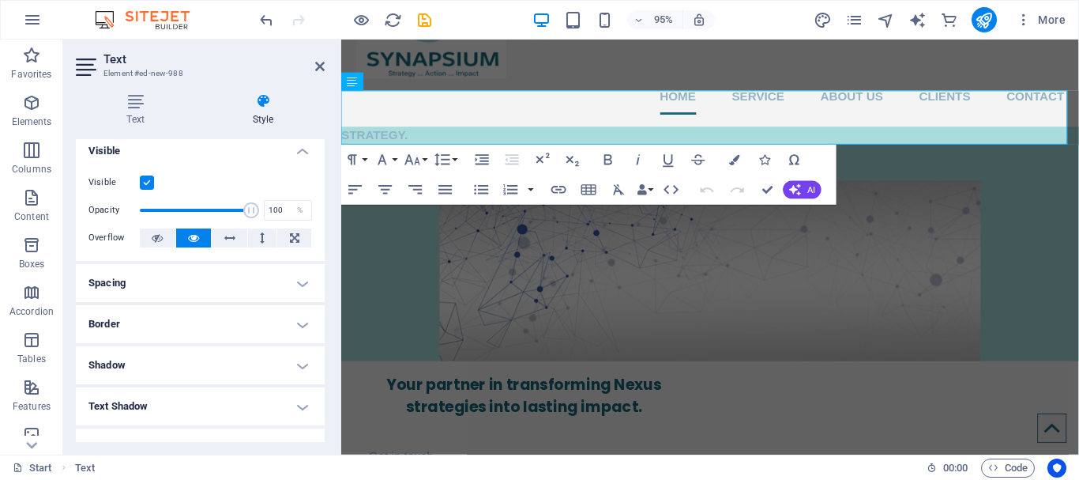
scroll to position [0, 0]
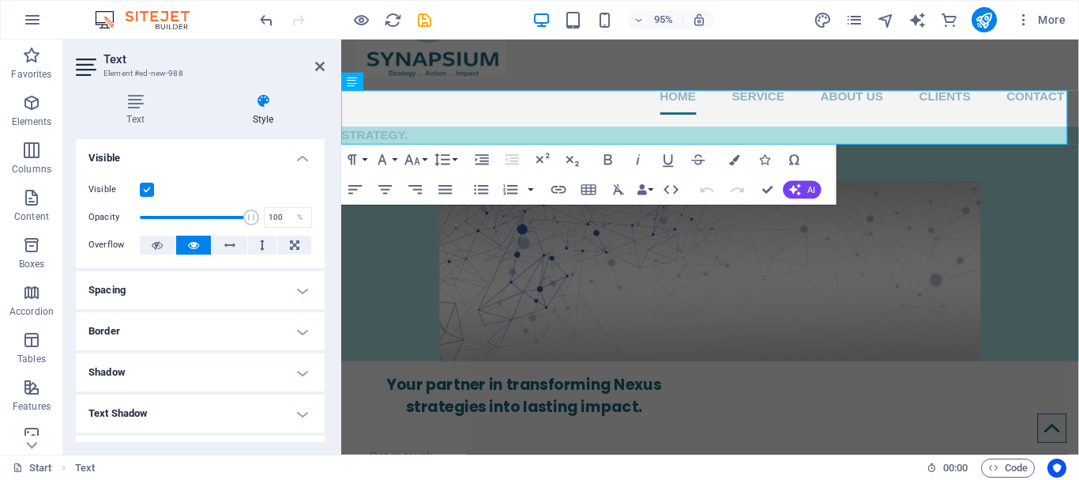
click at [201, 289] on h4 "Spacing" at bounding box center [200, 290] width 249 height 38
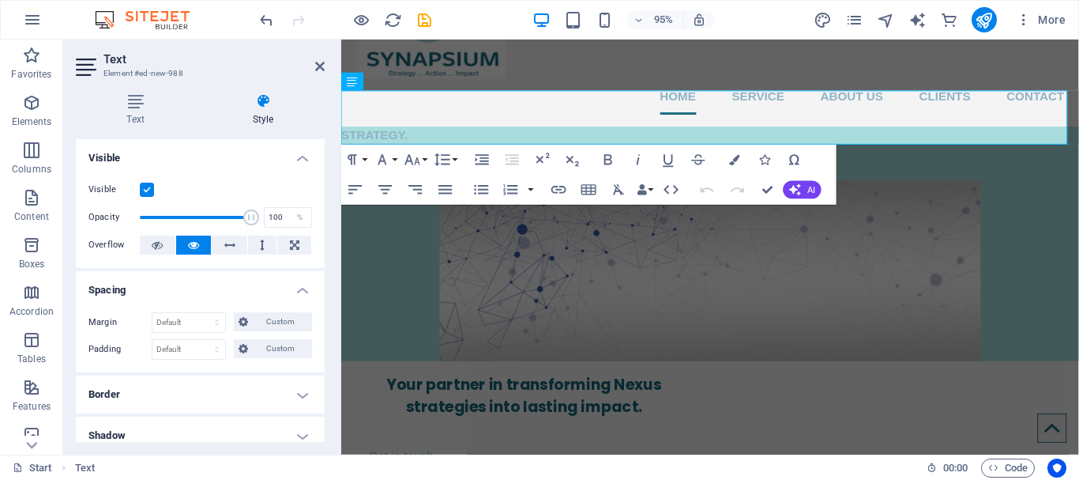
click at [201, 289] on h4 "Spacing" at bounding box center [200, 285] width 249 height 28
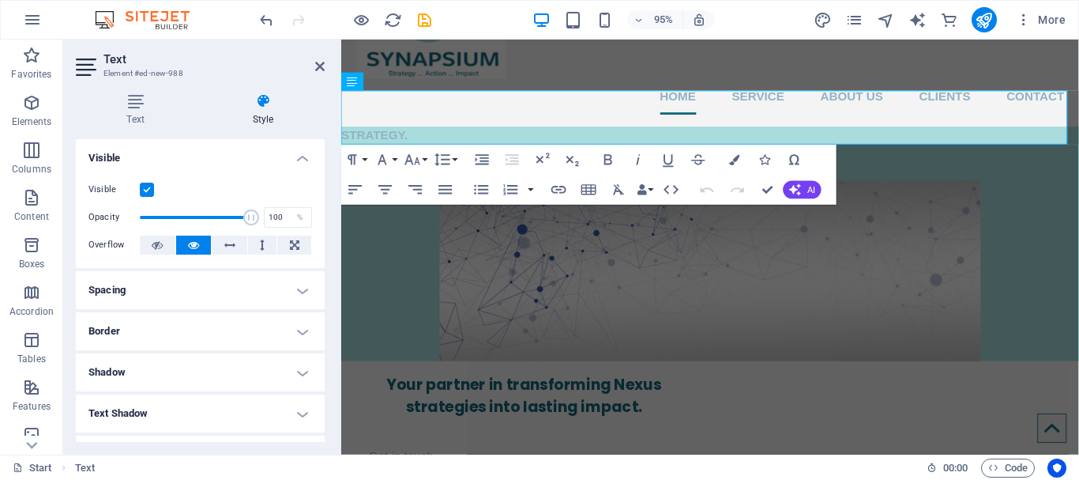
click at [210, 337] on h4 "Border" at bounding box center [200, 331] width 249 height 38
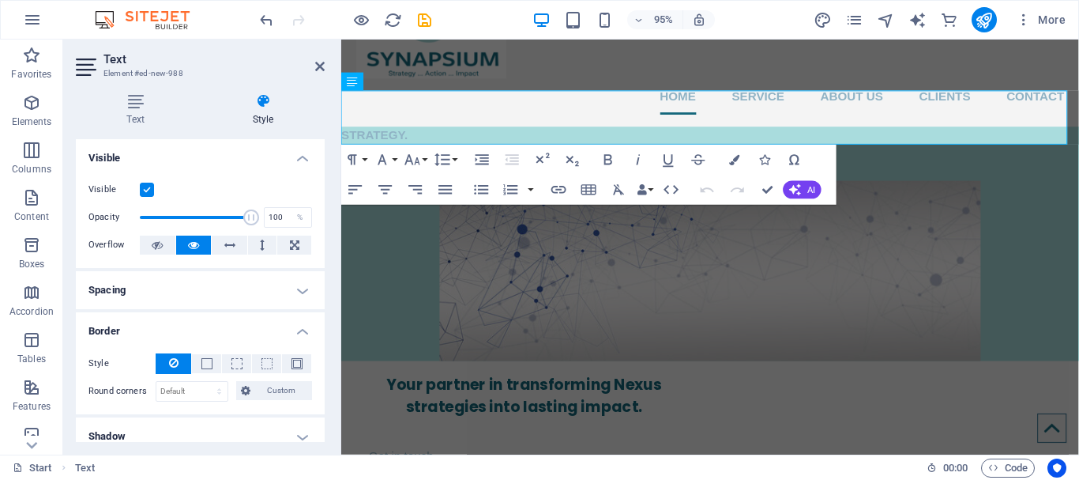
click at [212, 329] on h4 "Border" at bounding box center [200, 326] width 249 height 28
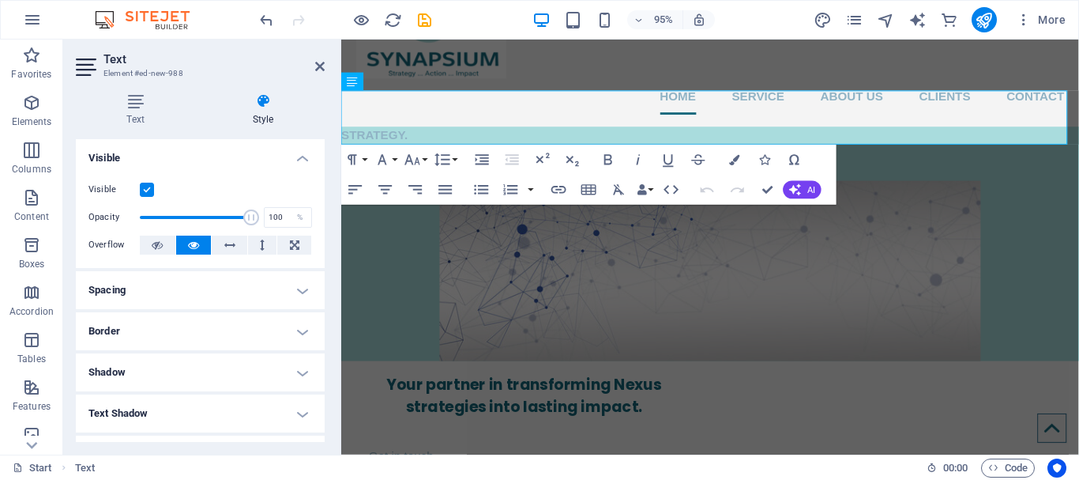
click at [203, 362] on h4 "Shadow" at bounding box center [200, 372] width 249 height 38
click at [203, 362] on h4 "Shadow" at bounding box center [200, 367] width 249 height 28
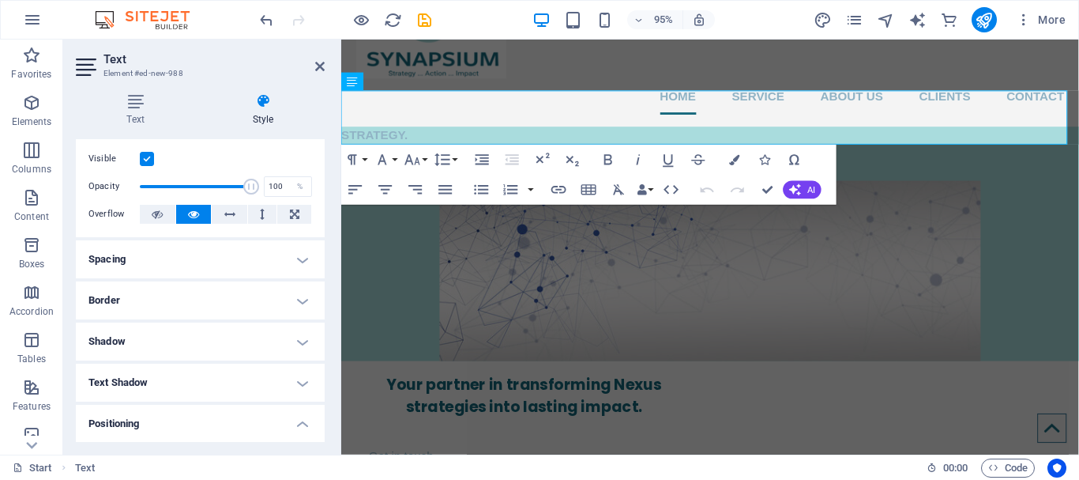
scroll to position [79, 0]
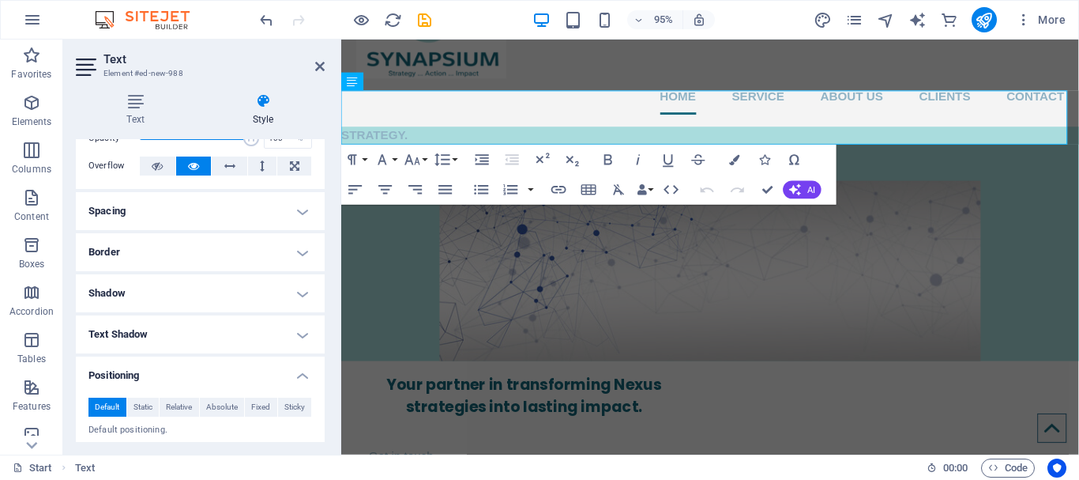
click at [229, 333] on h4 "Text Shadow" at bounding box center [200, 334] width 249 height 38
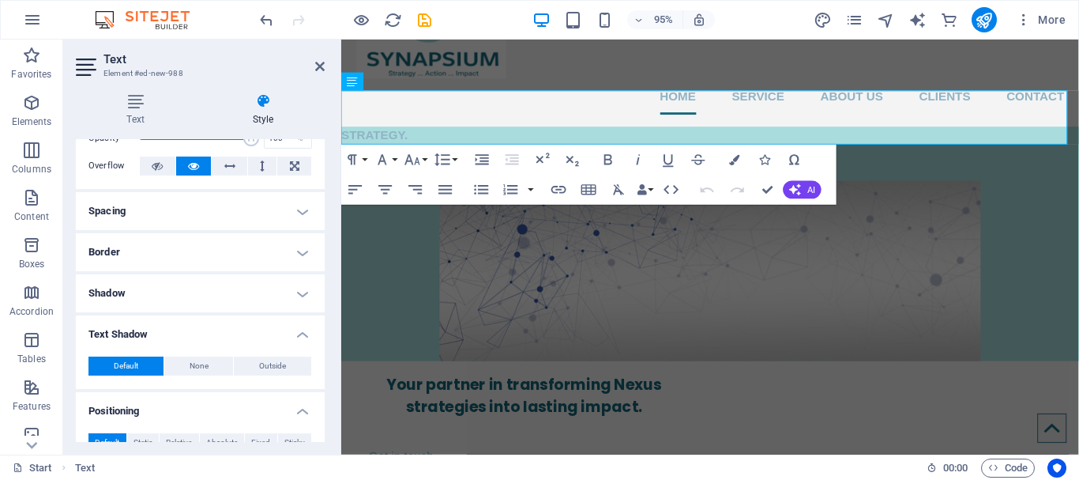
click at [229, 333] on h4 "Text Shadow" at bounding box center [200, 329] width 249 height 28
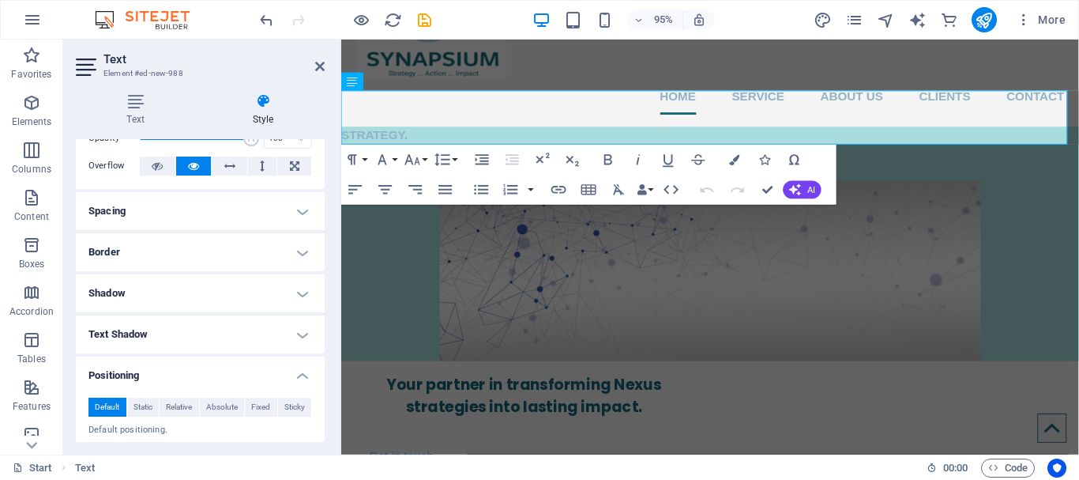
click at [250, 373] on h4 "Positioning" at bounding box center [200, 370] width 249 height 28
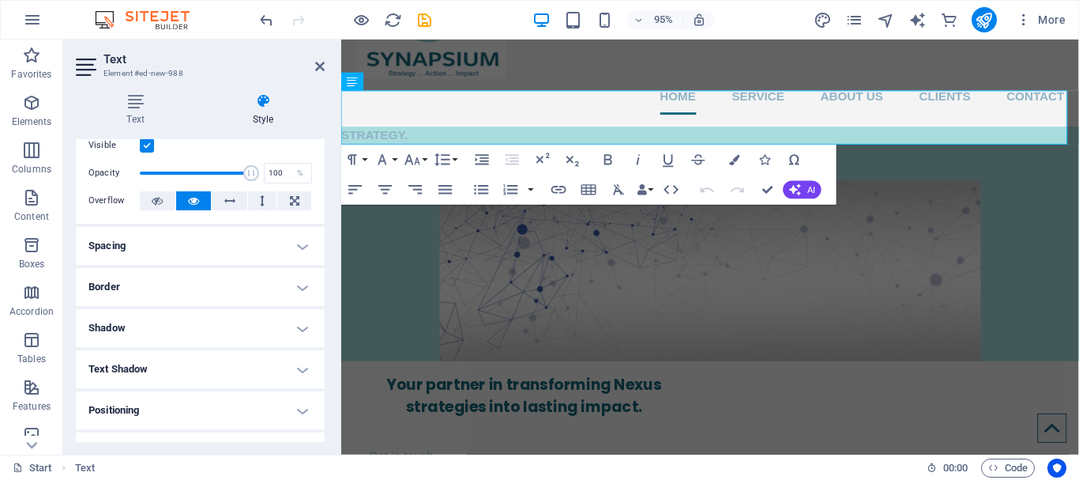
scroll to position [0, 0]
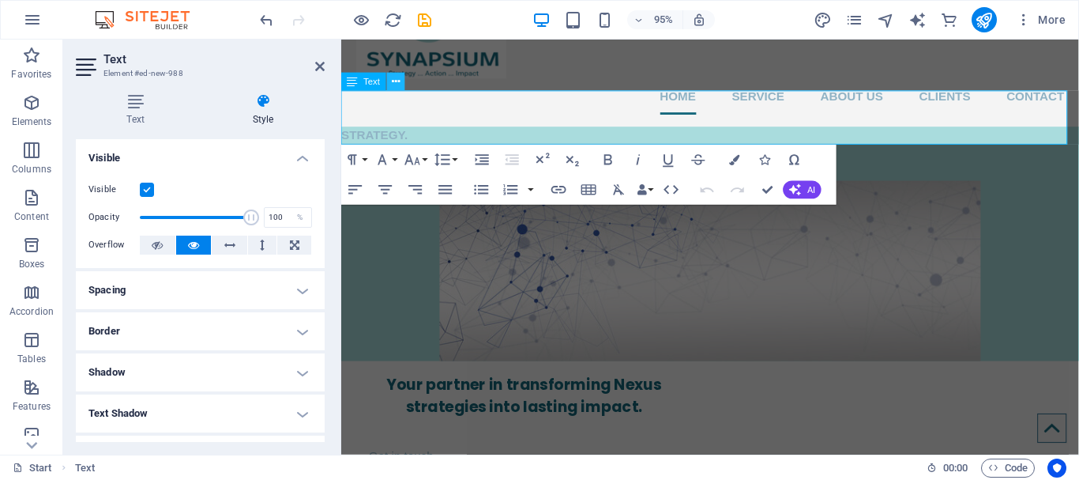
click at [392, 81] on icon at bounding box center [396, 81] width 8 height 16
click at [484, 13] on div "95% More" at bounding box center [664, 19] width 815 height 25
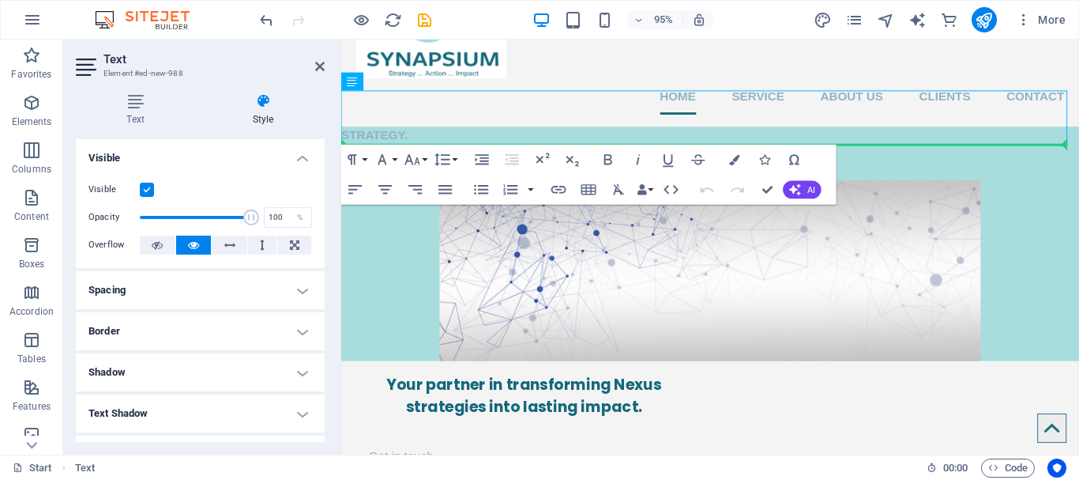
drag, startPoint x: 688, startPoint y: 122, endPoint x: 438, endPoint y: 275, distance: 293.2
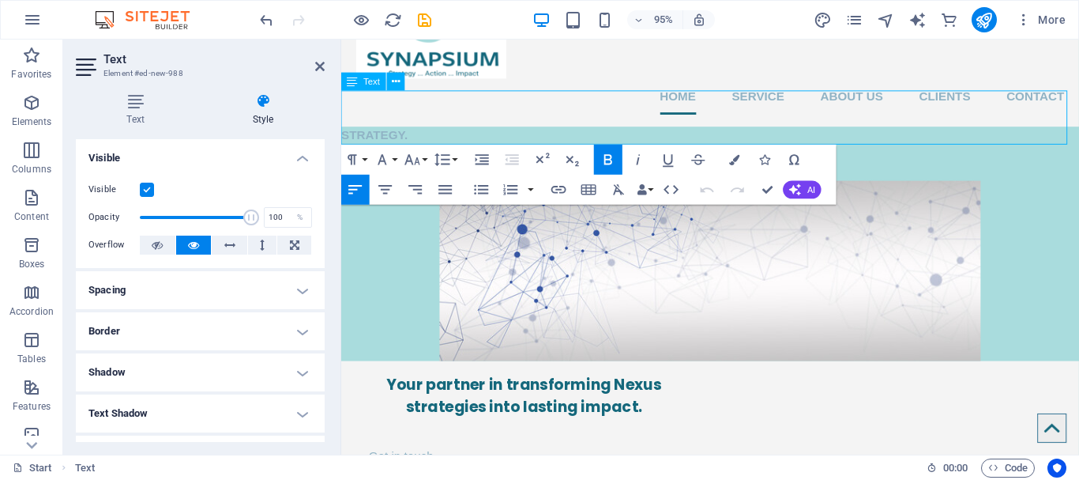
drag, startPoint x: 421, startPoint y: 113, endPoint x: 559, endPoint y: 100, distance: 138.9
click at [559, 131] on p "STRATEGY." at bounding box center [729, 140] width 777 height 19
drag, startPoint x: 393, startPoint y: 142, endPoint x: 321, endPoint y: 105, distance: 80.9
click at [399, 156] on button "Font Family" at bounding box center [385, 160] width 28 height 30
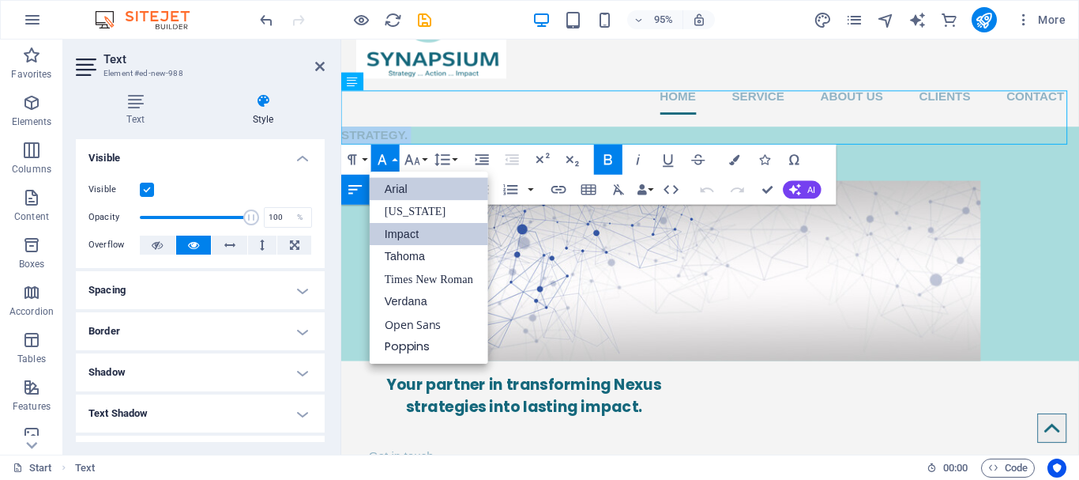
click at [413, 231] on link "Impact" at bounding box center [429, 234] width 118 height 22
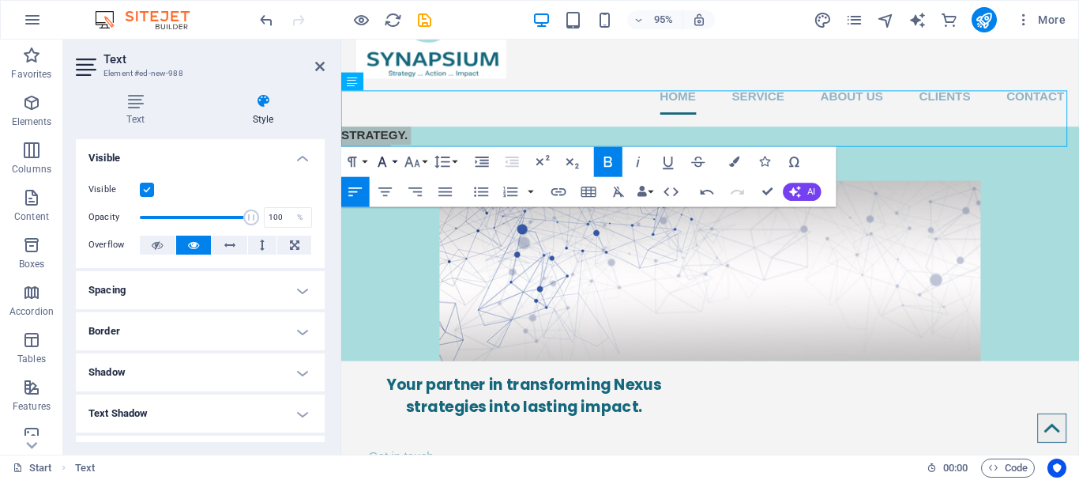
click at [383, 156] on icon "button" at bounding box center [383, 161] width 18 height 18
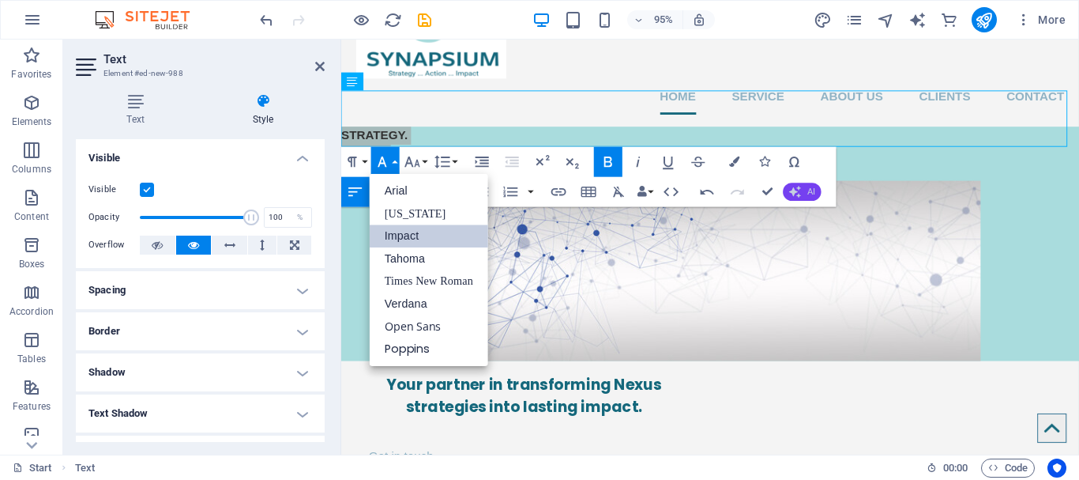
click at [797, 186] on icon "button" at bounding box center [795, 192] width 12 height 12
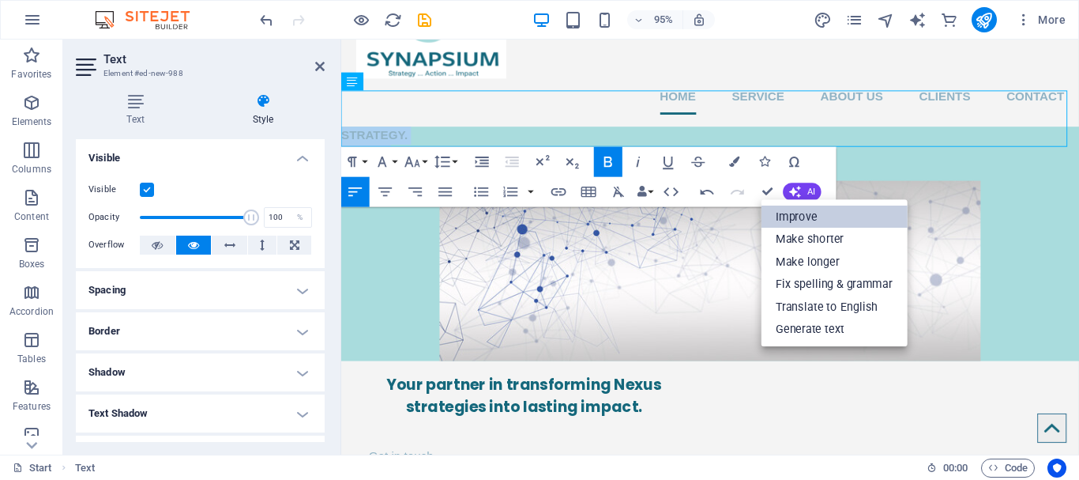
click at [803, 217] on link "Improve" at bounding box center [835, 216] width 146 height 23
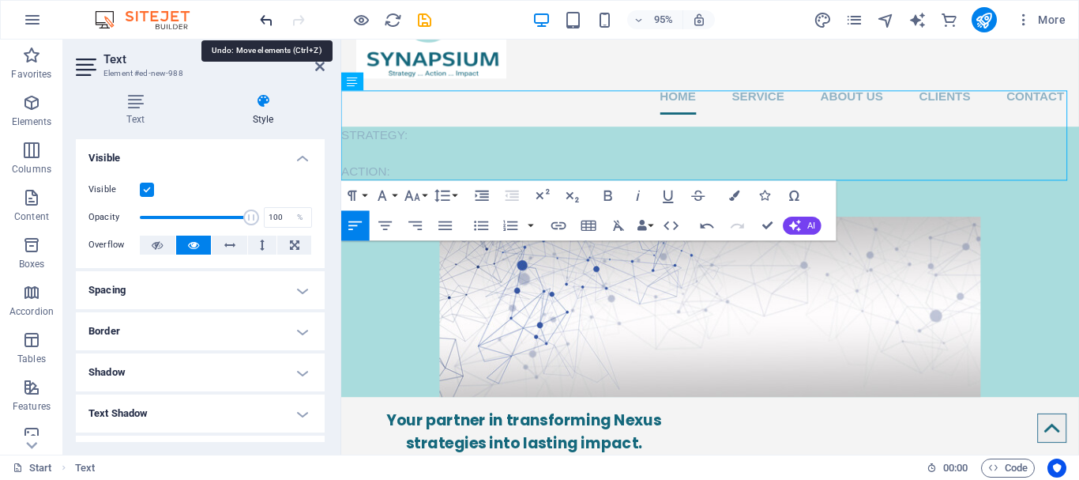
click at [265, 21] on icon "undo" at bounding box center [267, 20] width 18 height 18
click at [397, 155] on p "STRATEGY: ACTION: IMPACT:" at bounding box center [729, 178] width 777 height 95
drag, startPoint x: 395, startPoint y: 171, endPoint x: 340, endPoint y: 94, distance: 95.1
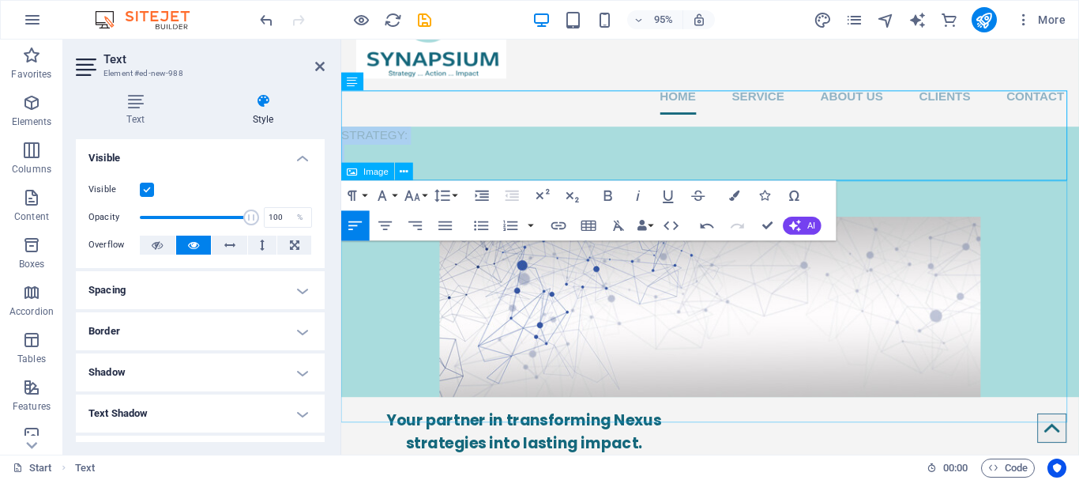
click at [754, 310] on figure at bounding box center [729, 321] width 777 height 190
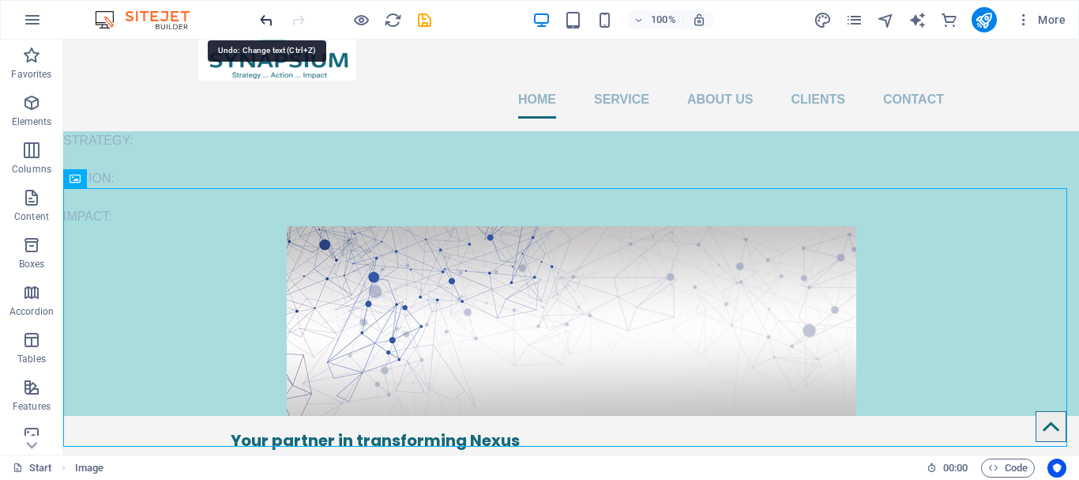
click at [269, 24] on icon "undo" at bounding box center [267, 20] width 18 height 18
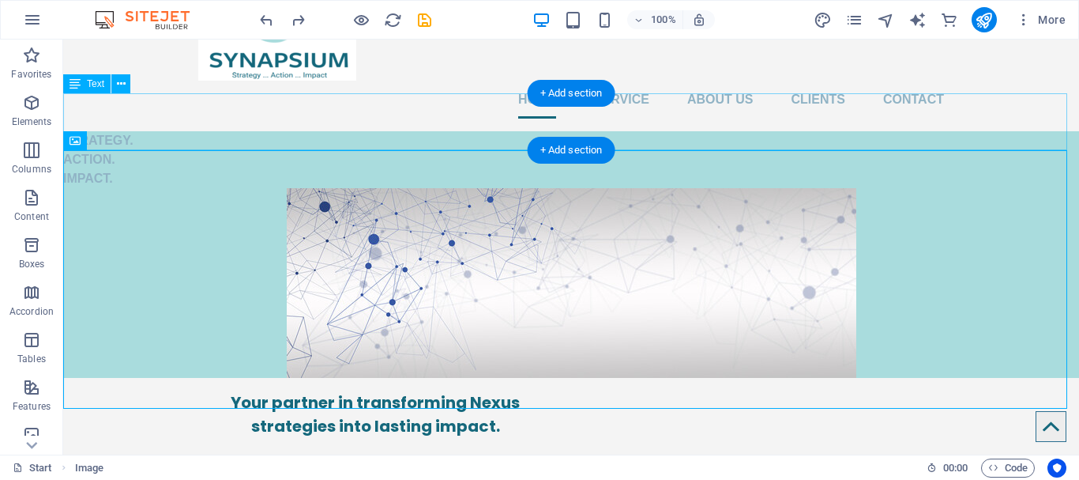
click at [115, 131] on div "STRATEGY. ACTION. IMPACT." at bounding box center [571, 159] width 1016 height 57
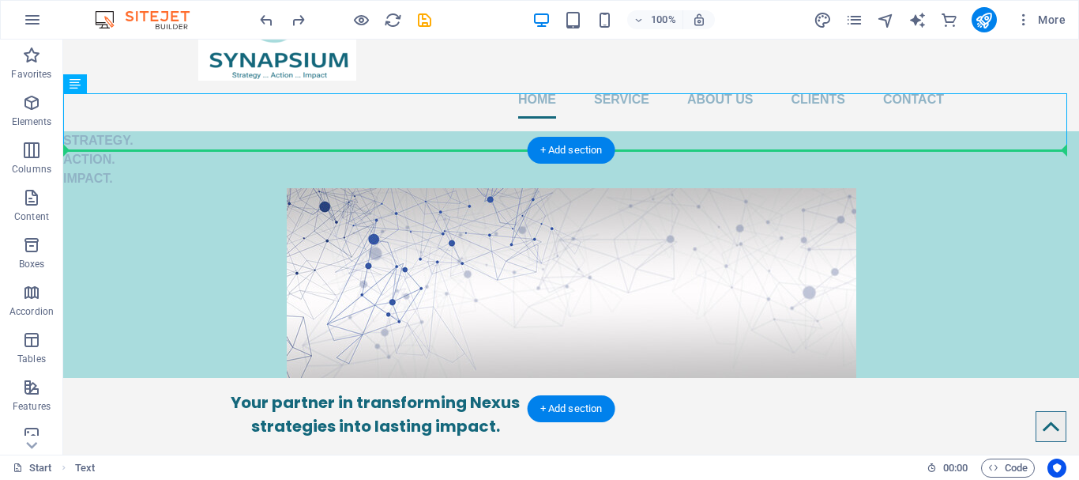
drag, startPoint x: 140, startPoint y: 127, endPoint x: 267, endPoint y: 273, distance: 193.1
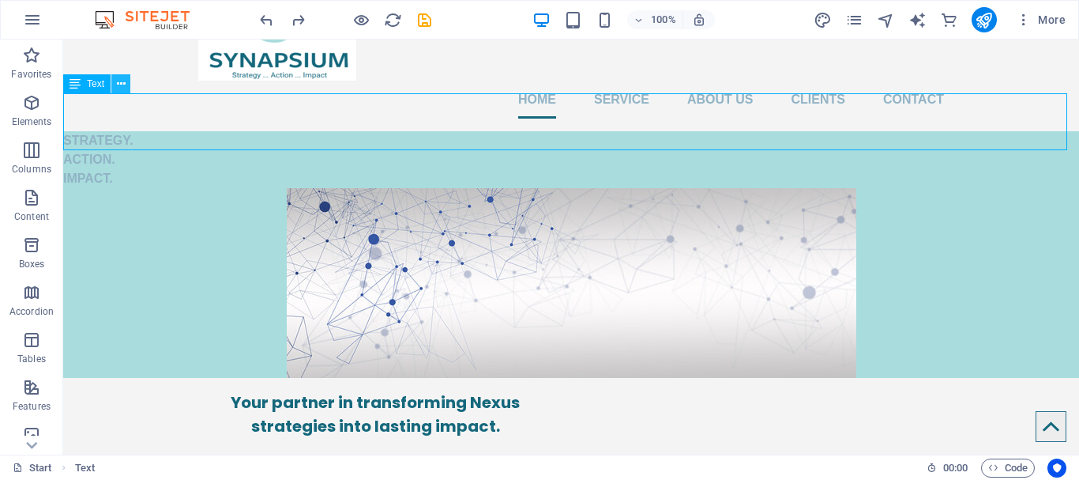
click at [122, 83] on icon at bounding box center [121, 84] width 9 height 17
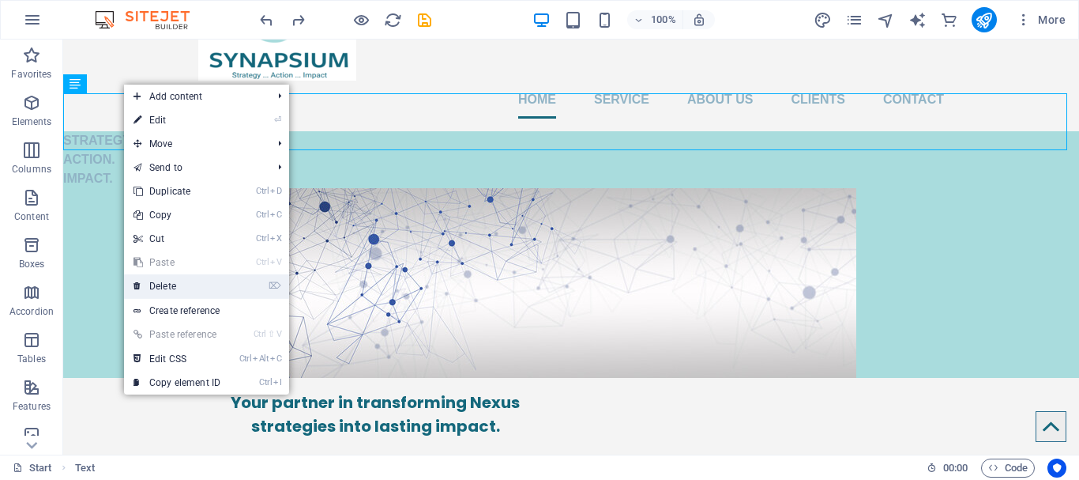
drag, startPoint x: 186, startPoint y: 280, endPoint x: 123, endPoint y: 238, distance: 76.2
click at [186, 280] on link "⌦ Delete" at bounding box center [177, 286] width 106 height 24
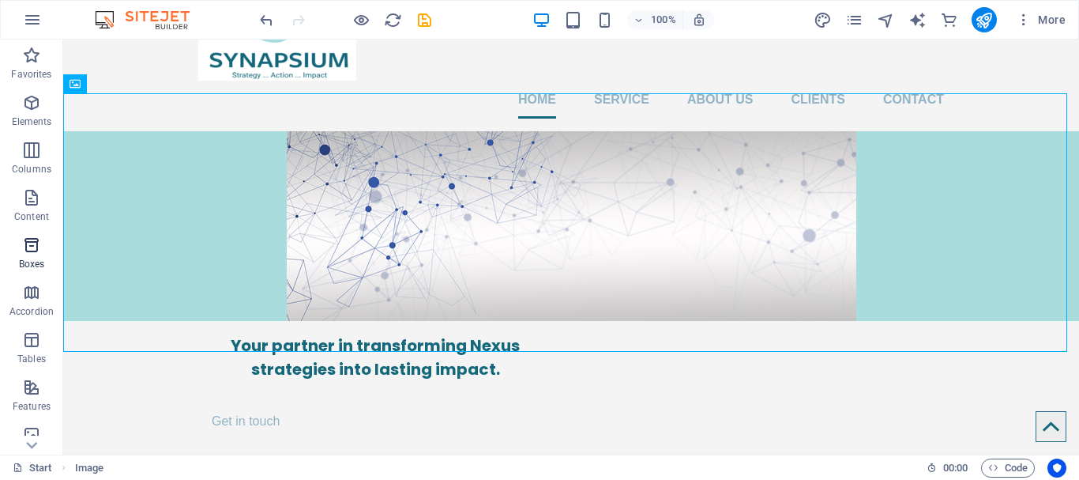
click at [30, 248] on icon "button" at bounding box center [31, 244] width 19 height 19
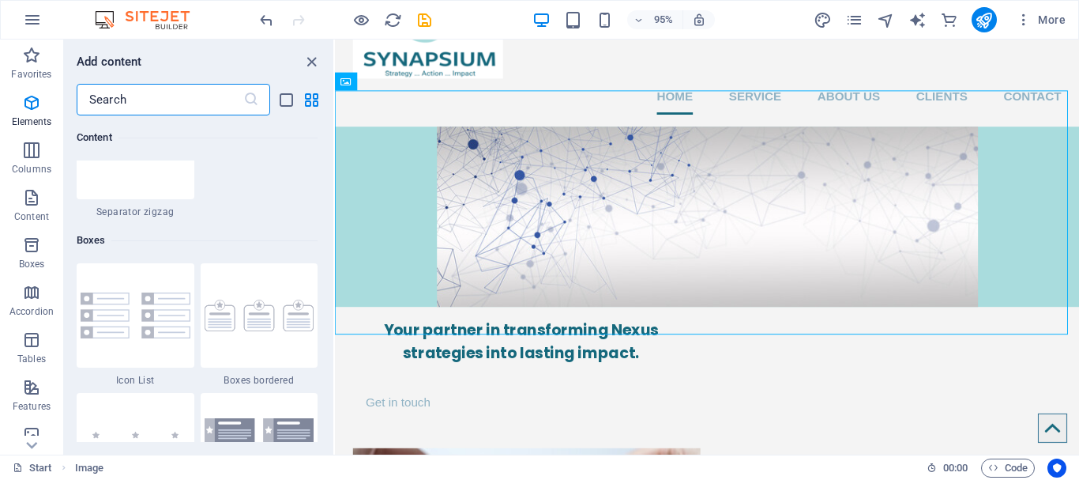
scroll to position [4358, 0]
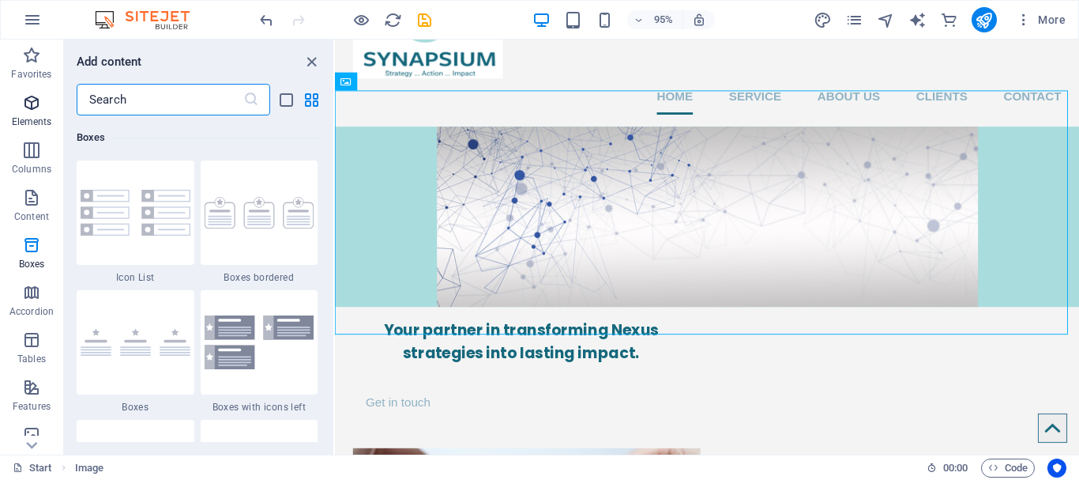
click at [37, 111] on icon "button" at bounding box center [31, 102] width 19 height 19
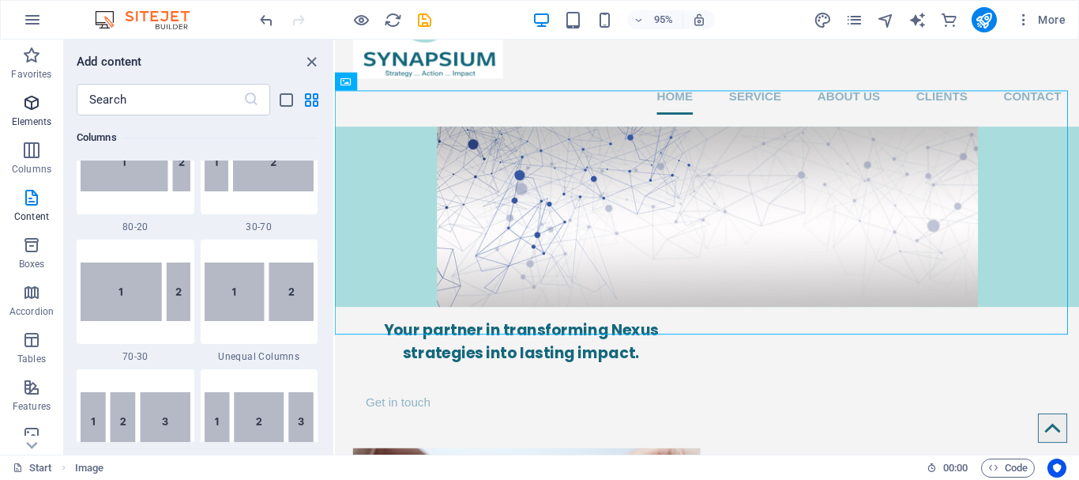
scroll to position [168, 0]
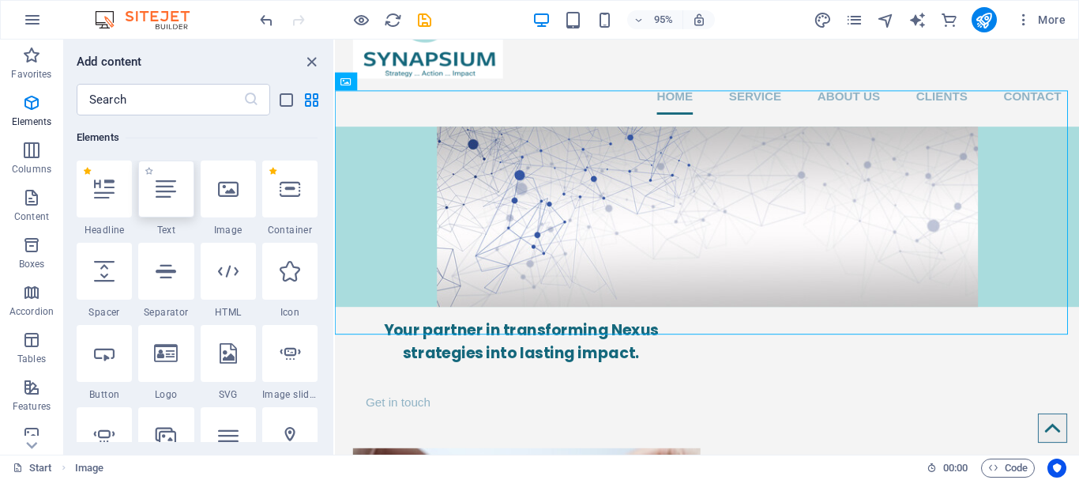
click at [160, 185] on icon at bounding box center [166, 189] width 21 height 21
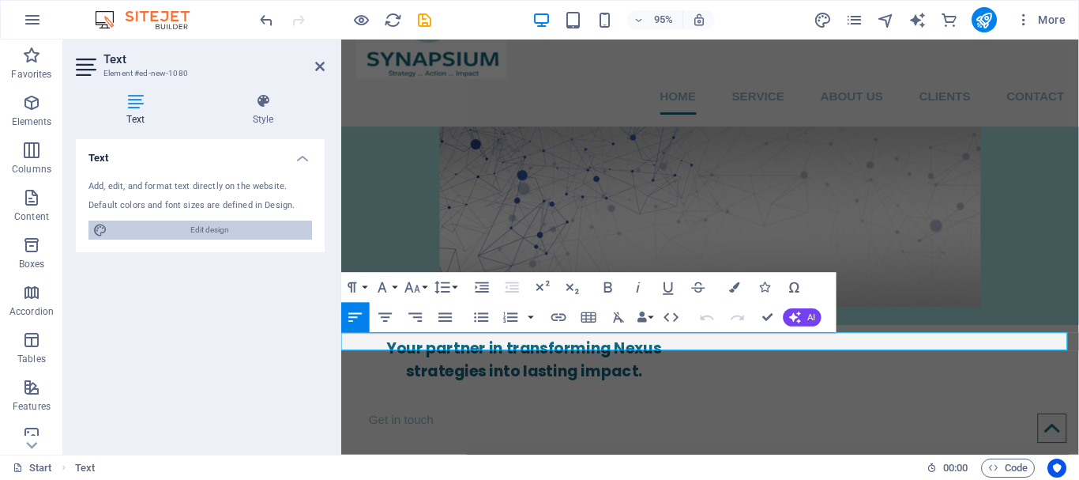
click at [234, 228] on span "Edit design" at bounding box center [209, 229] width 195 height 19
select select "px"
select select "400"
select select "px"
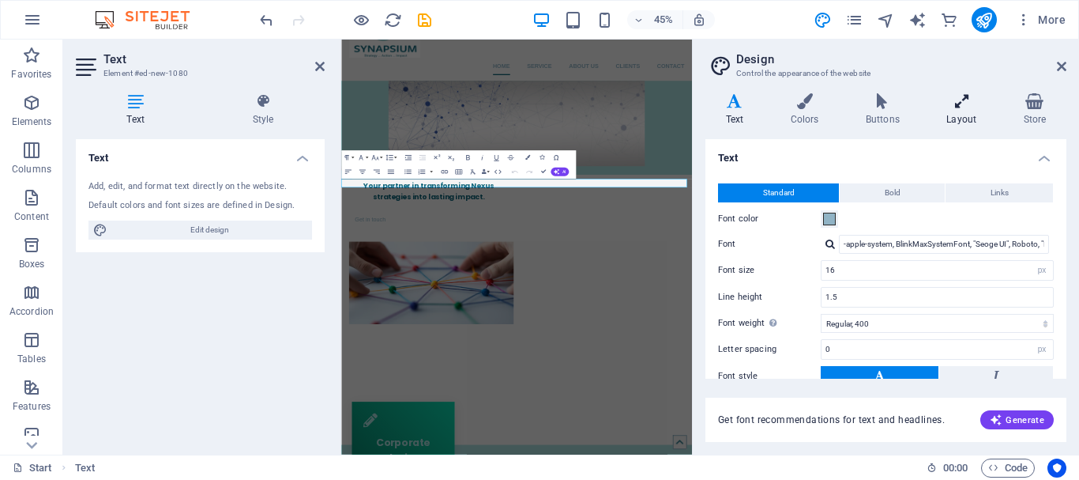
click at [957, 98] on icon at bounding box center [962, 101] width 70 height 16
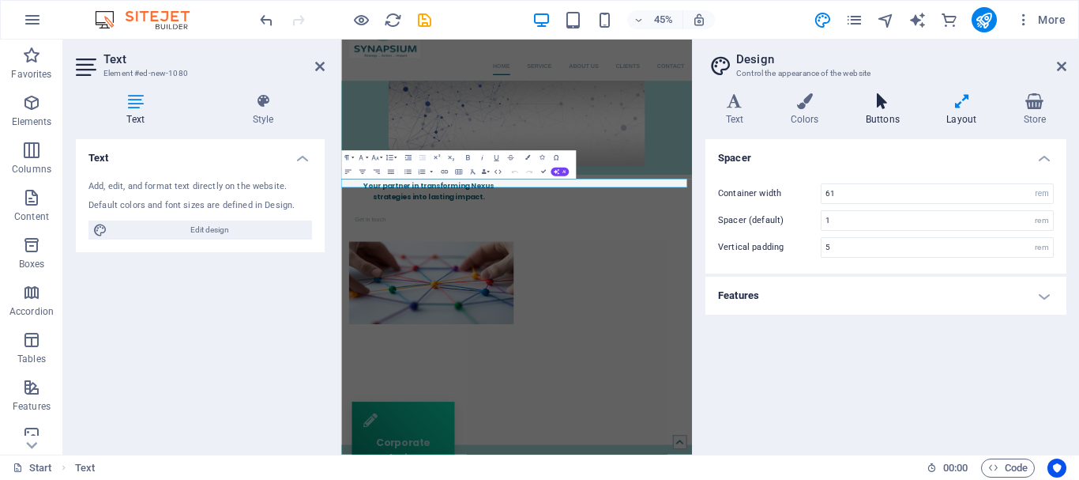
click at [877, 108] on icon at bounding box center [882, 101] width 74 height 16
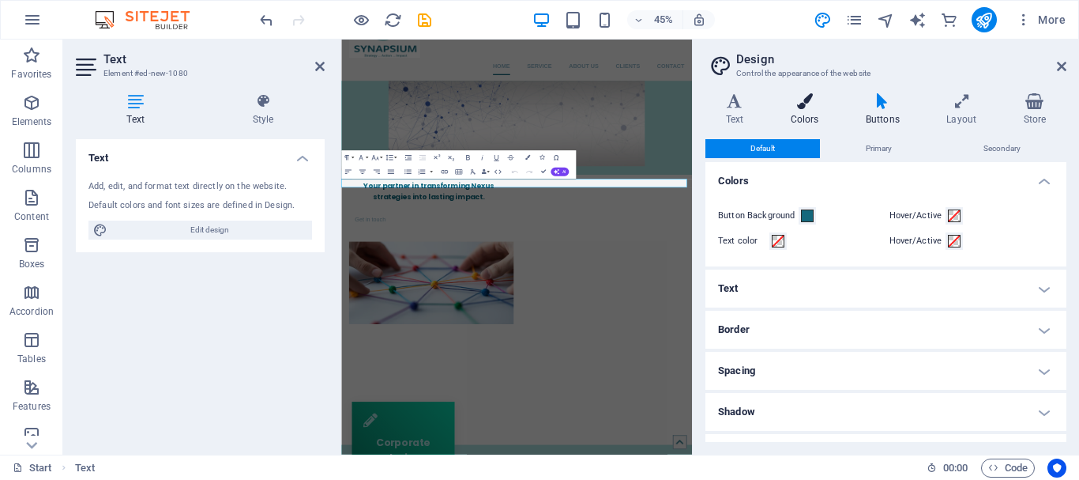
click at [798, 110] on h4 "Colors" at bounding box center [807, 109] width 75 height 33
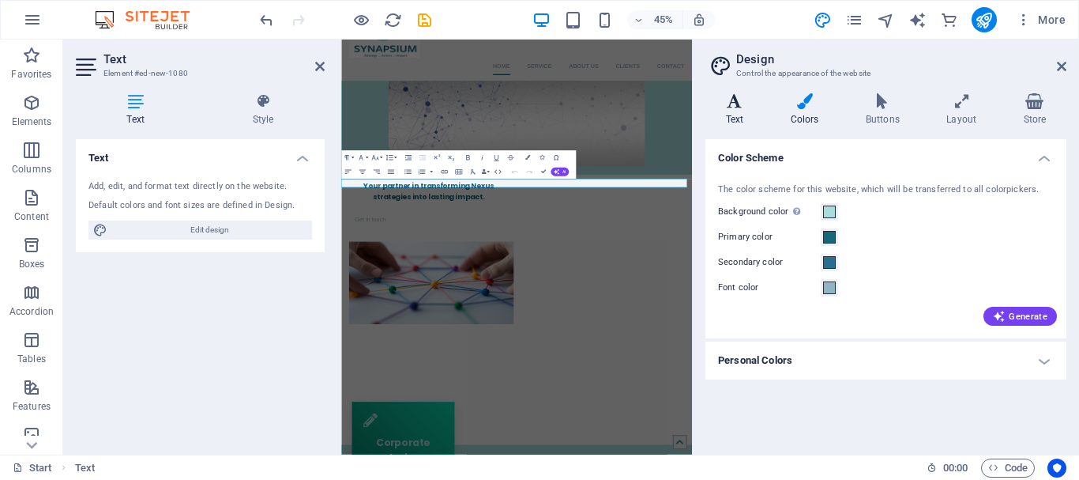
click at [727, 109] on h4 "Text" at bounding box center [737, 109] width 65 height 33
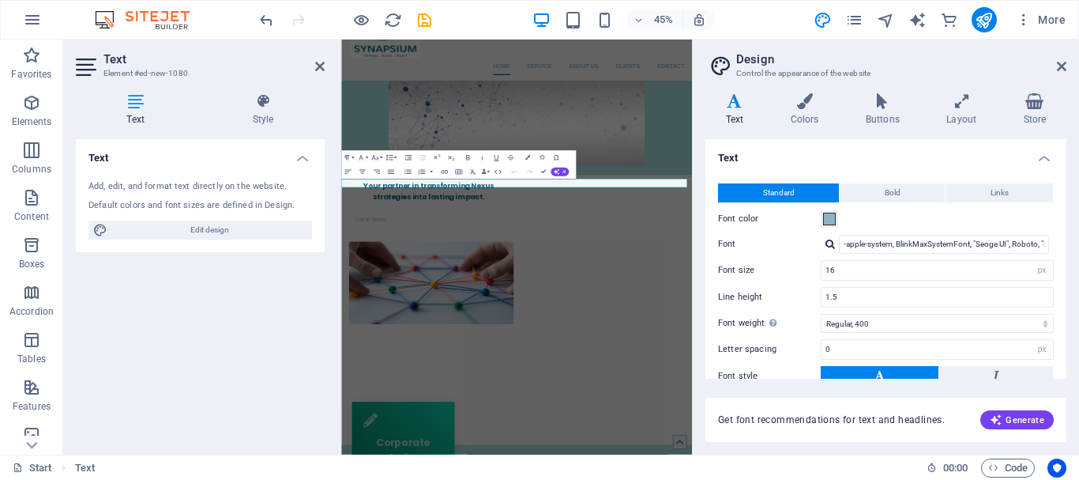
drag, startPoint x: 1061, startPoint y: 233, endPoint x: 1057, endPoint y: 303, distance: 69.6
click at [1057, 303] on div "Standard Bold Links Font color Font -apple-system, BlinkMaxSystemFont, "Seoge U…" at bounding box center [885, 312] width 367 height 291
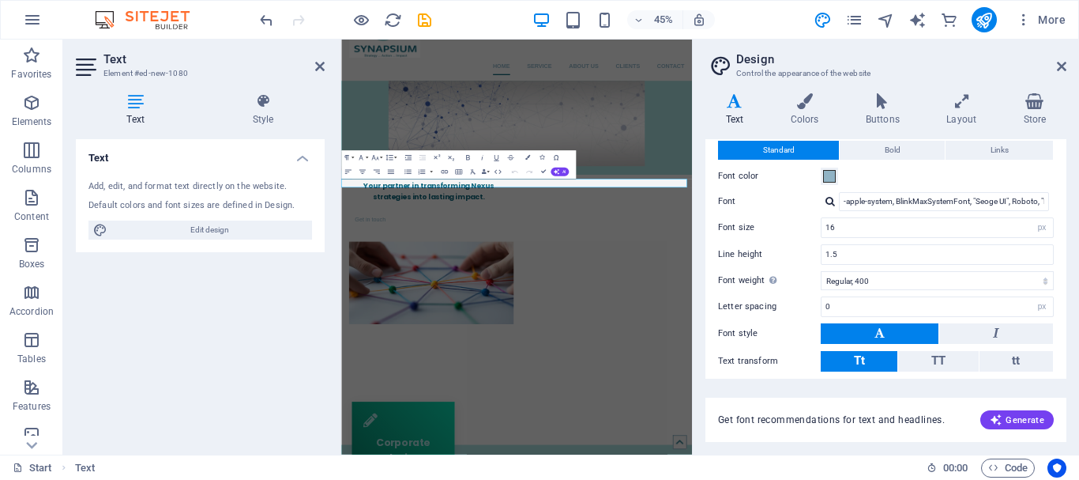
scroll to position [0, 0]
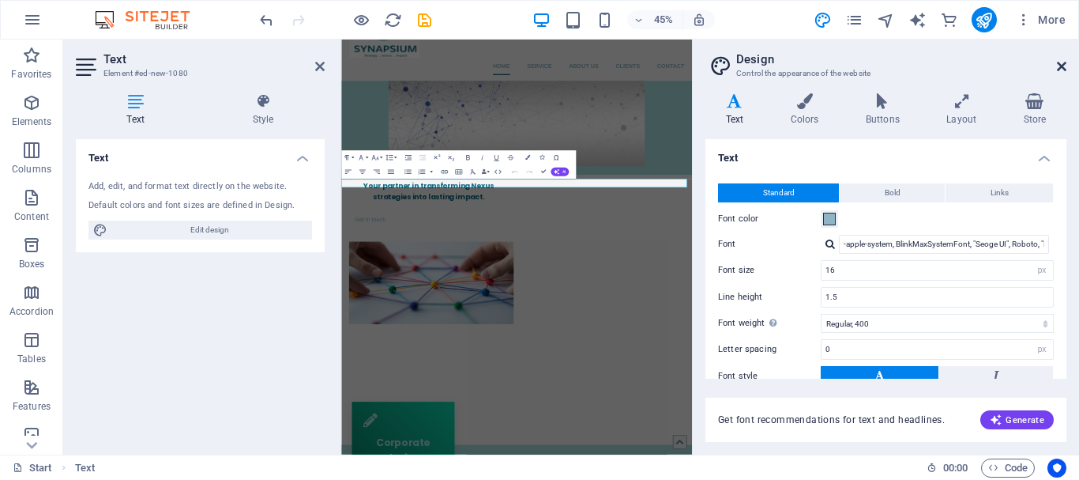
drag, startPoint x: 1065, startPoint y: 63, endPoint x: 719, endPoint y: 51, distance: 346.2
click at [1065, 63] on icon at bounding box center [1061, 66] width 9 height 13
